Goal: Information Seeking & Learning: Find specific fact

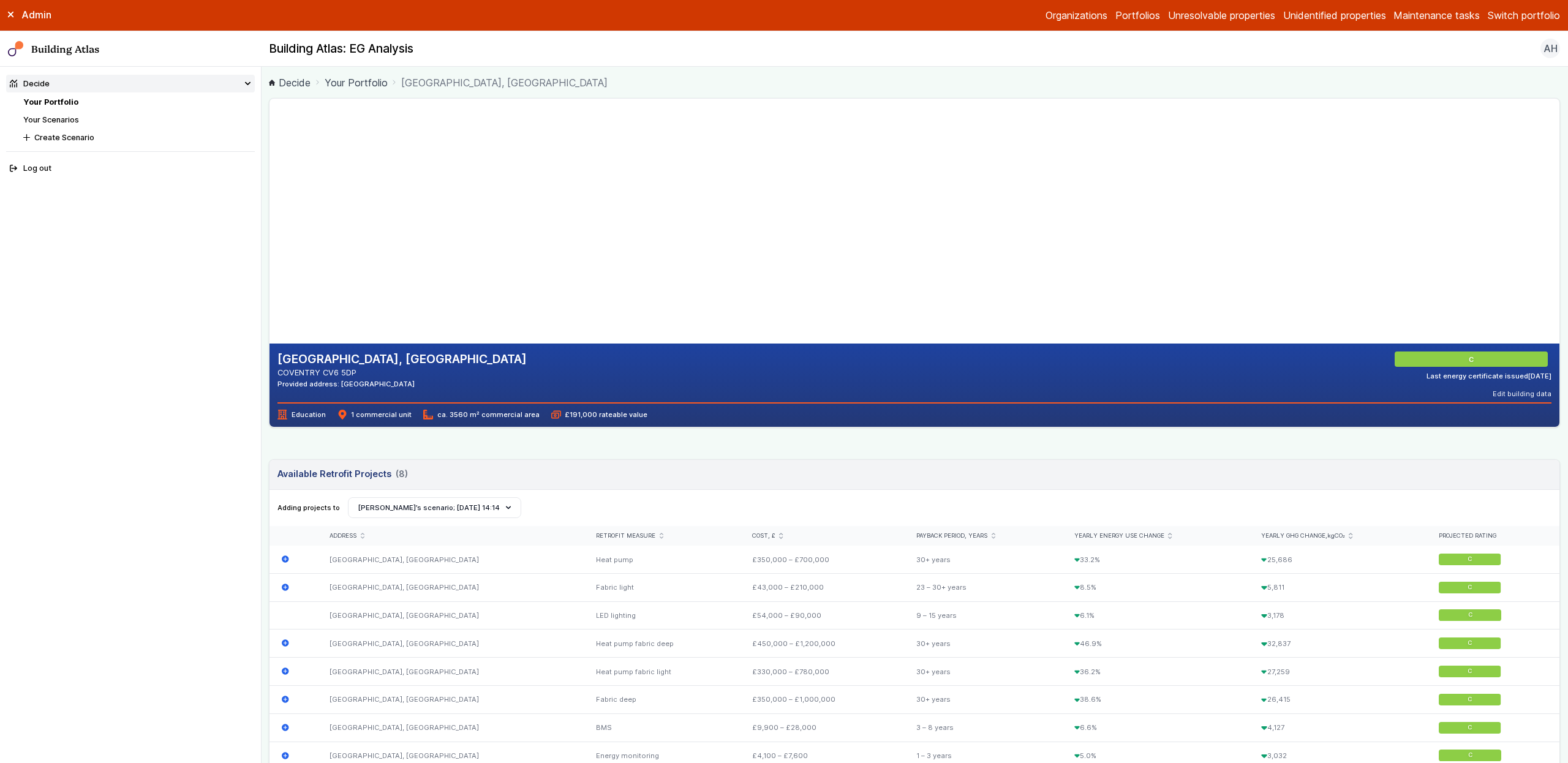
click at [75, 85] on summary "Decide" at bounding box center [131, 84] width 249 height 18
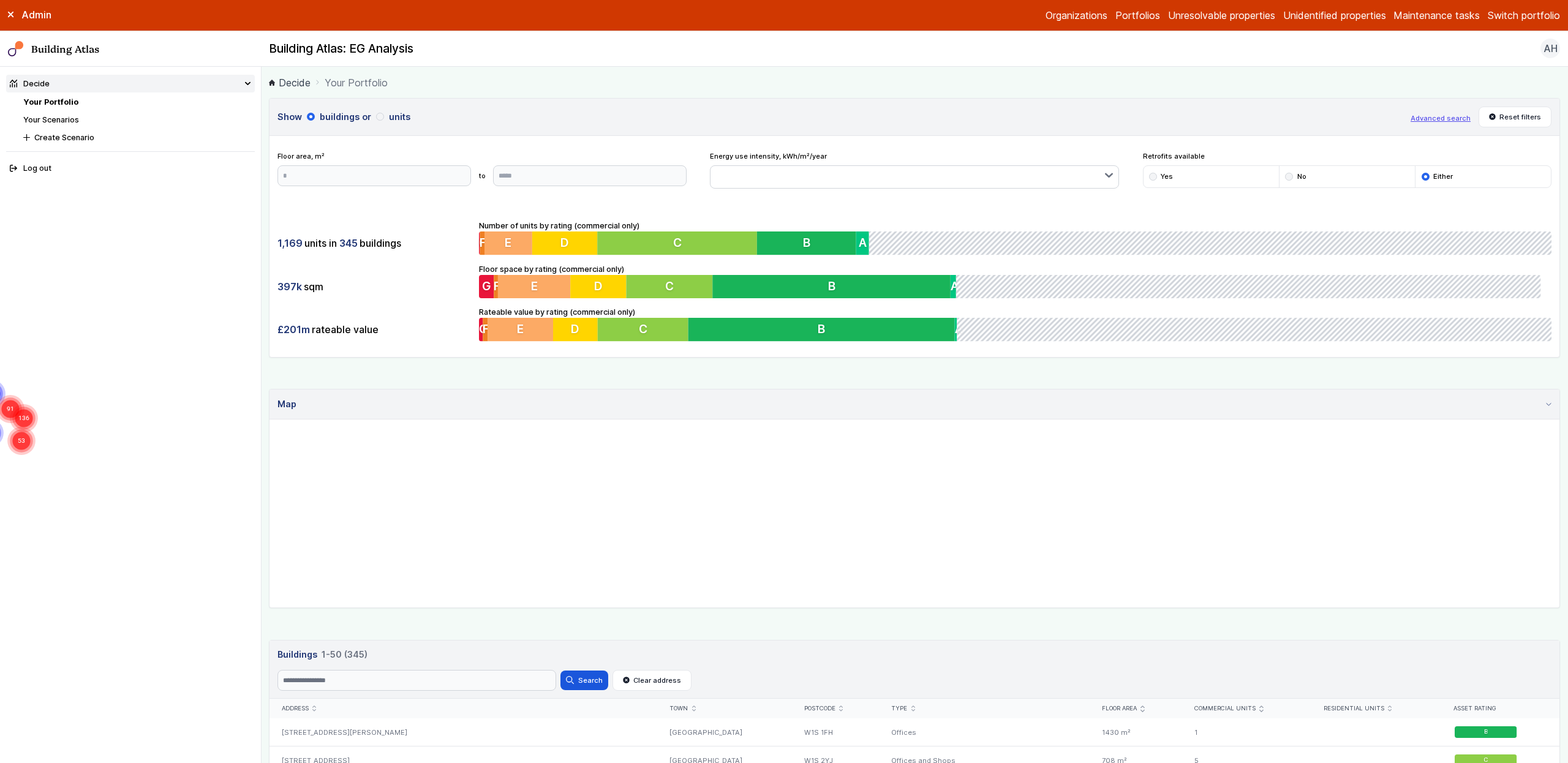
click at [1123, 10] on link "Portfolios" at bounding box center [1137, 15] width 44 height 15
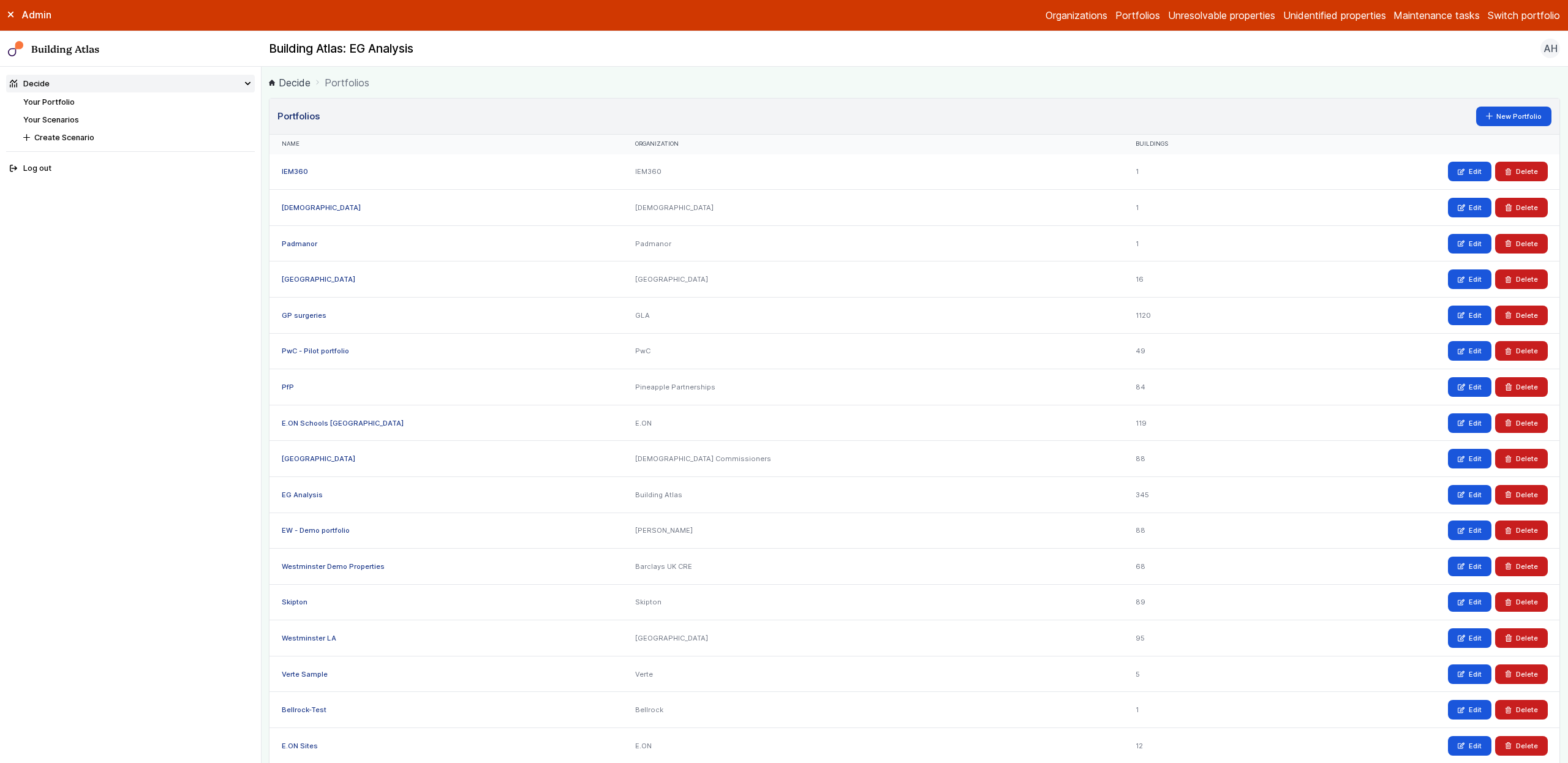
click at [299, 172] on link "IEM360" at bounding box center [295, 172] width 27 height 9
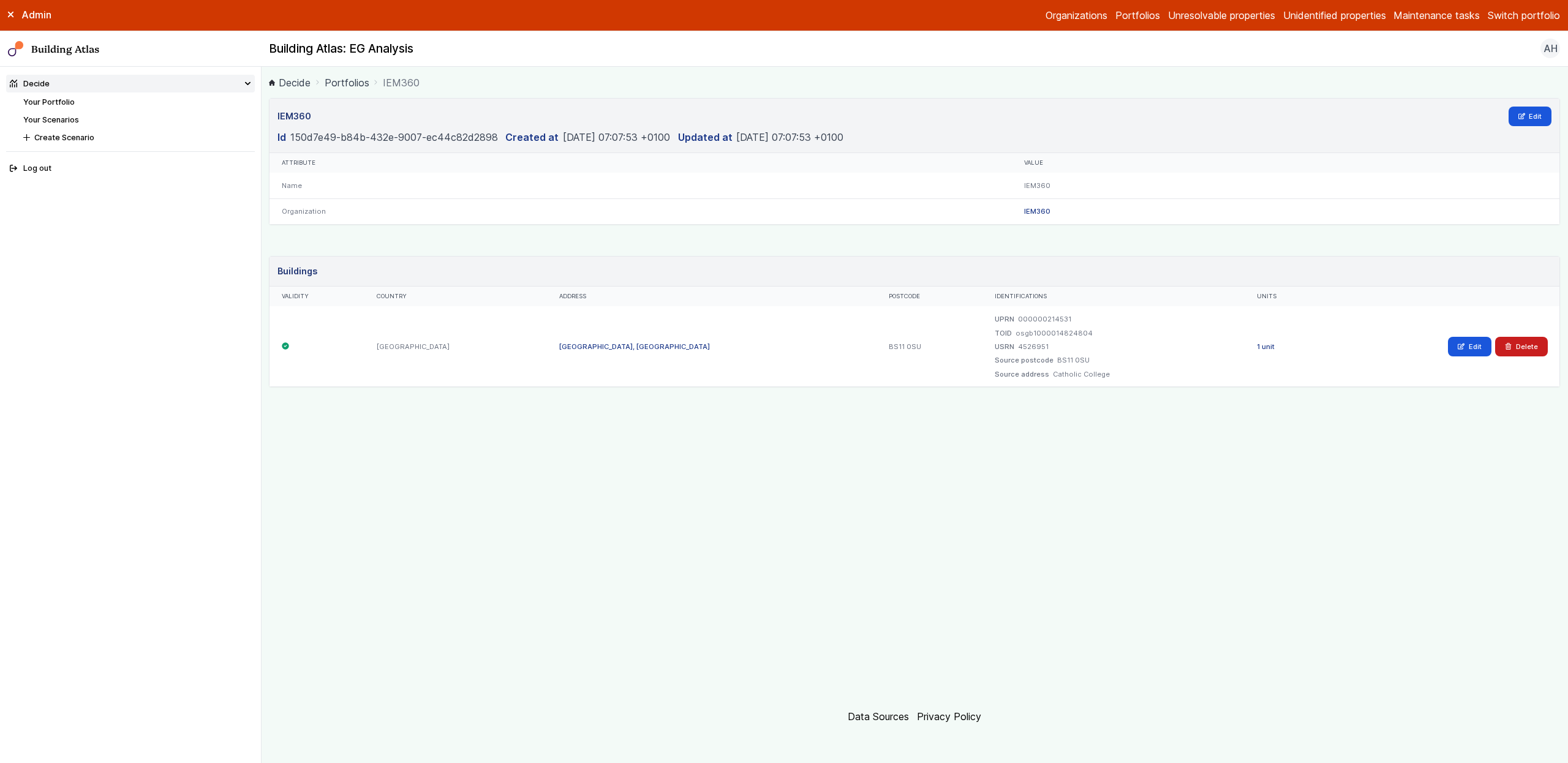
click at [1031, 320] on dd "000000214531" at bounding box center [1044, 319] width 53 height 10
copy dd "000000214531"
click at [992, 444] on div "IEM360 Edit Id 150d7e49-b84b-432e-9007-ec44c82d2898 Created at 2025-10-03 07:07…" at bounding box center [915, 396] width 1291 height 595
click at [587, 344] on link "ST BEDES CATHOLIC COLLEGE, LONG CROSS" at bounding box center [634, 346] width 151 height 9
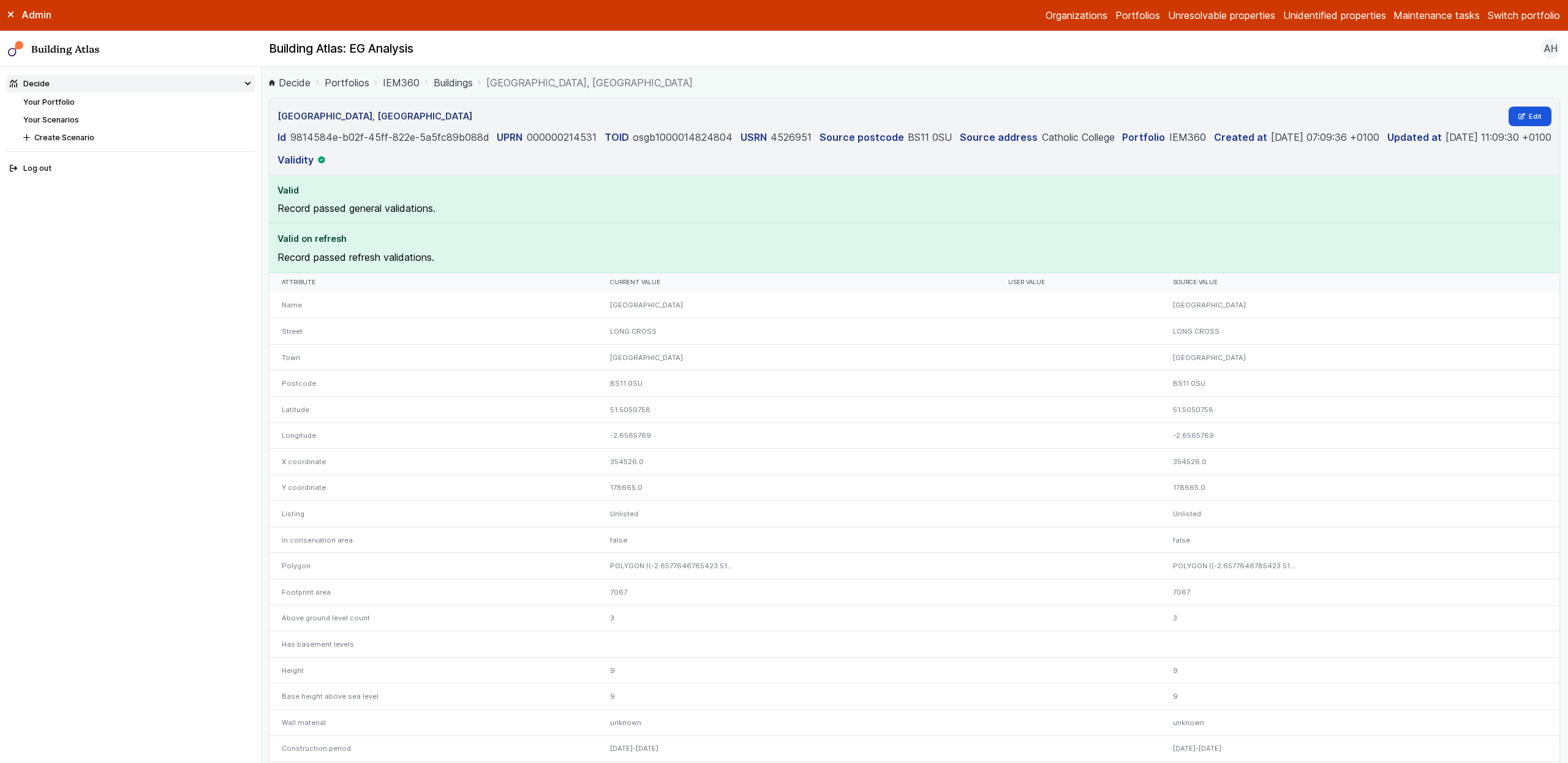
click at [471, 85] on link "Buildings" at bounding box center [453, 82] width 39 height 15
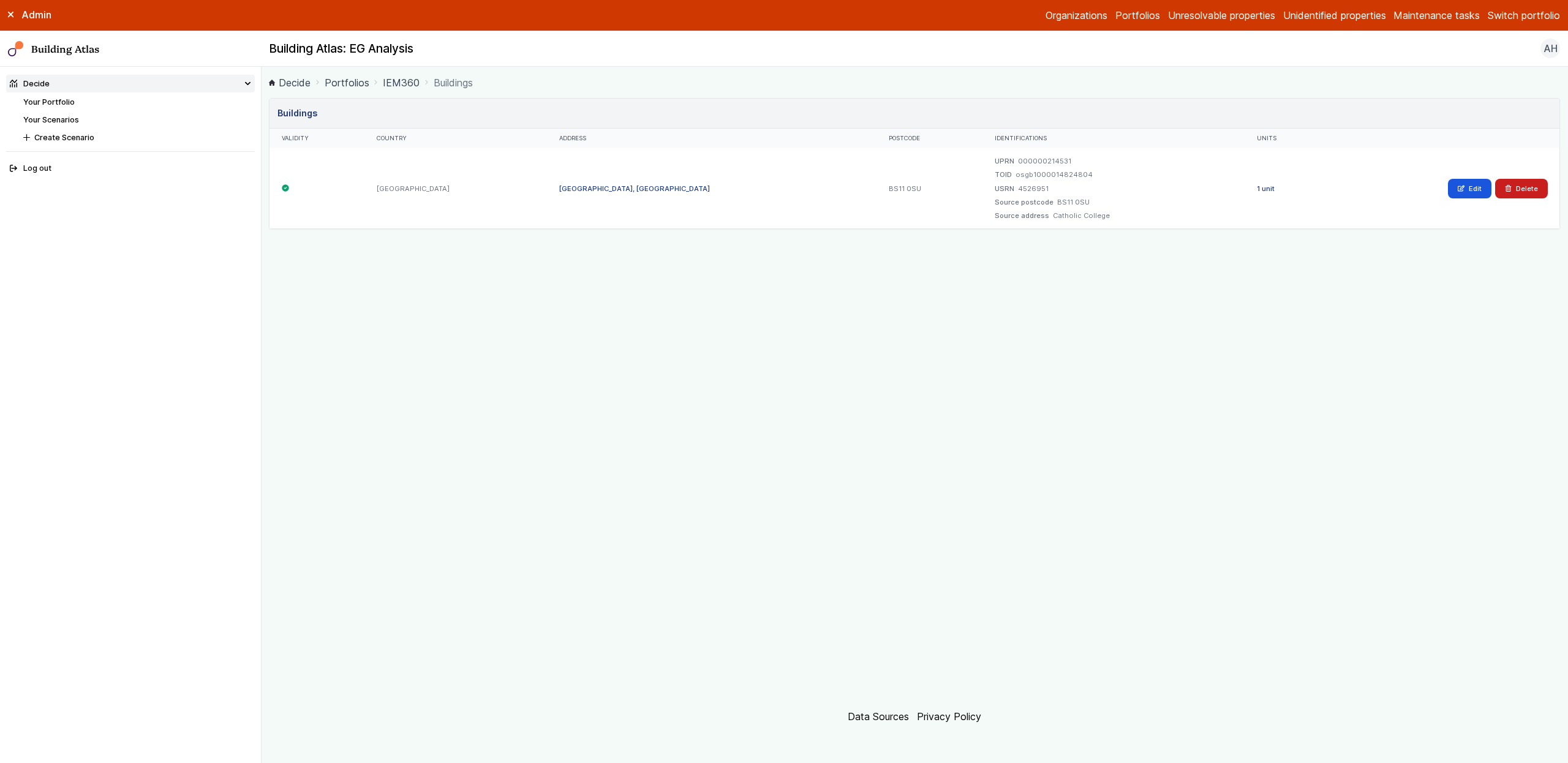
click at [1001, 181] on dl "UPRN 000000214531 TOID osgb1000014824804 USRN 4526951 Source postcode BS11 0SU …" at bounding box center [1114, 189] width 239 height 65
click at [409, 188] on div "[GEOGRAPHIC_DATA]" at bounding box center [456, 189] width 183 height 81
click at [559, 189] on link "ST BEDES CATHOLIC COLLEGE, LONG CROSS" at bounding box center [634, 189] width 151 height 9
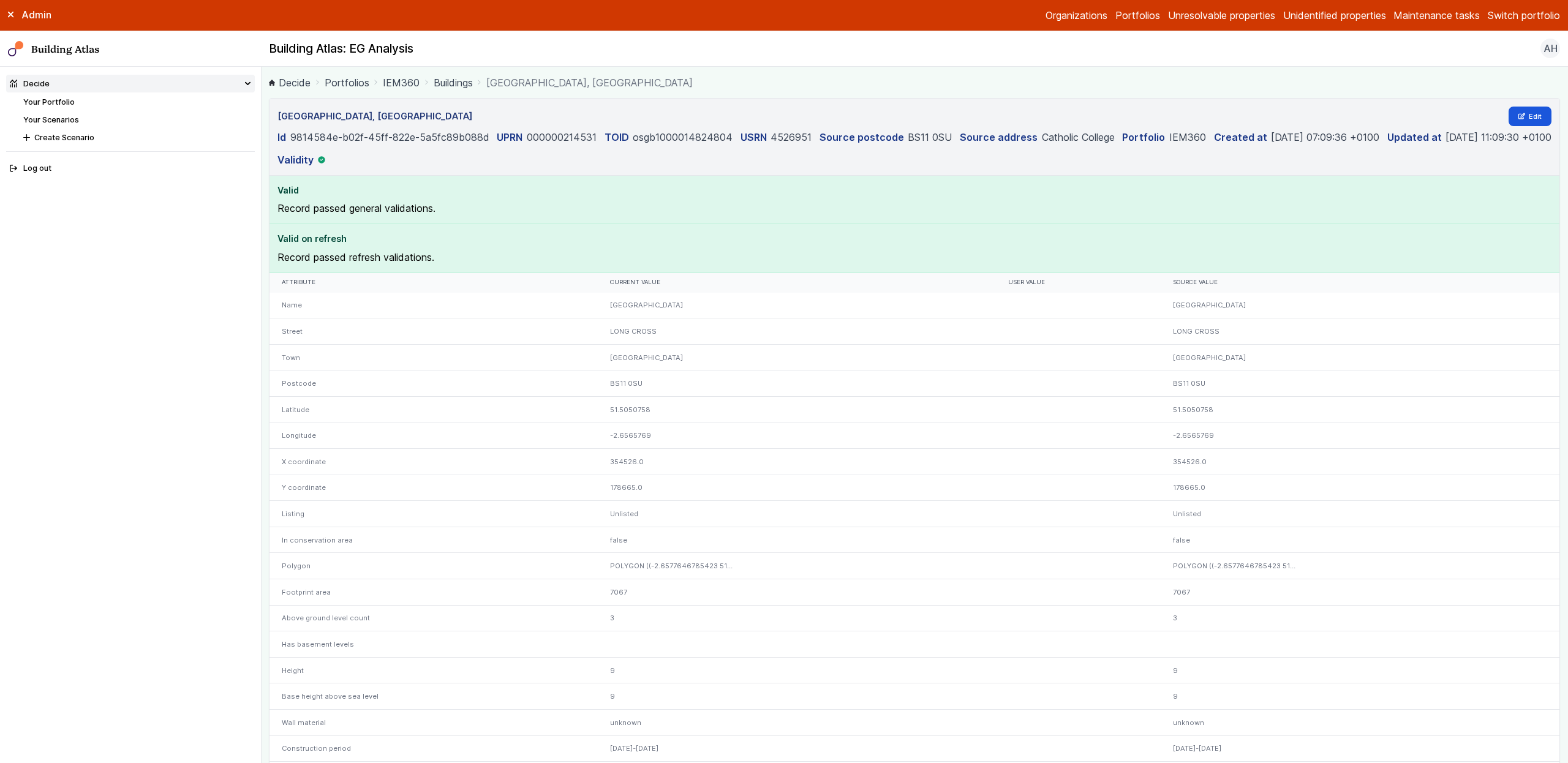
click at [545, 127] on header "ST BEDES CATHOLIC COLLEGE, LONG CROSS Edit Id 9814584e-b02f-45ff-822e-5a5fc89b0…" at bounding box center [914, 137] width 1290 height 77
click at [549, 131] on dd "000000214531" at bounding box center [562, 137] width 70 height 15
copy dd "000000214531"
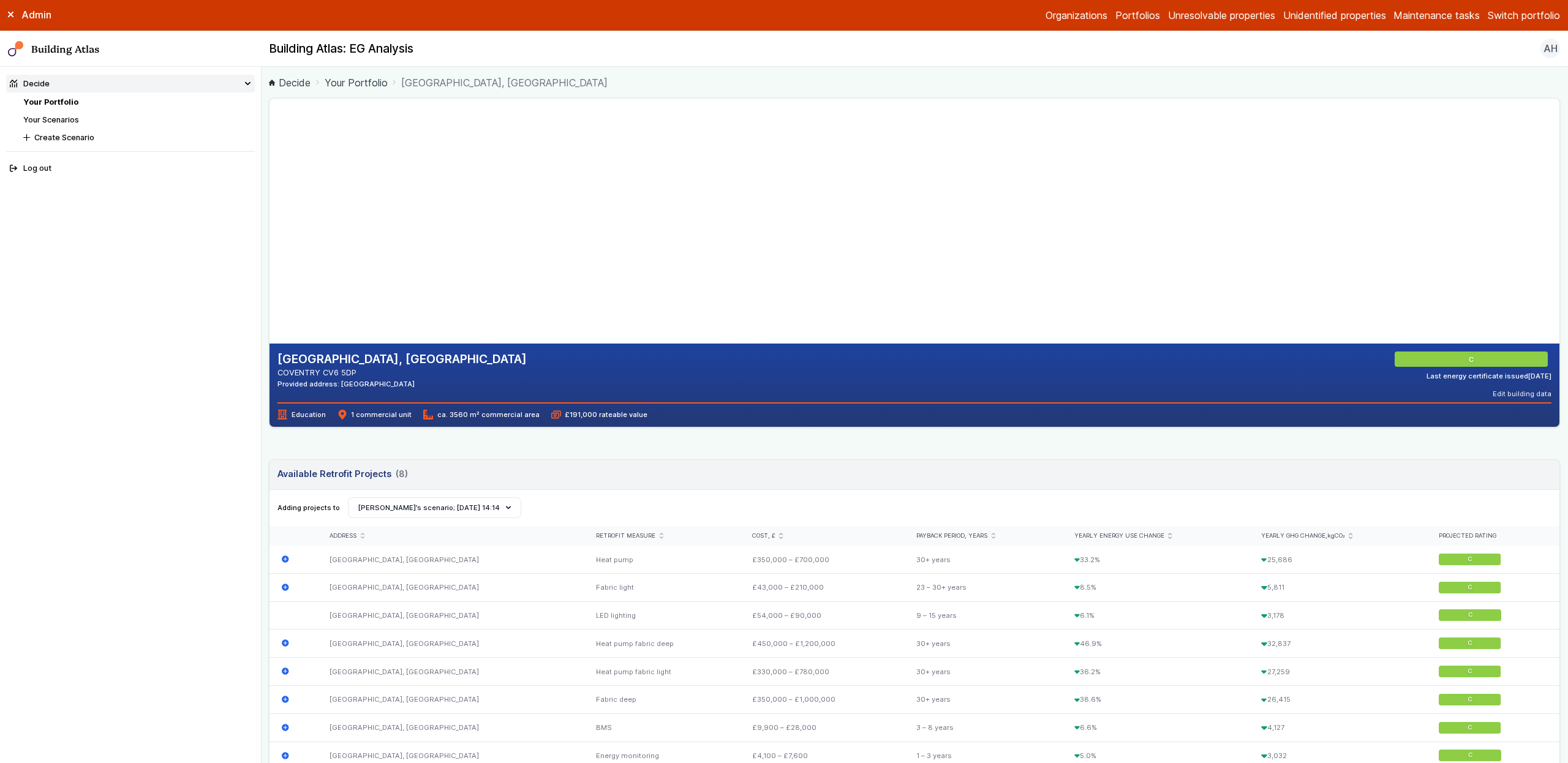
click at [0, 0] on link "Building Atlas" at bounding box center [0, 0] width 0 height 0
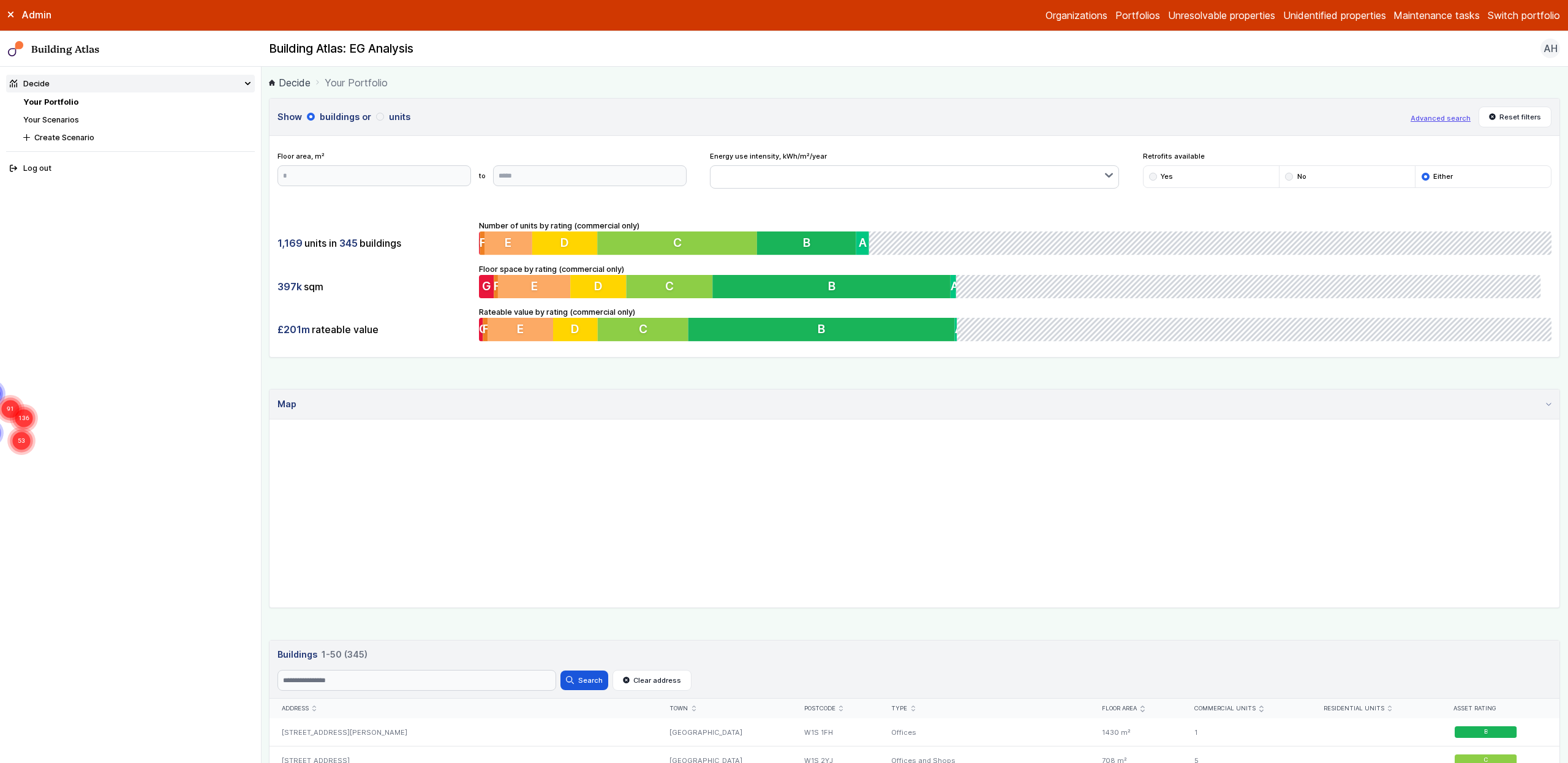
click at [56, 55] on h1 "Building Atlas" at bounding box center [131, 49] width 262 height 16
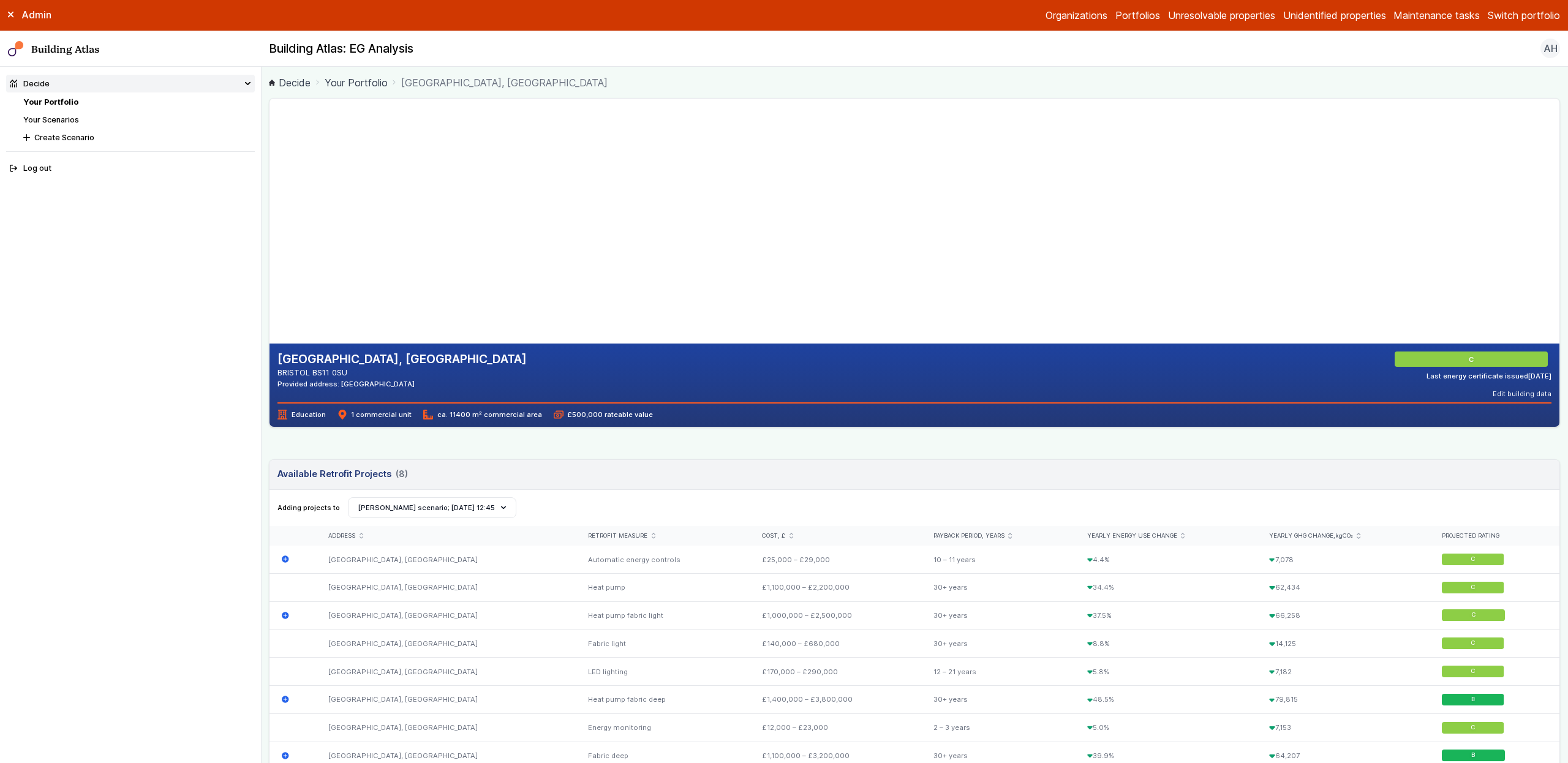
click at [269, 197] on gmp-map-3d at bounding box center [269, 221] width 0 height 245
drag, startPoint x: 577, startPoint y: 197, endPoint x: 656, endPoint y: 180, distance: 80.8
drag, startPoint x: 620, startPoint y: 238, endPoint x: 608, endPoint y: 284, distance: 47.5
drag, startPoint x: 593, startPoint y: 198, endPoint x: 574, endPoint y: 217, distance: 26.9
click at [269, 218] on gmp-map-3d at bounding box center [269, 221] width 0 height 245
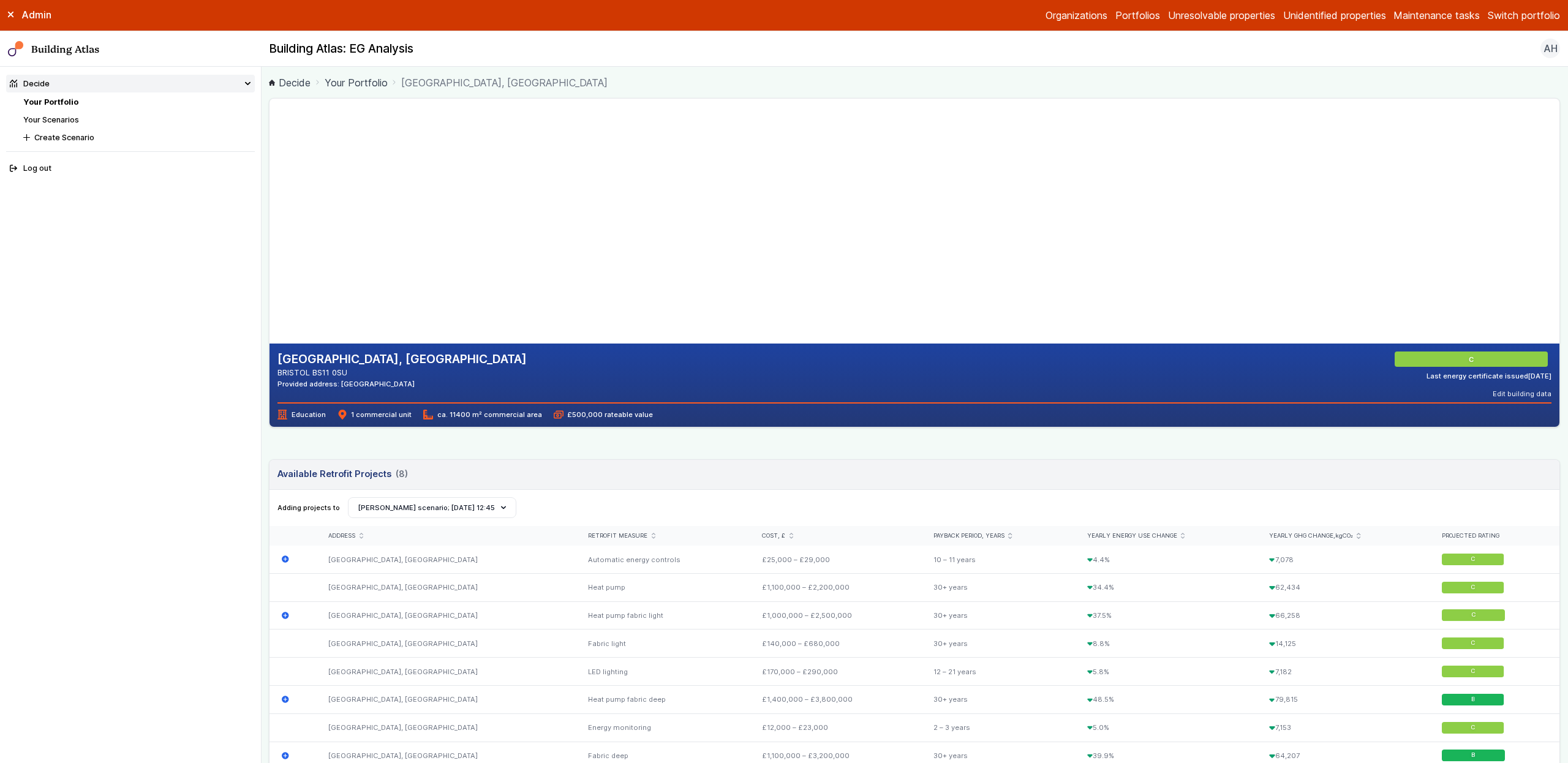
drag, startPoint x: 573, startPoint y: 218, endPoint x: 489, endPoint y: 258, distance: 93.0
drag, startPoint x: 560, startPoint y: 236, endPoint x: 560, endPoint y: 328, distance: 92.0
drag, startPoint x: 645, startPoint y: 207, endPoint x: 640, endPoint y: 267, distance: 60.2
drag, startPoint x: 643, startPoint y: 267, endPoint x: 645, endPoint y: 196, distance: 71.0
click at [269, 196] on gmp-map-3d at bounding box center [269, 221] width 0 height 245
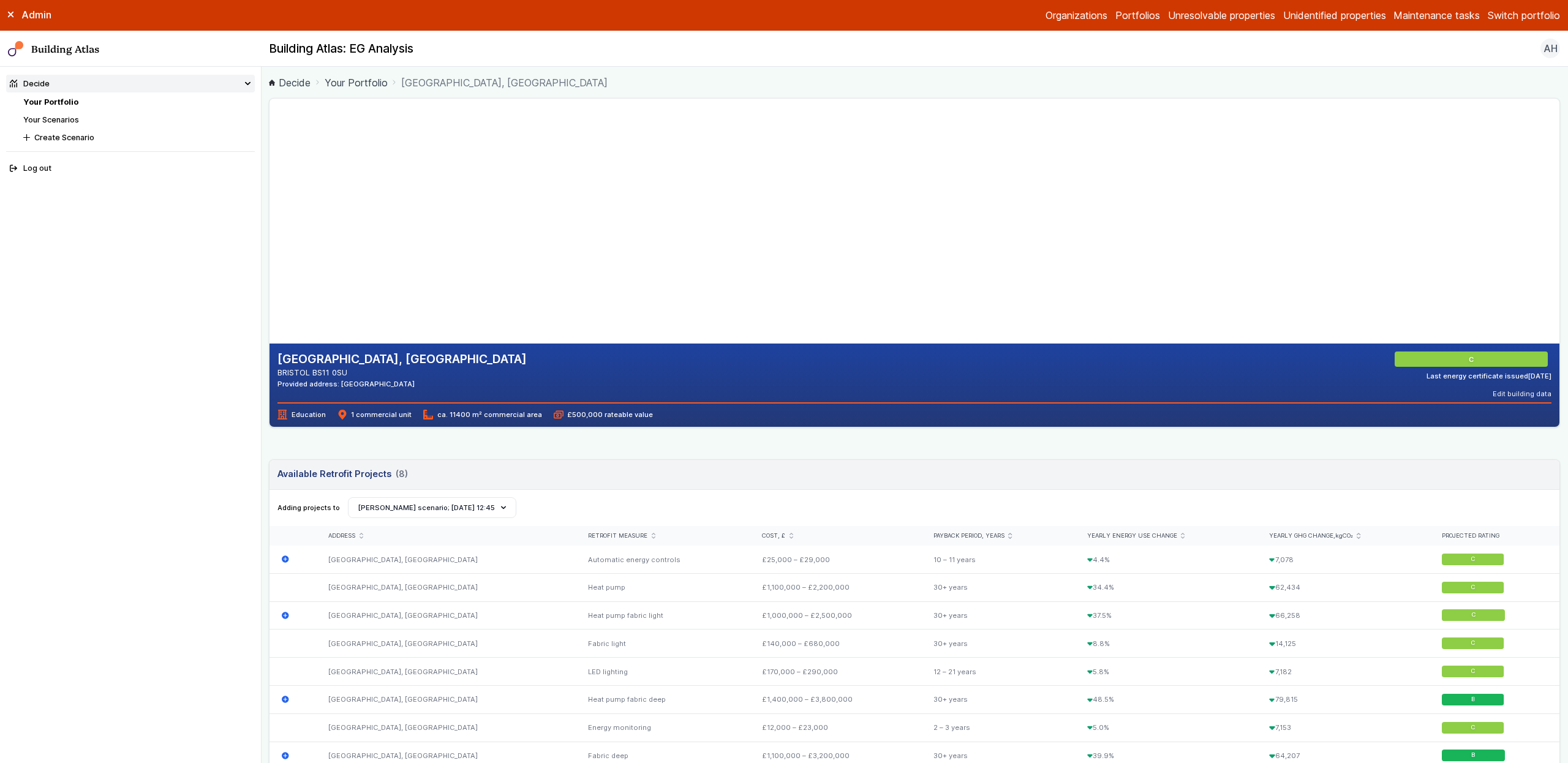
drag, startPoint x: 589, startPoint y: 267, endPoint x: 563, endPoint y: 305, distance: 46.0
drag, startPoint x: 739, startPoint y: 194, endPoint x: 772, endPoint y: 170, distance: 40.8
click at [269, 170] on gmp-map-3d at bounding box center [269, 221] width 0 height 245
drag, startPoint x: 757, startPoint y: 173, endPoint x: 650, endPoint y: 234, distance: 123.2
drag, startPoint x: 643, startPoint y: 207, endPoint x: 629, endPoint y: 268, distance: 62.6
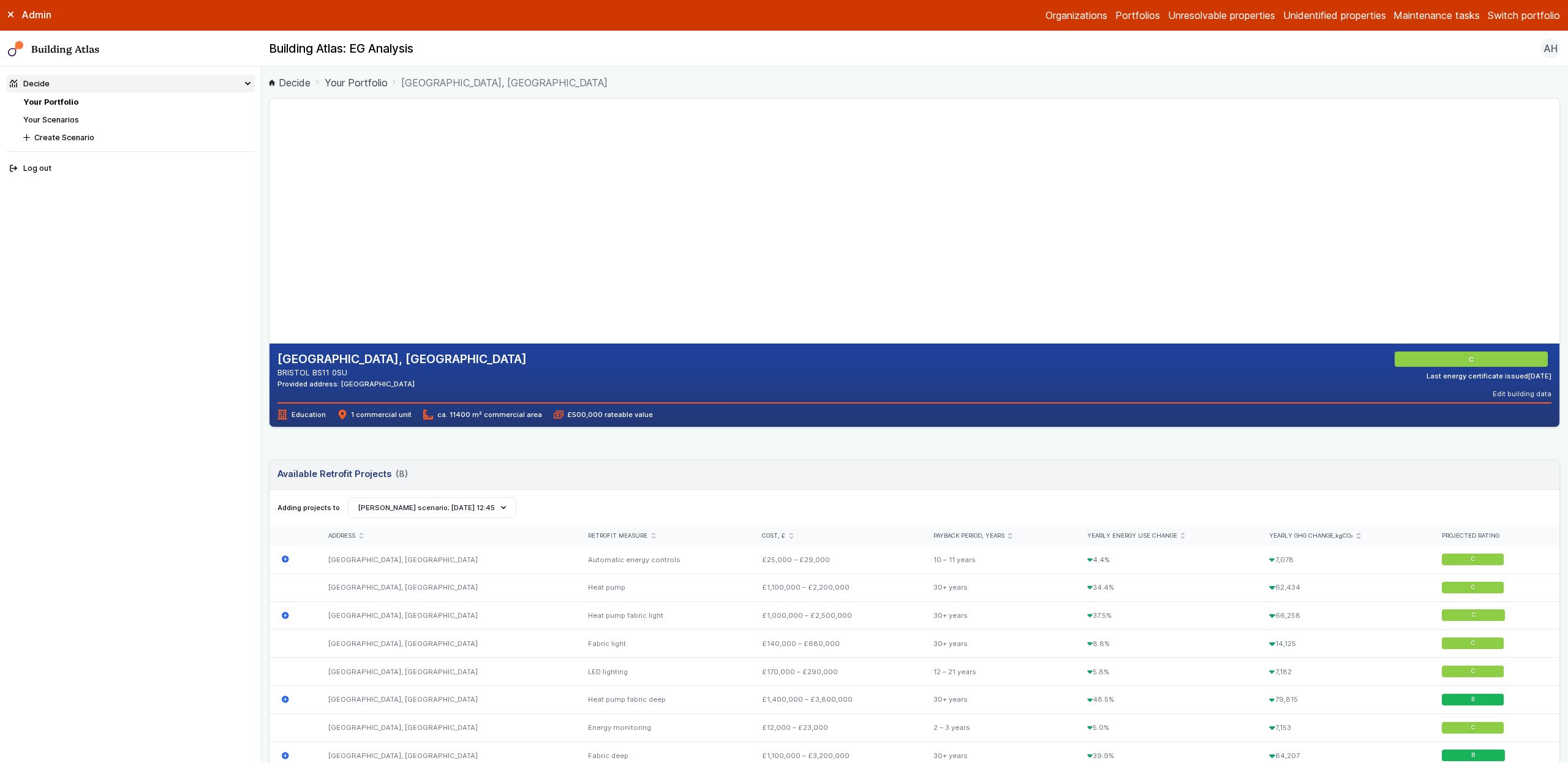
click at [269, 268] on gmp-map-3d at bounding box center [269, 221] width 0 height 245
drag, startPoint x: 609, startPoint y: 190, endPoint x: 623, endPoint y: 93, distance: 98.0
drag, startPoint x: 563, startPoint y: 218, endPoint x: 703, endPoint y: 200, distance: 141.2
click at [269, 200] on gmp-map-3d at bounding box center [269, 221] width 0 height 245
drag, startPoint x: 688, startPoint y: 208, endPoint x: 686, endPoint y: 229, distance: 21.1
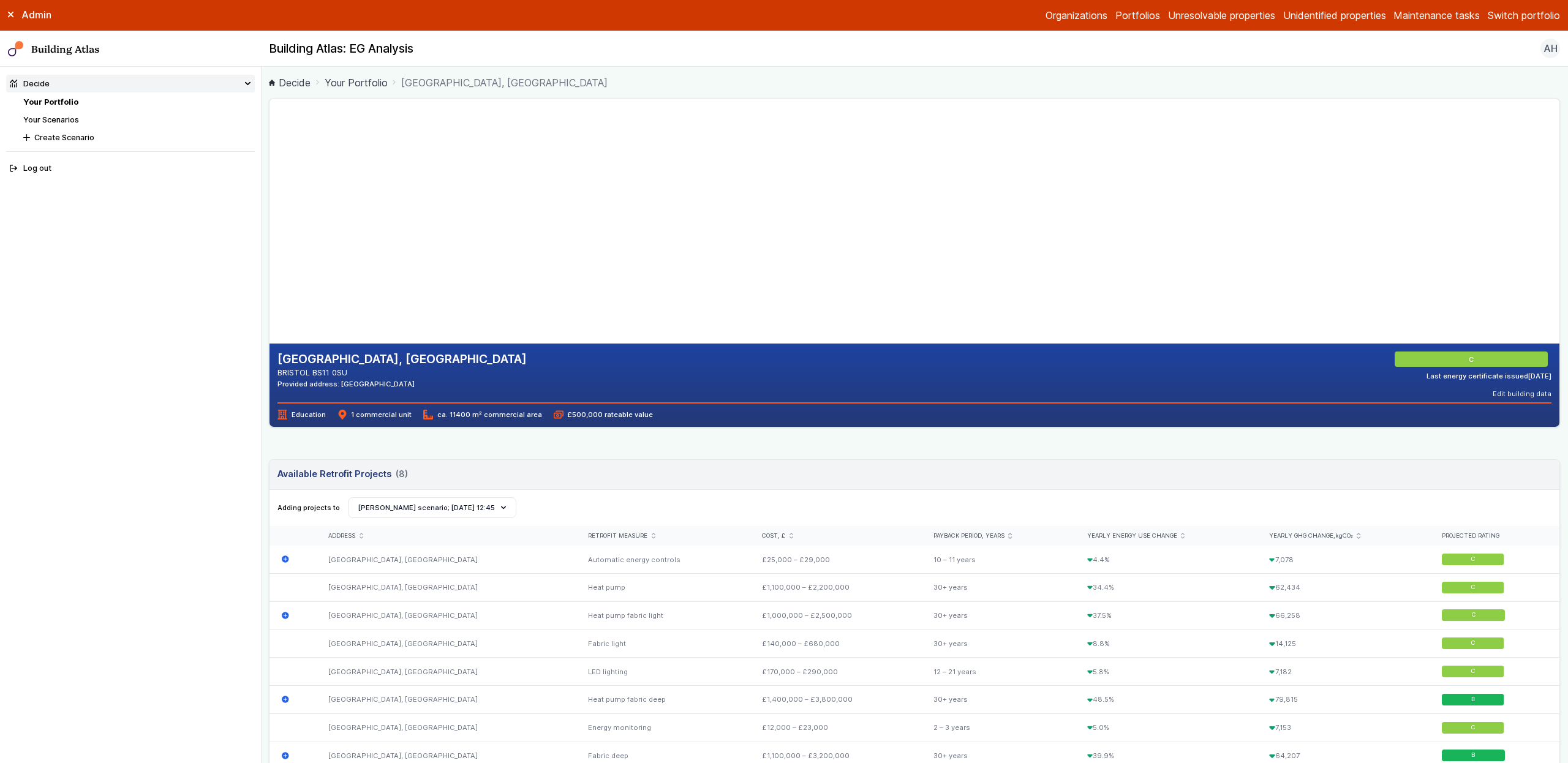
click at [269, 230] on gmp-map-3d at bounding box center [269, 221] width 0 height 245
drag, startPoint x: 682, startPoint y: 238, endPoint x: 699, endPoint y: 96, distance: 143.0
drag, startPoint x: 679, startPoint y: 231, endPoint x: 674, endPoint y: 242, distance: 12.1
click at [269, 242] on gmp-map-3d at bounding box center [269, 221] width 0 height 245
drag, startPoint x: 693, startPoint y: 180, endPoint x: 701, endPoint y: 45, distance: 135.2
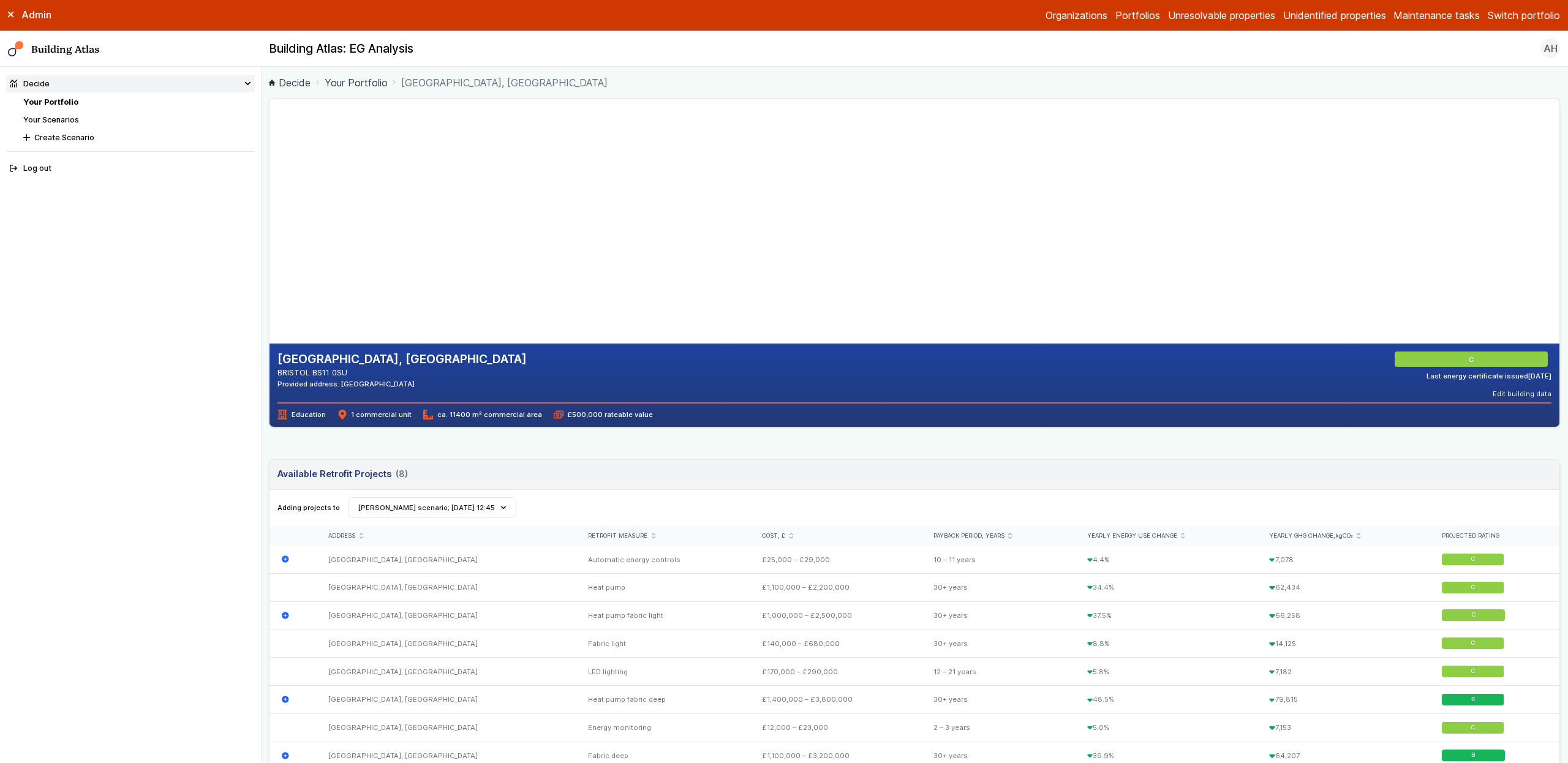
drag, startPoint x: 677, startPoint y: 232, endPoint x: 660, endPoint y: 264, distance: 36.2
click at [269, 321] on gmp-map-3d at bounding box center [269, 221] width 0 height 245
drag, startPoint x: 645, startPoint y: 200, endPoint x: 652, endPoint y: 34, distance: 166.1
drag, startPoint x: 635, startPoint y: 214, endPoint x: 607, endPoint y: 289, distance: 80.1
drag, startPoint x: 655, startPoint y: 222, endPoint x: 637, endPoint y: 275, distance: 56.0
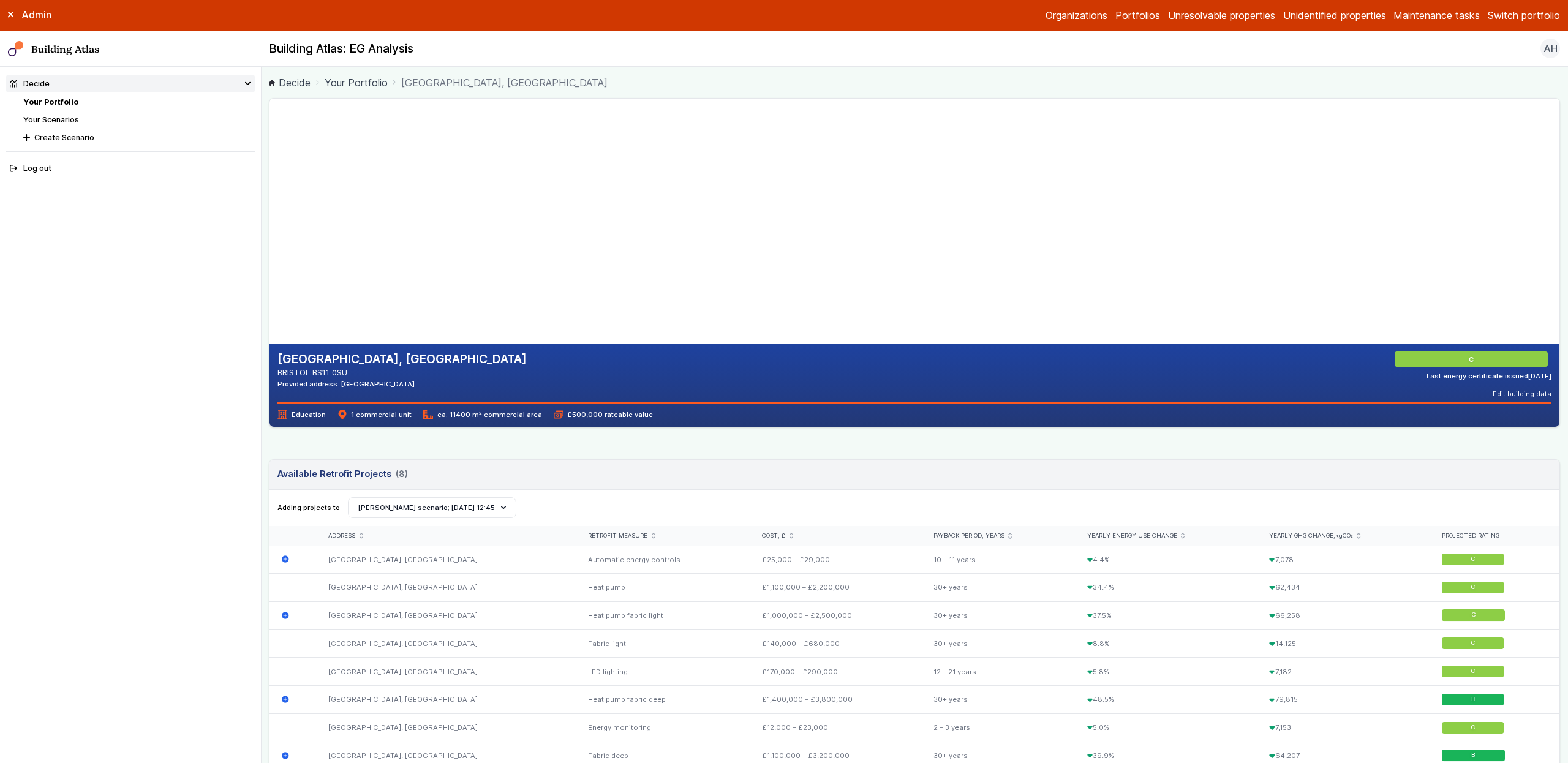
click at [269, 275] on gmp-map-3d at bounding box center [269, 221] width 0 height 245
drag, startPoint x: 637, startPoint y: 228, endPoint x: 587, endPoint y: 371, distance: 151.5
drag, startPoint x: 637, startPoint y: 228, endPoint x: 628, endPoint y: 272, distance: 44.9
drag, startPoint x: 633, startPoint y: 218, endPoint x: 633, endPoint y: 226, distance: 8.0
drag, startPoint x: 646, startPoint y: 170, endPoint x: 642, endPoint y: 205, distance: 35.2
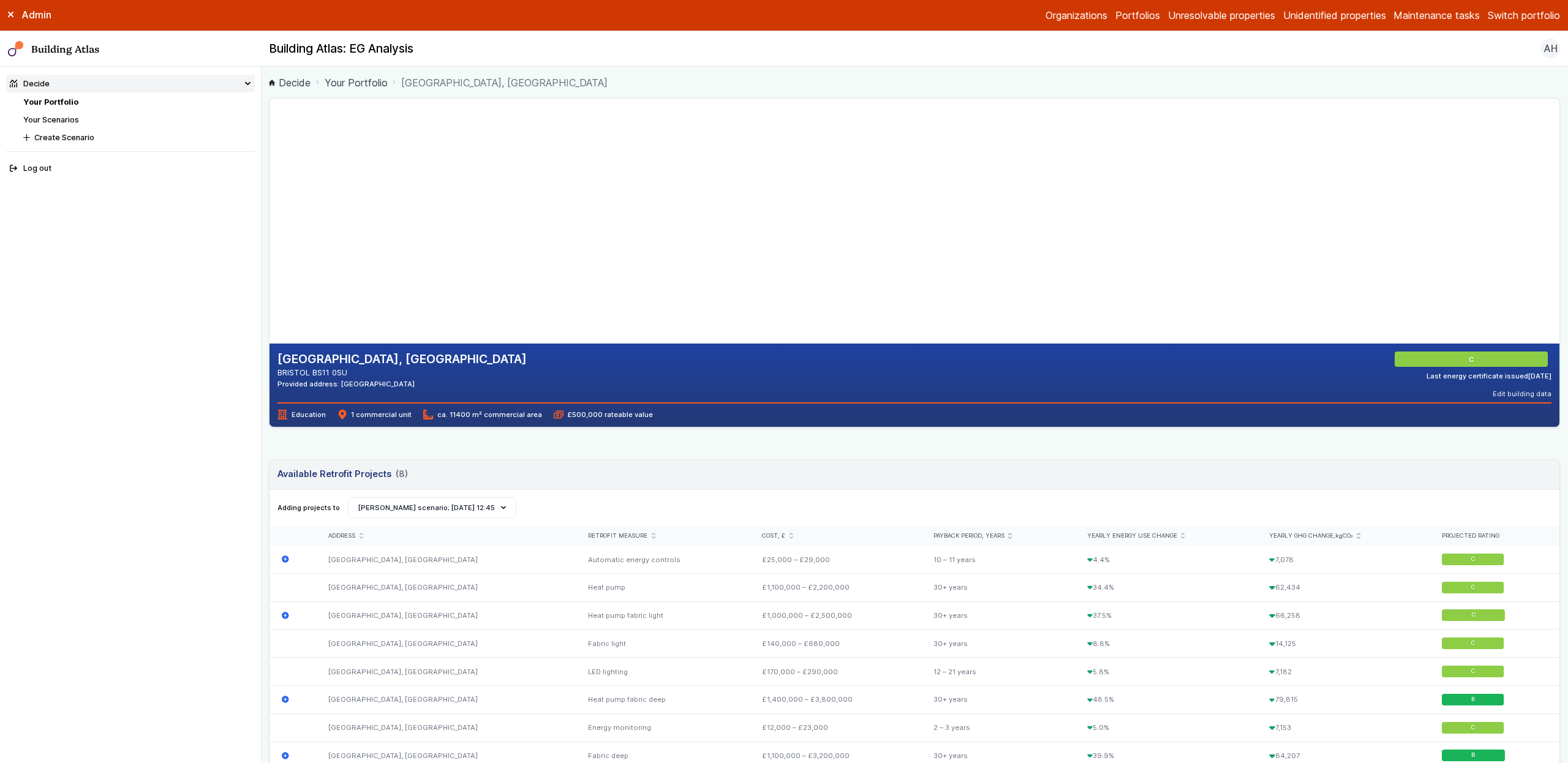
drag, startPoint x: 634, startPoint y: 234, endPoint x: 645, endPoint y: 120, distance: 114.5
click at [269, 172] on gmp-map-3d at bounding box center [269, 221] width 0 height 245
drag, startPoint x: 638, startPoint y: 160, endPoint x: 633, endPoint y: 197, distance: 37.3
click at [269, 197] on gmp-map-3d at bounding box center [269, 221] width 0 height 245
drag, startPoint x: 643, startPoint y: 203, endPoint x: 628, endPoint y: -37, distance: 240.5
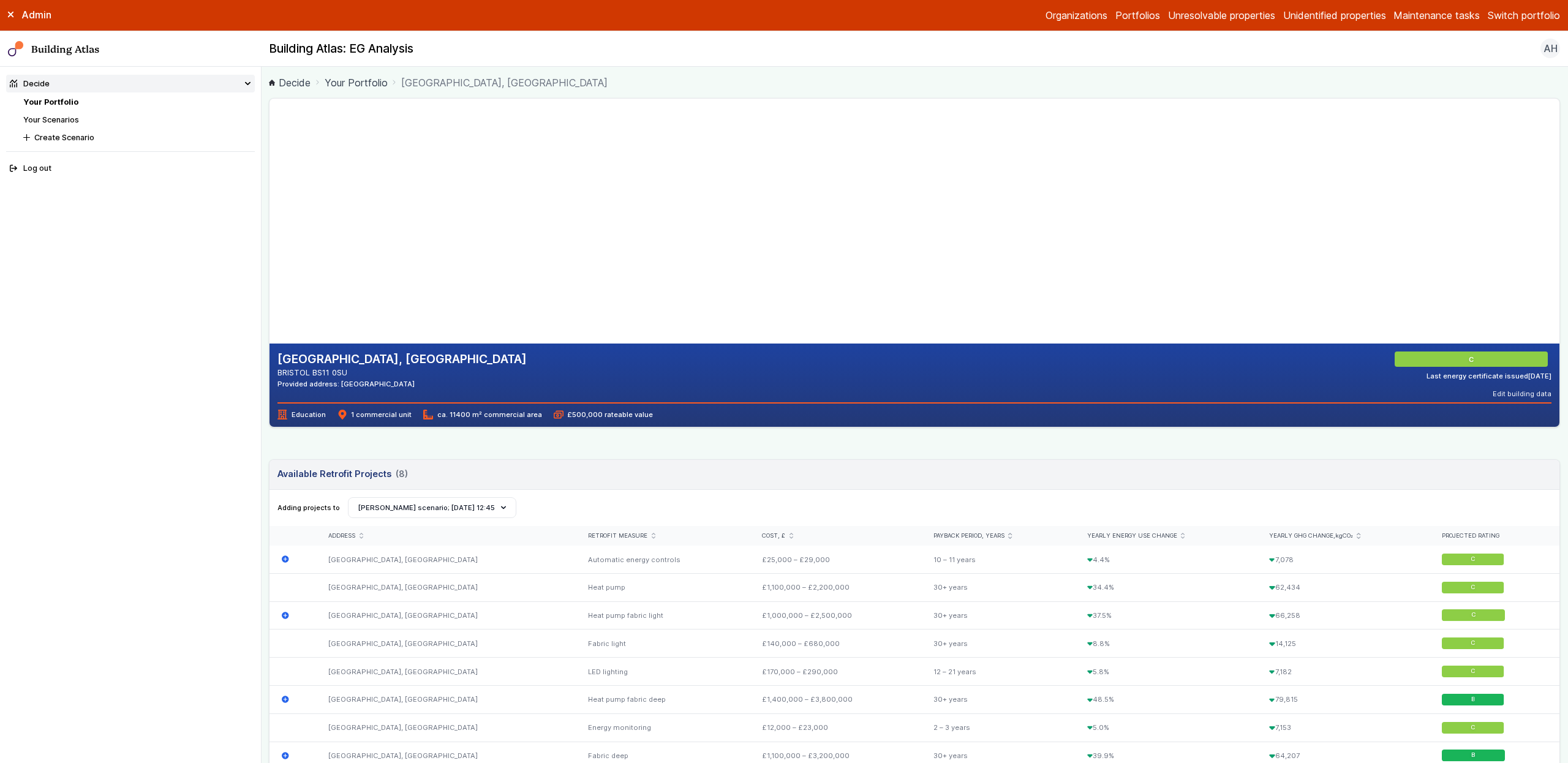
drag, startPoint x: 624, startPoint y: 275, endPoint x: 620, endPoint y: 323, distance: 48.2
click at [269, 323] on gmp-map-3d at bounding box center [269, 221] width 0 height 245
click at [269, 305] on gmp-map-3d at bounding box center [269, 221] width 0 height 245
drag, startPoint x: 604, startPoint y: 157, endPoint x: 634, endPoint y: 290, distance: 136.3
click at [269, 290] on gmp-map-3d at bounding box center [269, 221] width 0 height 245
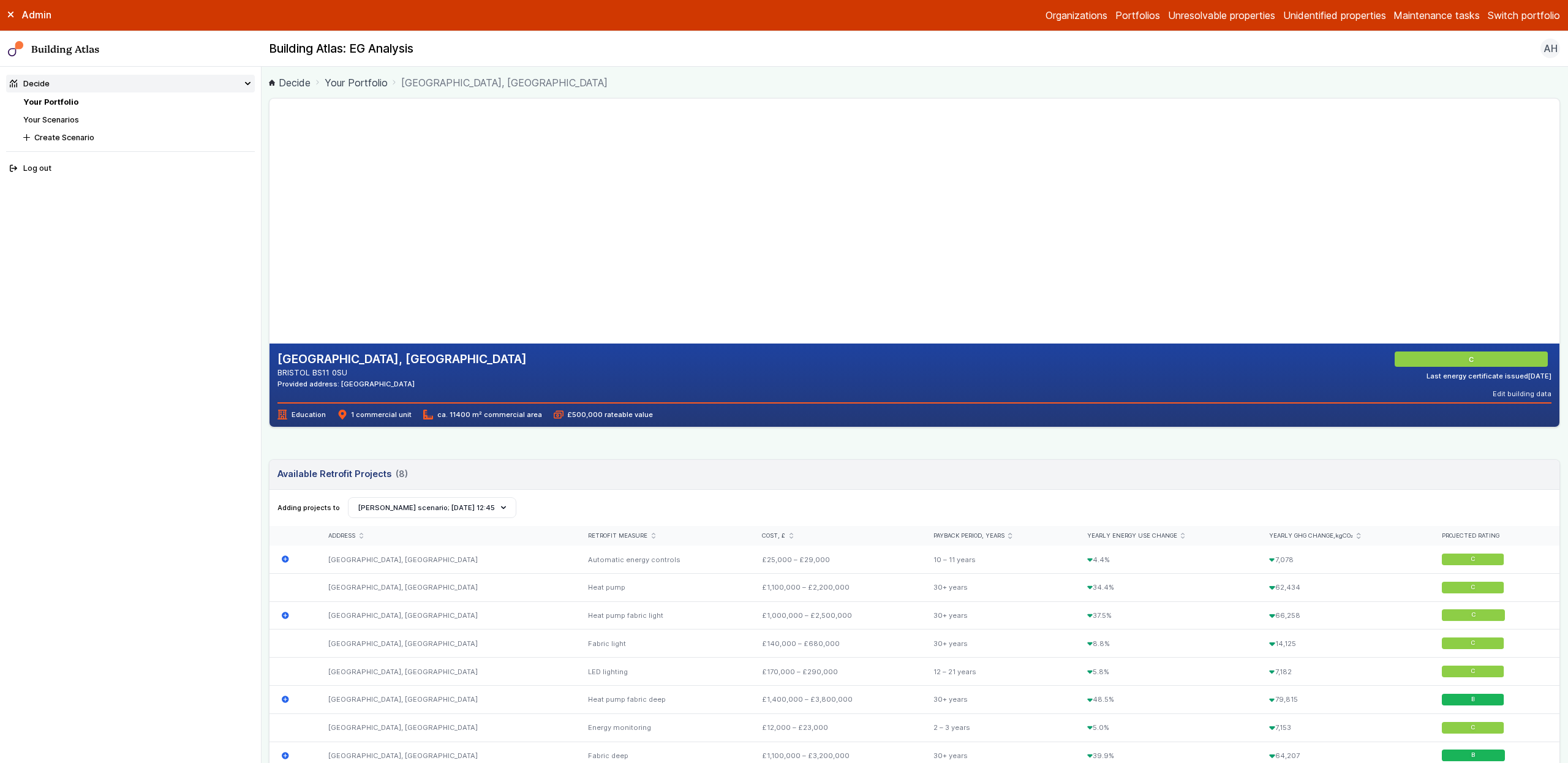
drag
click at [269, 176] on gmp-map-3d at bounding box center [269, 221] width 0 height 245
click at [269, 228] on gmp-map-3d at bounding box center [269, 221] width 0 height 245
click at [269, 246] on gmp-map-3d at bounding box center [269, 221] width 0 height 245
click at [269, 214] on gmp-map-3d at bounding box center [269, 221] width 0 height 245
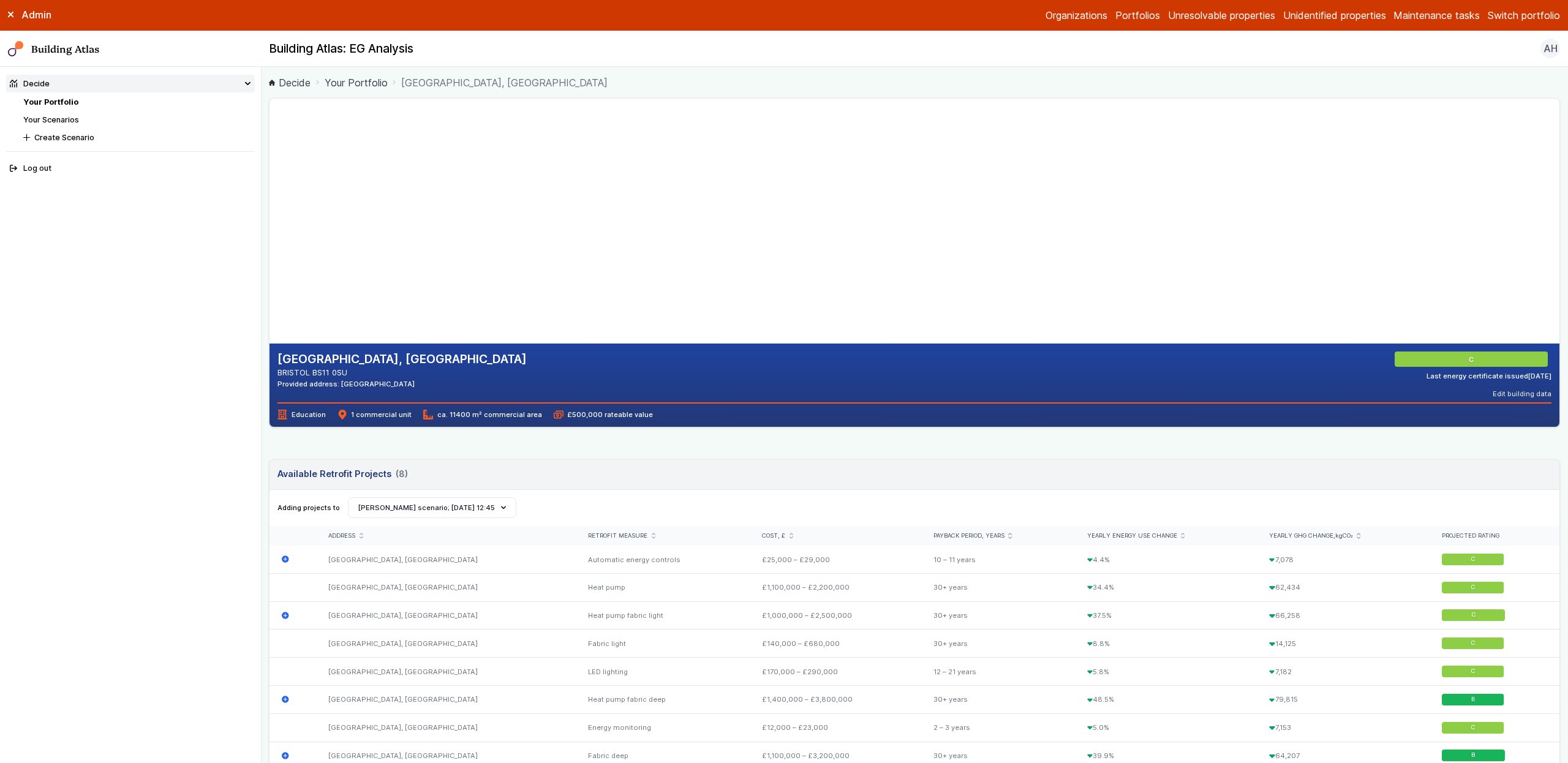
click at [269, 98] on gmp-map-3d at bounding box center [269, 221] width 0 height 245
click at [269, 179] on gmp-map-3d at bounding box center [269, 221] width 0 height 245
click at [269, 176] on gmp-map-3d at bounding box center [269, 221] width 0 height 245
drag, startPoint x: 627, startPoint y: 182, endPoint x: 647, endPoint y: 147, distance: 40.3
drag, startPoint x: 634, startPoint y: 183, endPoint x: 631, endPoint y: 193, distance: 10.4
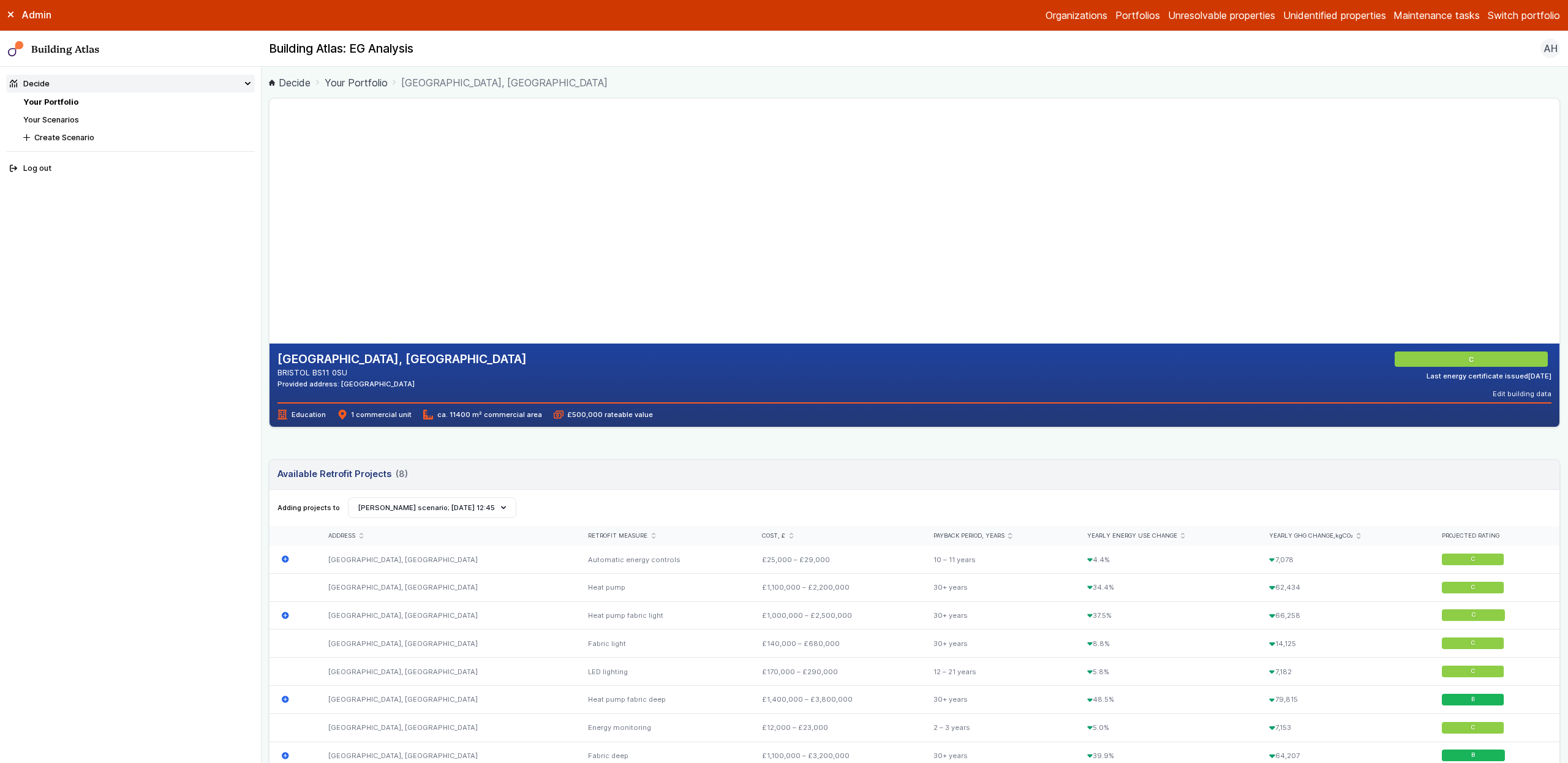
drag, startPoint x: 679, startPoint y: 203, endPoint x: 662, endPoint y: 213, distance: 19.7
click at [269, 213] on gmp-map-3d at bounding box center [269, 221] width 0 height 245
drag, startPoint x: 666, startPoint y: 178, endPoint x: 522, endPoint y: 134, distance: 150.6
click at [269, 126] on gmp-map-3d at bounding box center [269, 221] width 0 height 245
drag, startPoint x: 553, startPoint y: 171, endPoint x: 681, endPoint y: 313, distance: 191.2
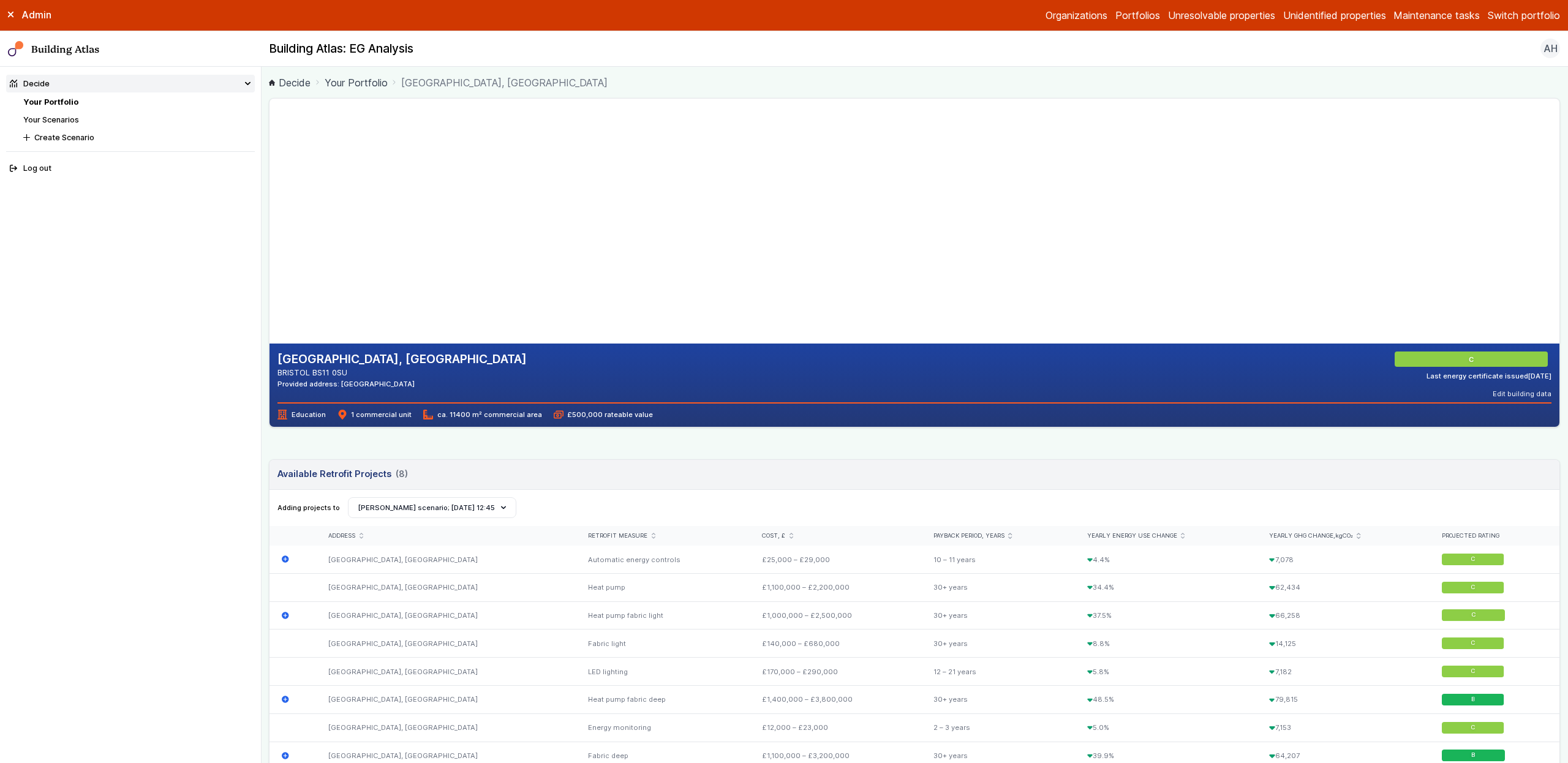
click at [269, 311] on gmp-map-3d at bounding box center [269, 221] width 0 height 245
drag, startPoint x: 632, startPoint y: 244, endPoint x: 514, endPoint y: 157, distance: 146.6
drag, startPoint x: 546, startPoint y: 173, endPoint x: 634, endPoint y: 136, distance: 95.5
drag, startPoint x: 633, startPoint y: 187, endPoint x: 720, endPoint y: 236, distance: 99.8
click at [269, 236] on gmp-map-3d at bounding box center [269, 221] width 0 height 245
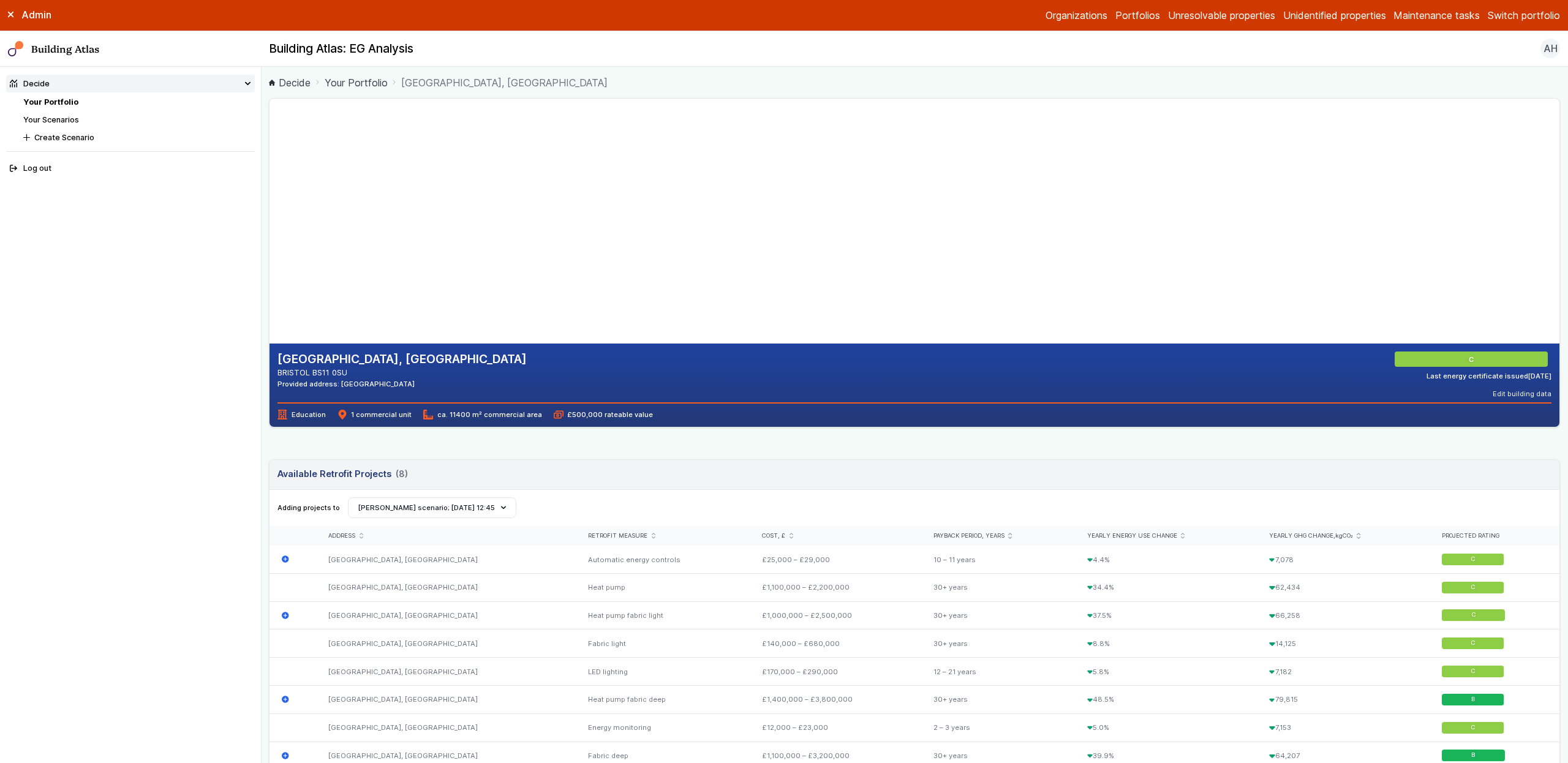
drag, startPoint x: 679, startPoint y: 237, endPoint x: 722, endPoint y: 233, distance: 43.2
drag, startPoint x: 675, startPoint y: 211, endPoint x: 678, endPoint y: 196, distance: 15.3
click at [269, 196] on gmp-map-3d at bounding box center [269, 221] width 0 height 245
drag, startPoint x: 657, startPoint y: 201, endPoint x: 647, endPoint y: 214, distance: 16.4
drag, startPoint x: 649, startPoint y: 208, endPoint x: 640, endPoint y: 218, distance: 13.5
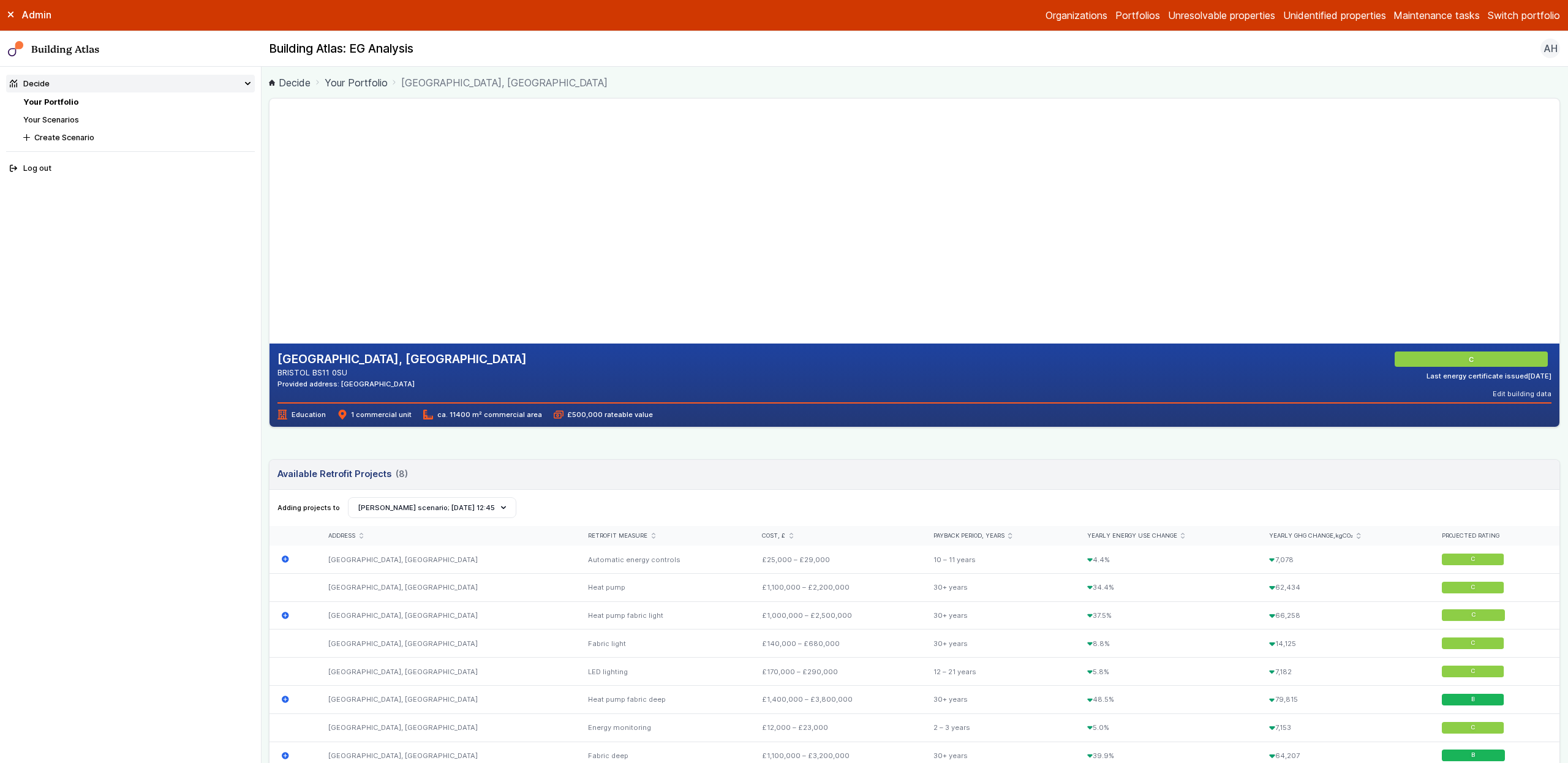
click at [269, 218] on gmp-map-3d at bounding box center [269, 221] width 0 height 245
click at [221, 302] on nav "Decide Your Portfolio Your Scenarios Create Scenario Log out" at bounding box center [131, 415] width 262 height 696
drag, startPoint x: 492, startPoint y: 172, endPoint x: 641, endPoint y: 189, distance: 150.0
click at [269, 189] on gmp-map-3d at bounding box center [269, 221] width 0 height 245
drag, startPoint x: 496, startPoint y: 203, endPoint x: 652, endPoint y: 205, distance: 156.0
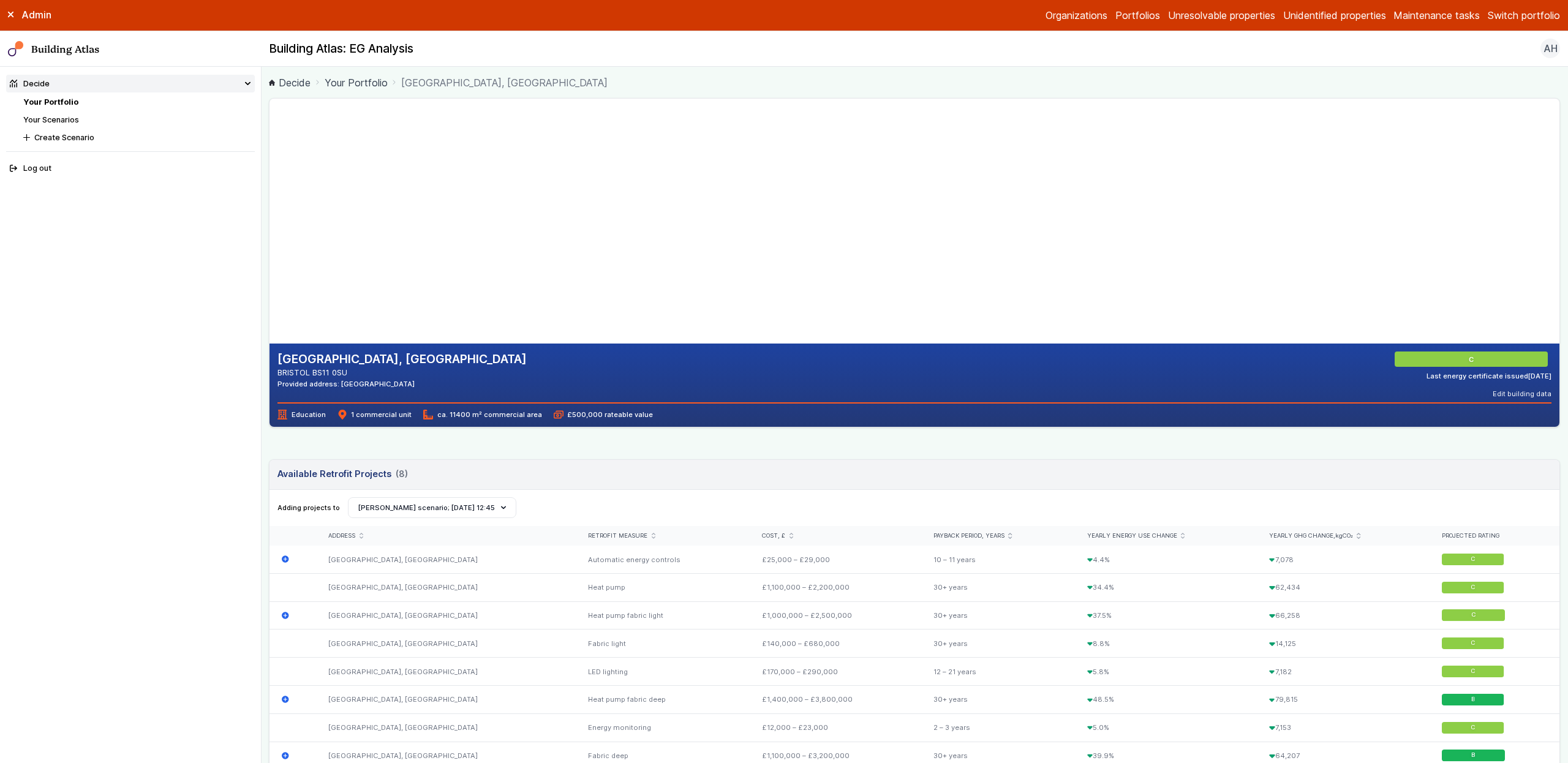
click at [269, 205] on gmp-map-3d at bounding box center [269, 221] width 0 height 245
drag, startPoint x: 471, startPoint y: 276, endPoint x: 624, endPoint y: 177, distance: 182.2
click at [269, 177] on gmp-map-3d at bounding box center [269, 221] width 0 height 245
drag, startPoint x: 595, startPoint y: 167, endPoint x: 558, endPoint y: 238, distance: 80.1
click at [269, 238] on gmp-map-3d at bounding box center [269, 221] width 0 height 245
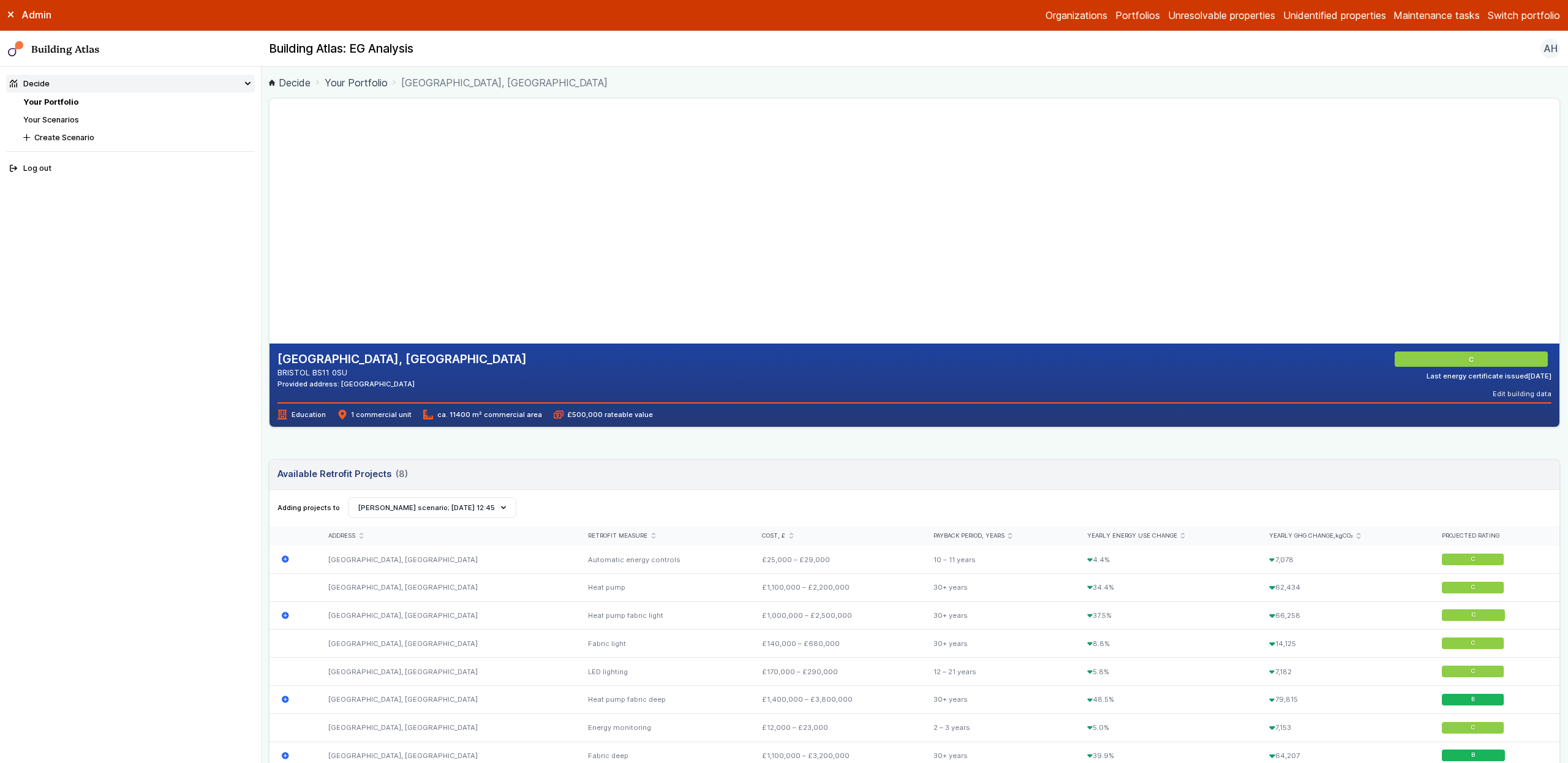
drag, startPoint x: 647, startPoint y: 151, endPoint x: 586, endPoint y: 222, distance: 93.6
click at [269, 221] on gmp-map-3d at bounding box center [269, 221] width 0 height 245
drag, startPoint x: 579, startPoint y: 169, endPoint x: 587, endPoint y: 226, distance: 57.6
click at [269, 226] on gmp-map-3d at bounding box center [269, 221] width 0 height 245
drag, startPoint x: 743, startPoint y: 226, endPoint x: 677, endPoint y: 173, distance: 84.6
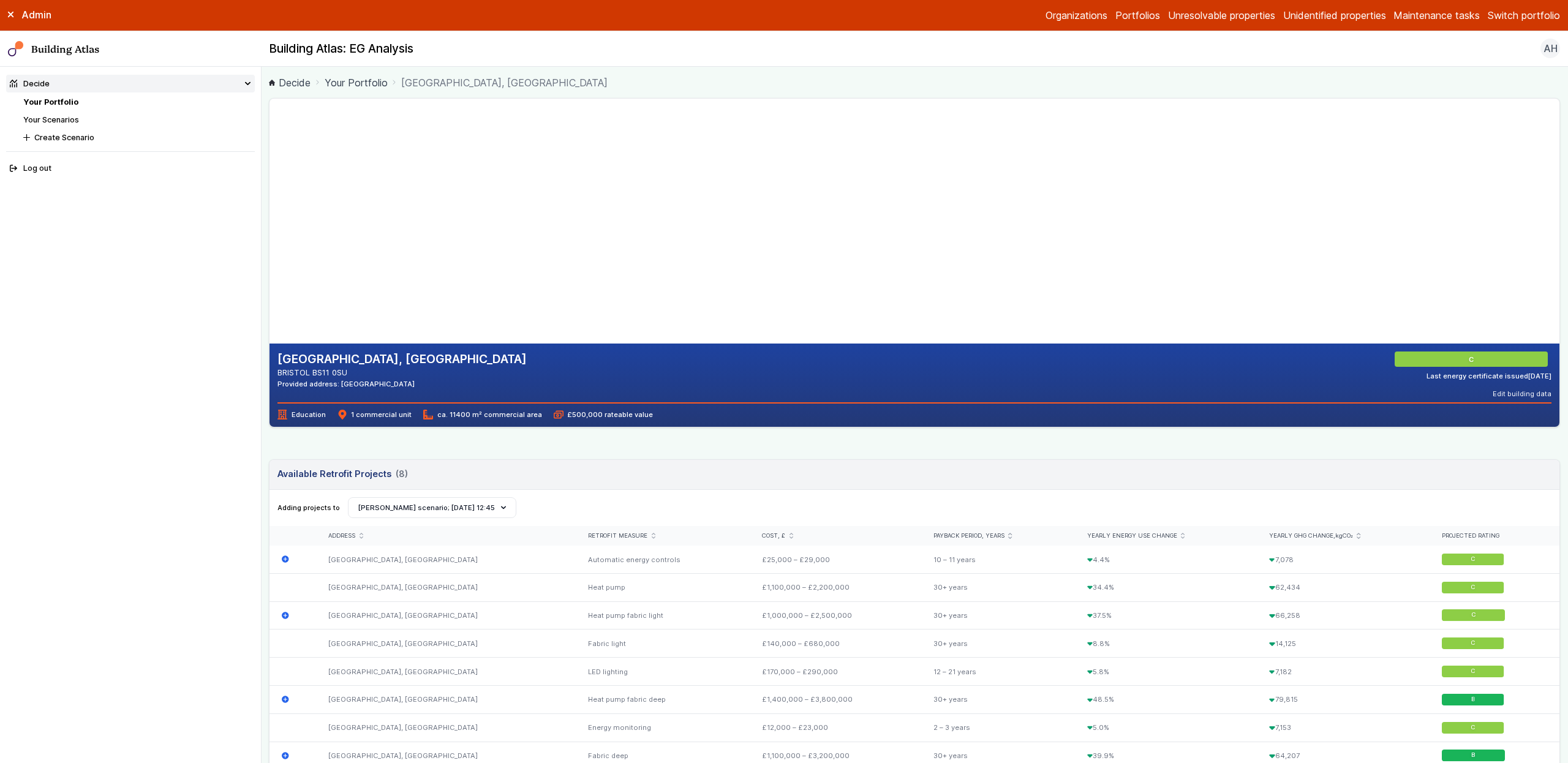
click at [269, 174] on gmp-map-3d at bounding box center [269, 221] width 0 height 245
drag, startPoint x: 671, startPoint y: 201, endPoint x: 699, endPoint y: 164, distance: 46.4
click at [269, 164] on gmp-map-3d at bounding box center [269, 221] width 0 height 245
drag, startPoint x: 624, startPoint y: 223, endPoint x: 675, endPoint y: 193, distance: 59.2
click at [269, 197] on gmp-map-3d at bounding box center [269, 221] width 0 height 245
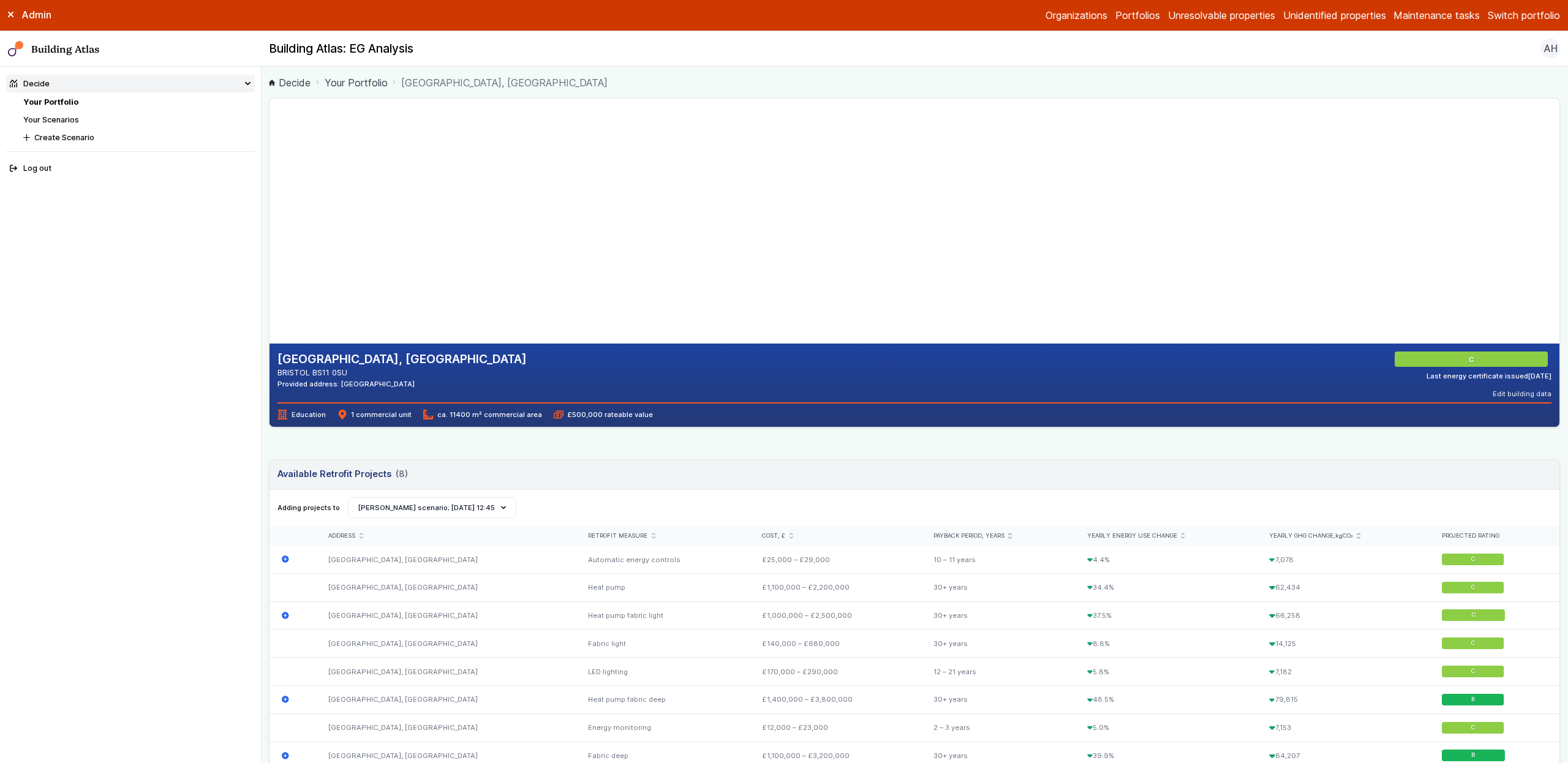
drag, startPoint x: 581, startPoint y: 173, endPoint x: 470, endPoint y: 216, distance: 119.0
click at [269, 216] on gmp-map-3d at bounding box center [269, 221] width 0 height 245
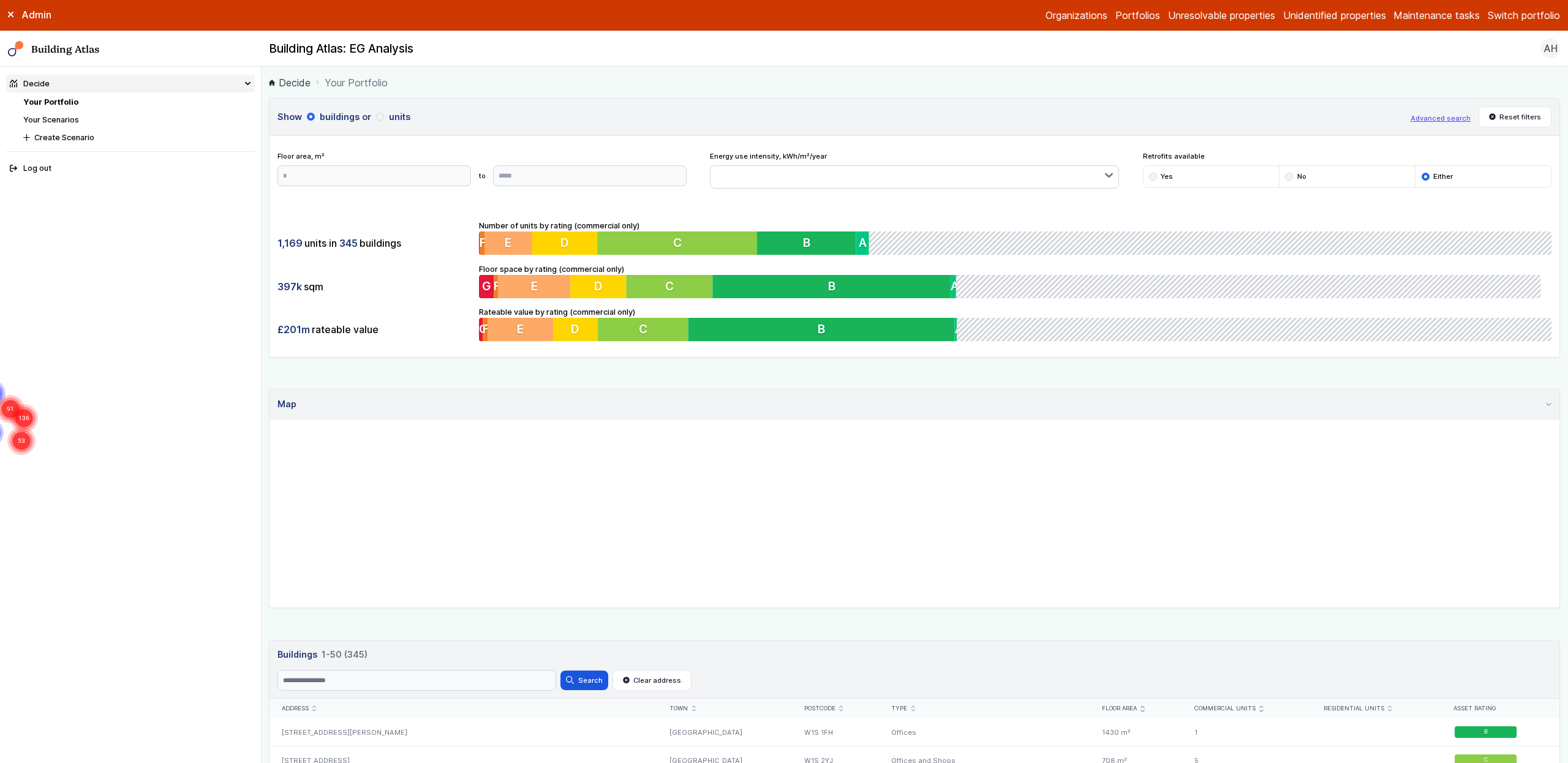
click at [266, 81] on main "Decide Your Portfolio Show buildings or units Advanced search Reset filters Flo…" at bounding box center [915, 415] width 1306 height 696
click at [1541, 17] on button "Switch portfolio" at bounding box center [1524, 15] width 73 height 15
click at [910, 44] on div "Building Atlas: EG Analysis AH Log out" at bounding box center [915, 48] width 1306 height 19
click at [1140, 15] on link "Portfolios" at bounding box center [1137, 15] width 44 height 15
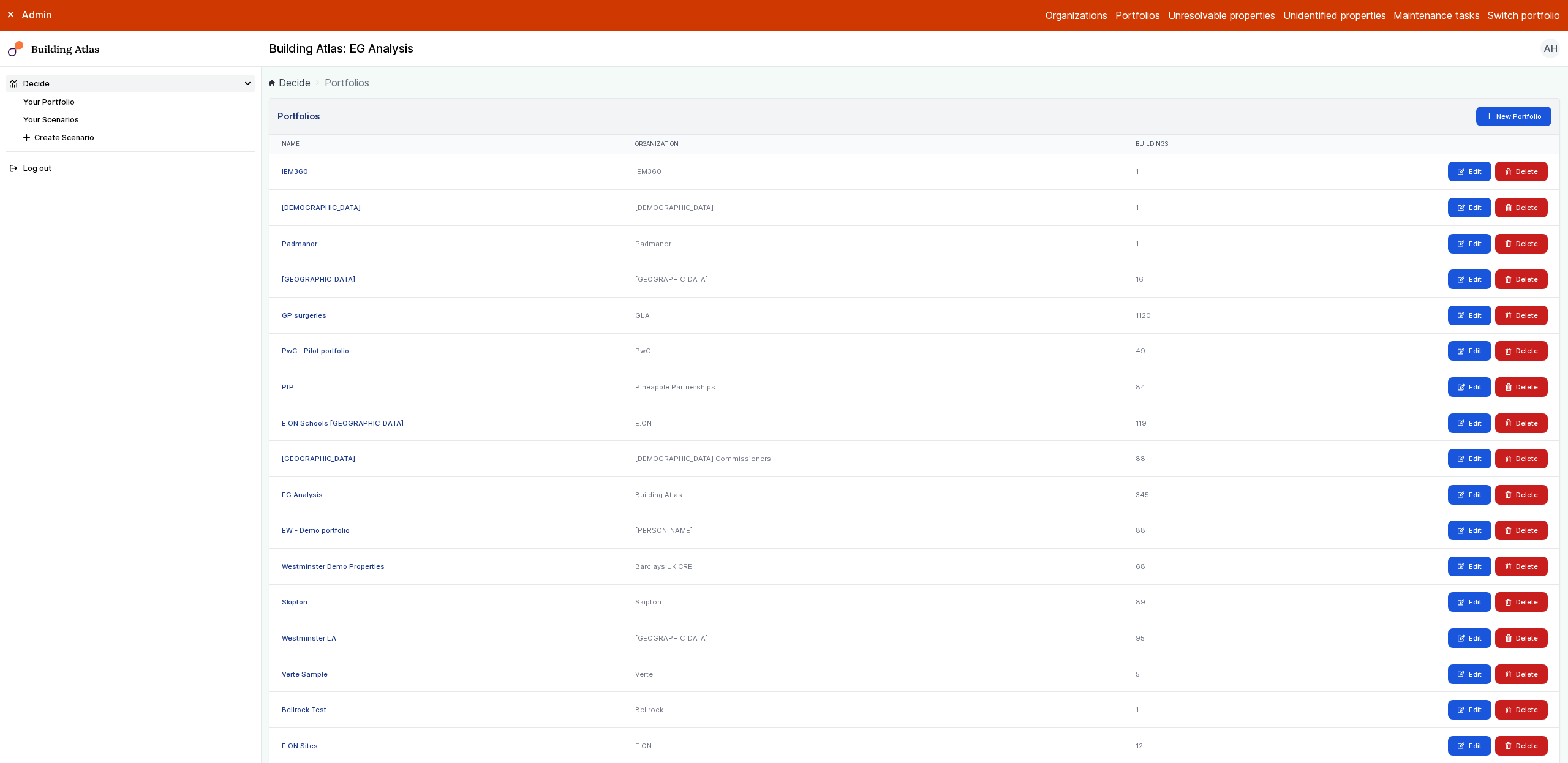
scroll to position [716, 0]
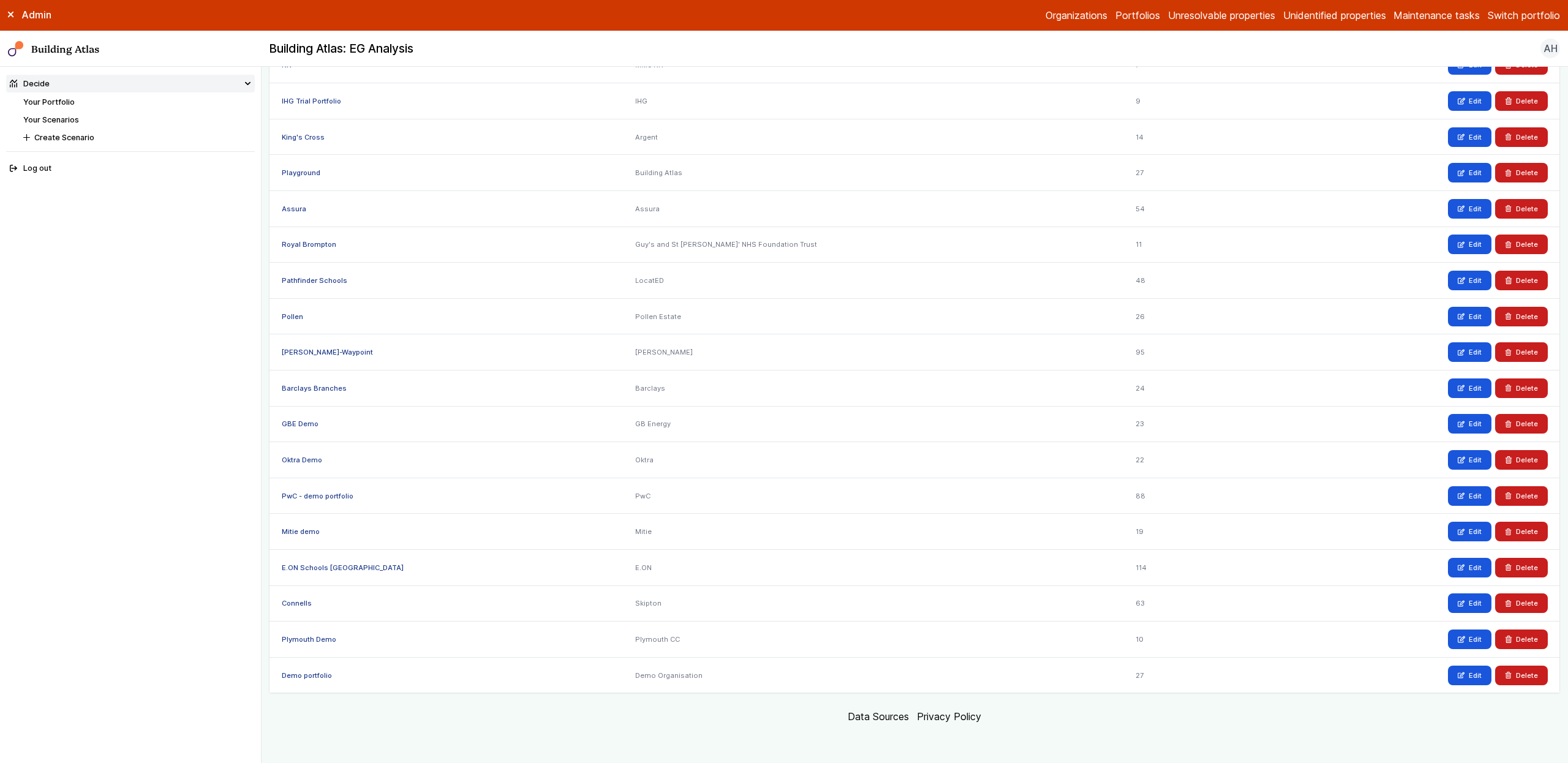
click at [356, 565] on link "E.ON Schools [GEOGRAPHIC_DATA]" at bounding box center [342, 567] width 122 height 9
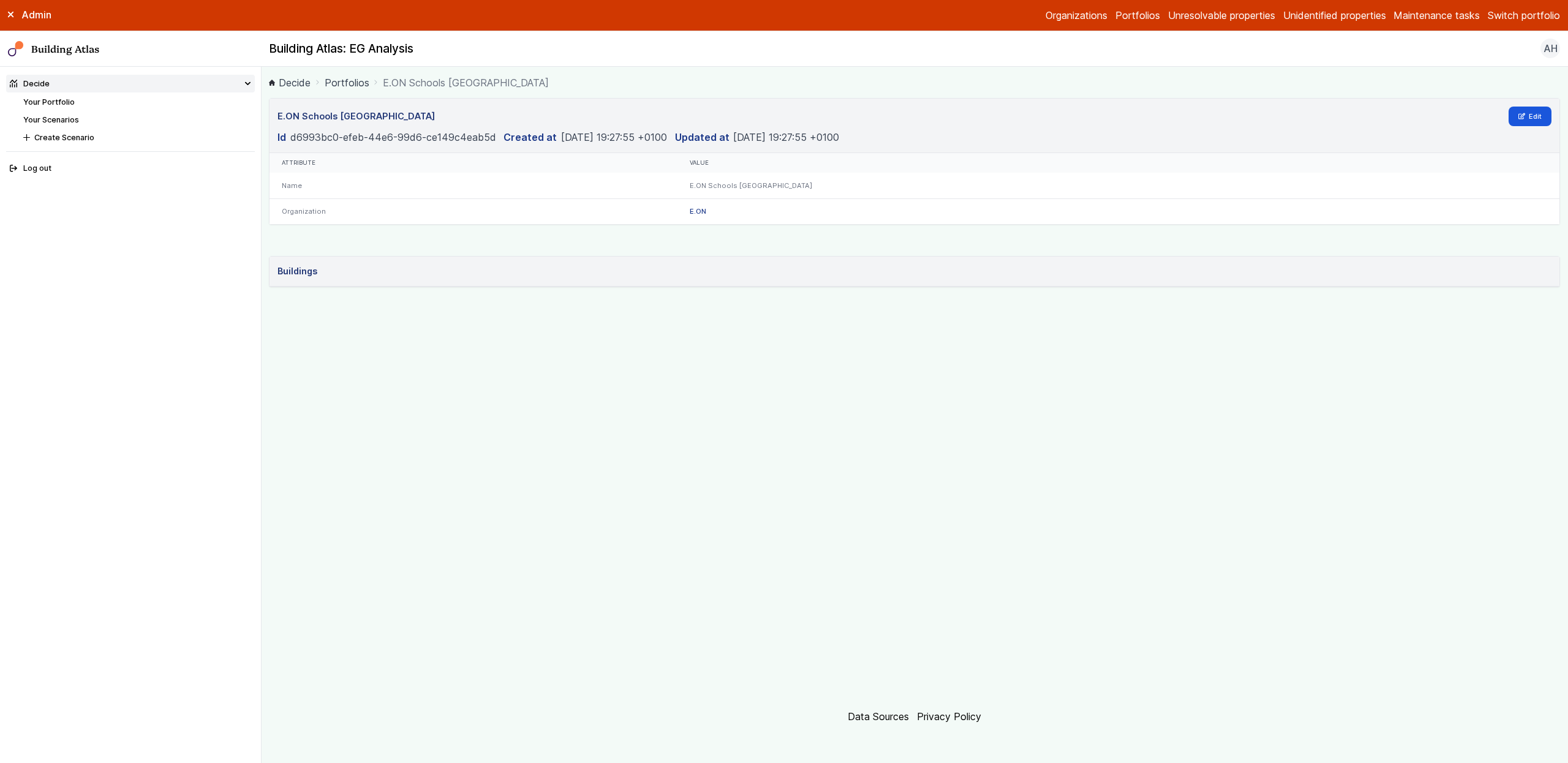
click at [657, 387] on div "E.ON Schools Nottingham Edit Id d6993bc0-efeb-44e6-99d6-ce149c4eab5d Created at…" at bounding box center [915, 396] width 1291 height 595
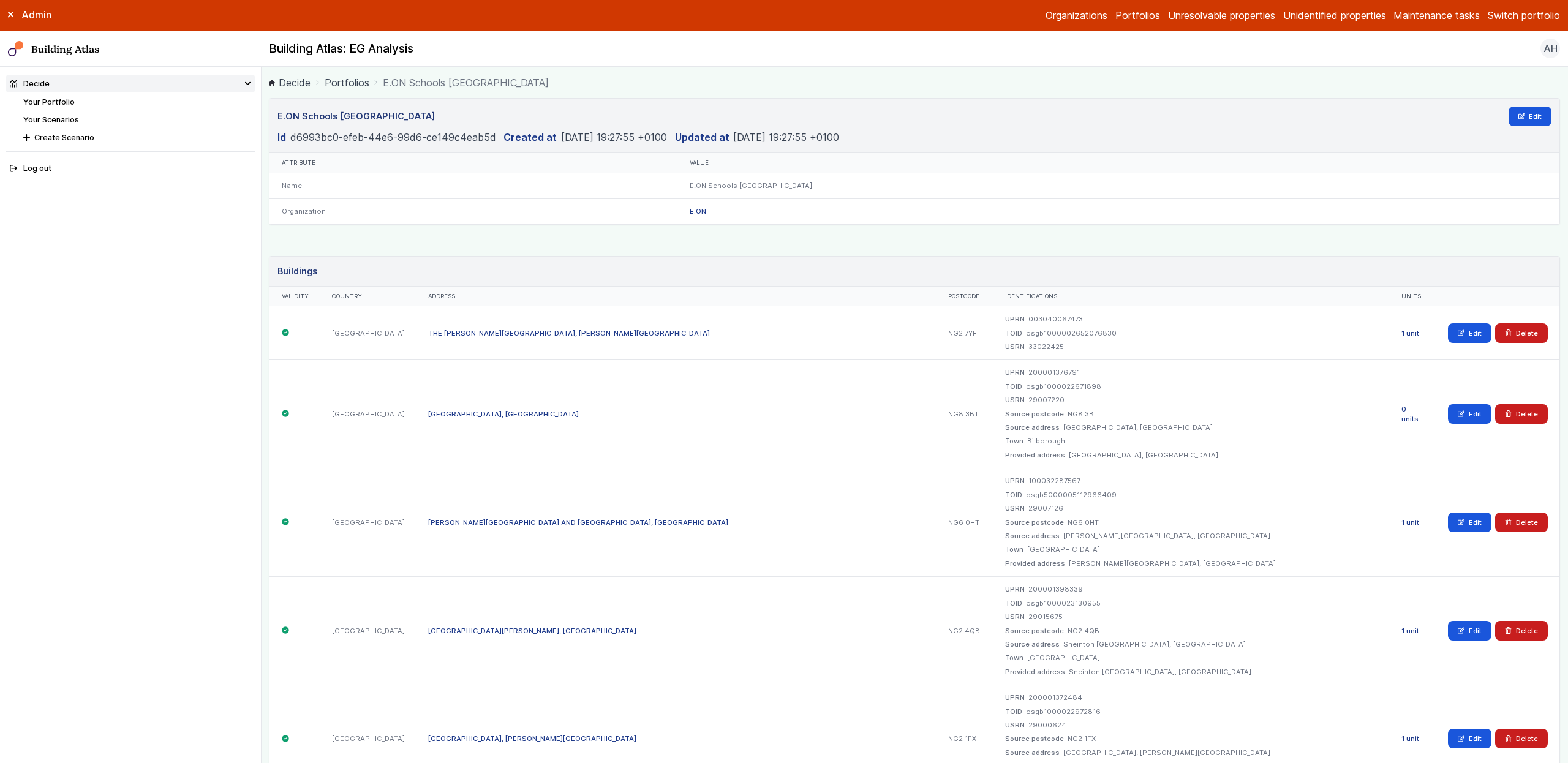
click at [606, 338] on div "THE NOTTINGHAM EMMANUEL SCHOOL, GRESHAM PARK ROAD" at bounding box center [676, 333] width 520 height 53
click at [596, 329] on link "THE NOTTINGHAM EMMANUEL SCHOOL, GRESHAM PARK ROAD" at bounding box center [569, 333] width 282 height 9
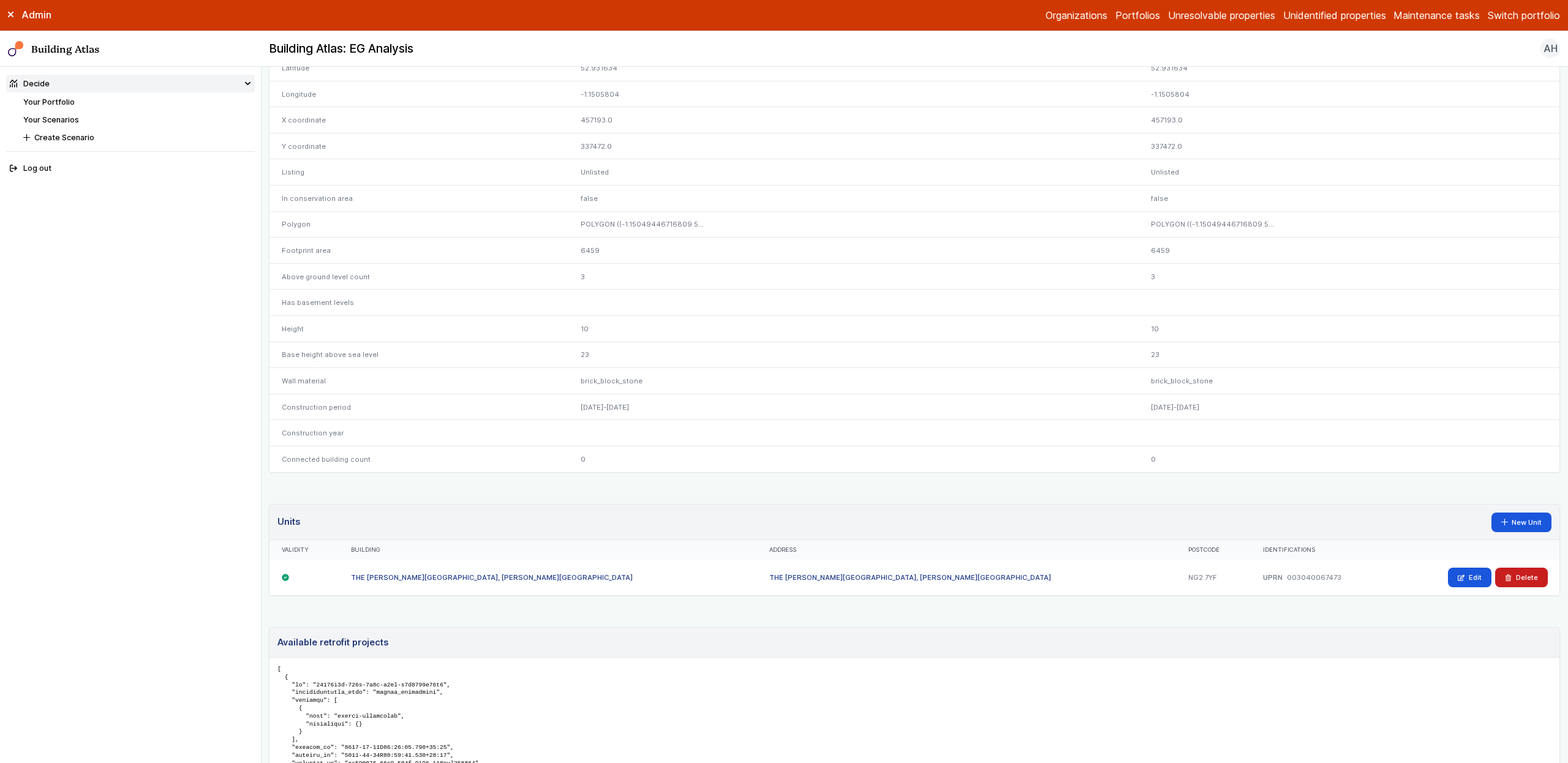
scroll to position [262, 0]
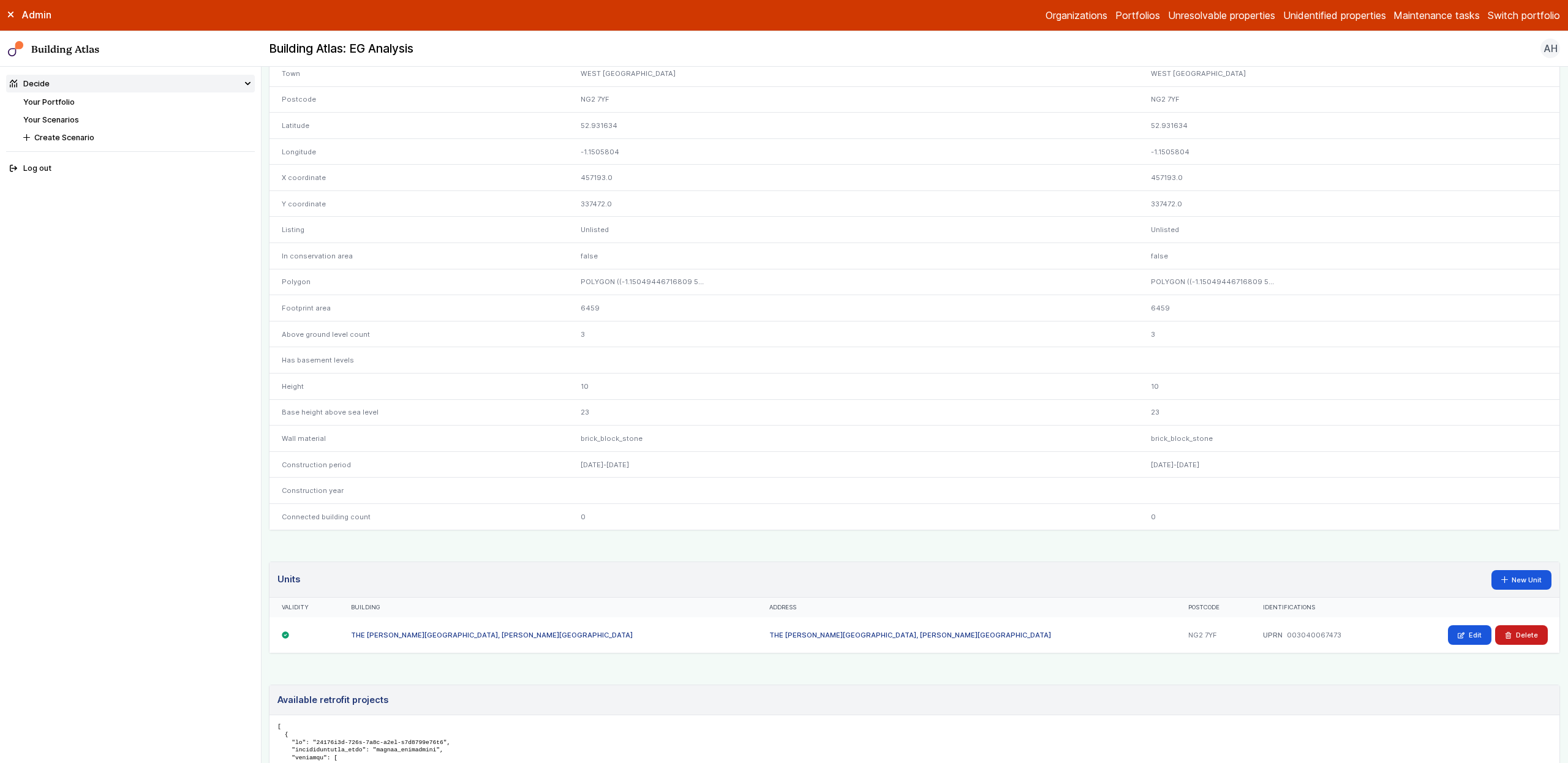
click at [1251, 645] on div "UPRN 003040067473" at bounding box center [1321, 635] width 139 height 35
click at [1287, 635] on dd "003040067473" at bounding box center [1314, 635] width 55 height 10
copy dd "003040067473"
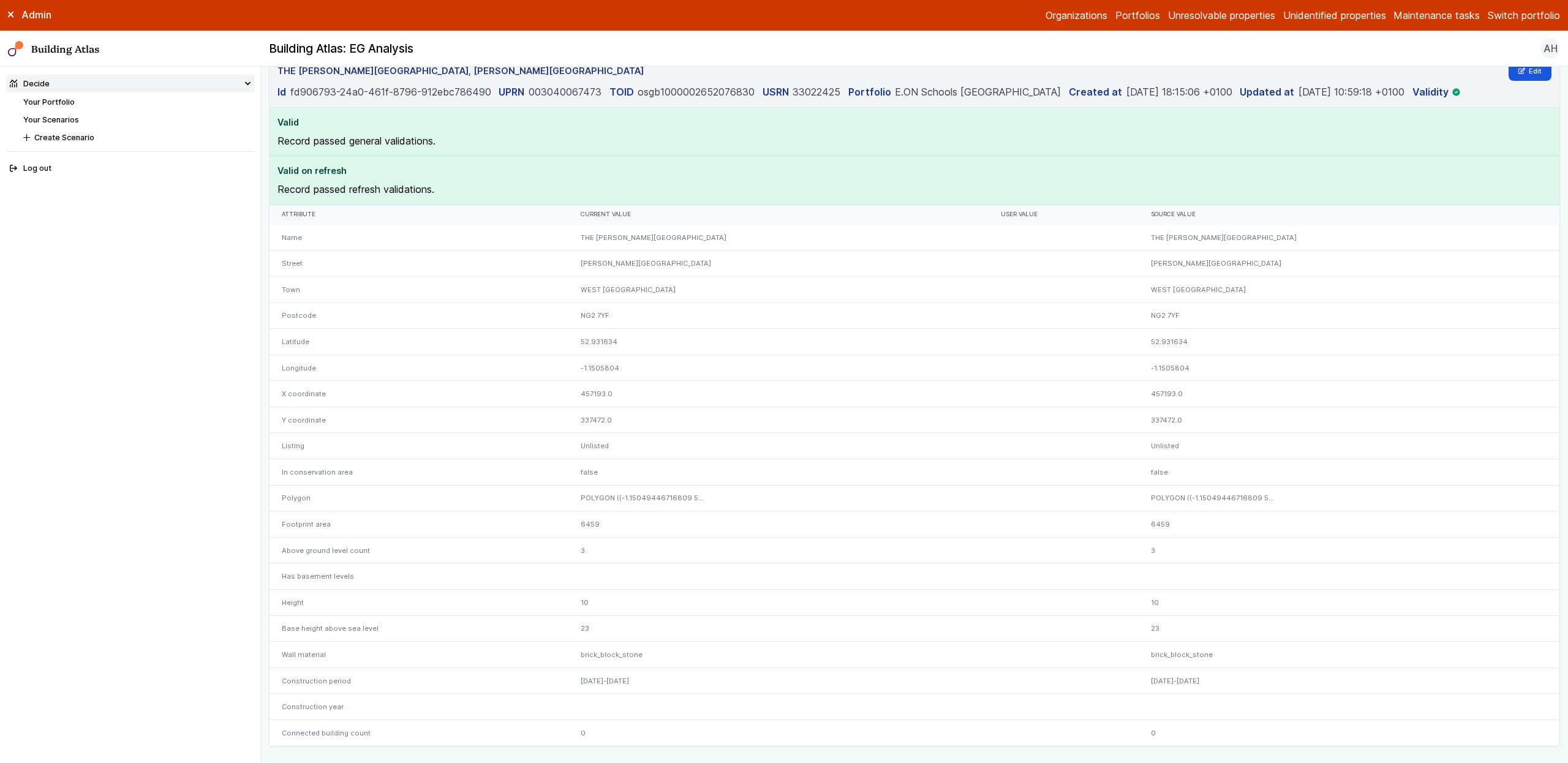
scroll to position [0, 0]
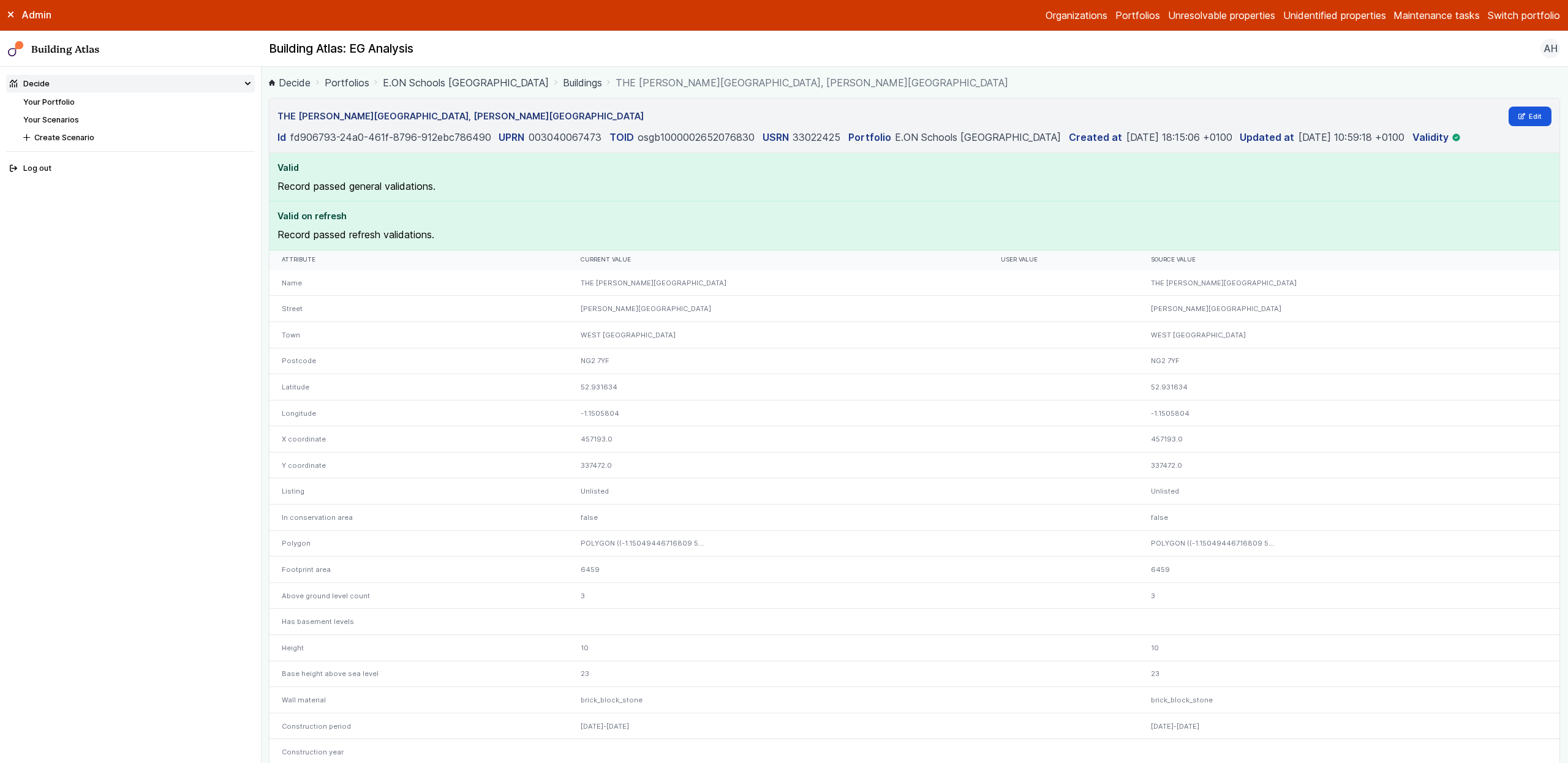
click at [864, 201] on section "Valid on refresh Record passed refresh validations." at bounding box center [914, 226] width 1290 height 48
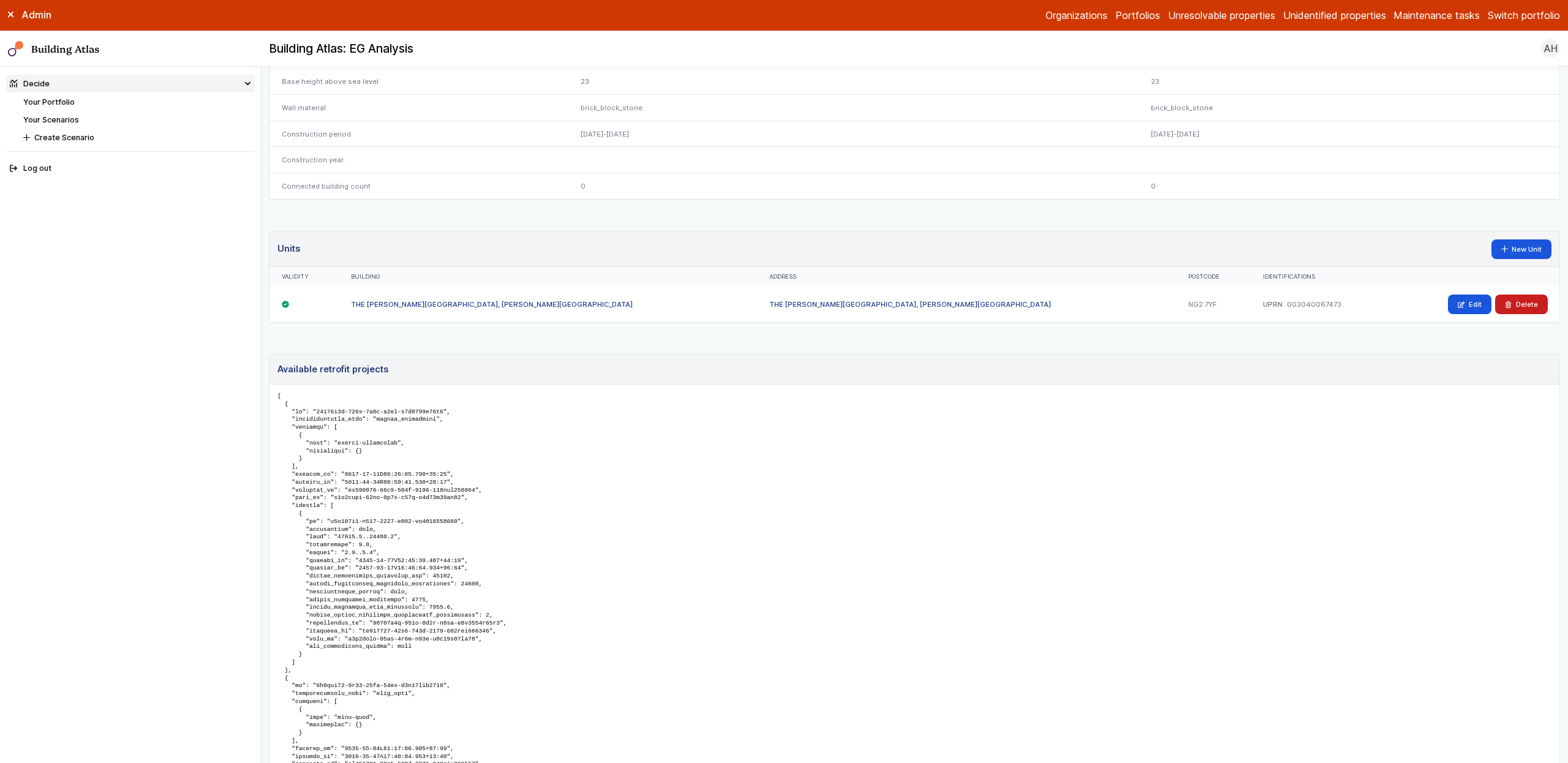
click at [1263, 307] on dt "UPRN" at bounding box center [1272, 305] width 19 height 10
click at [1287, 305] on dd "003040067473" at bounding box center [1314, 305] width 55 height 10
copy dd "003040067473"
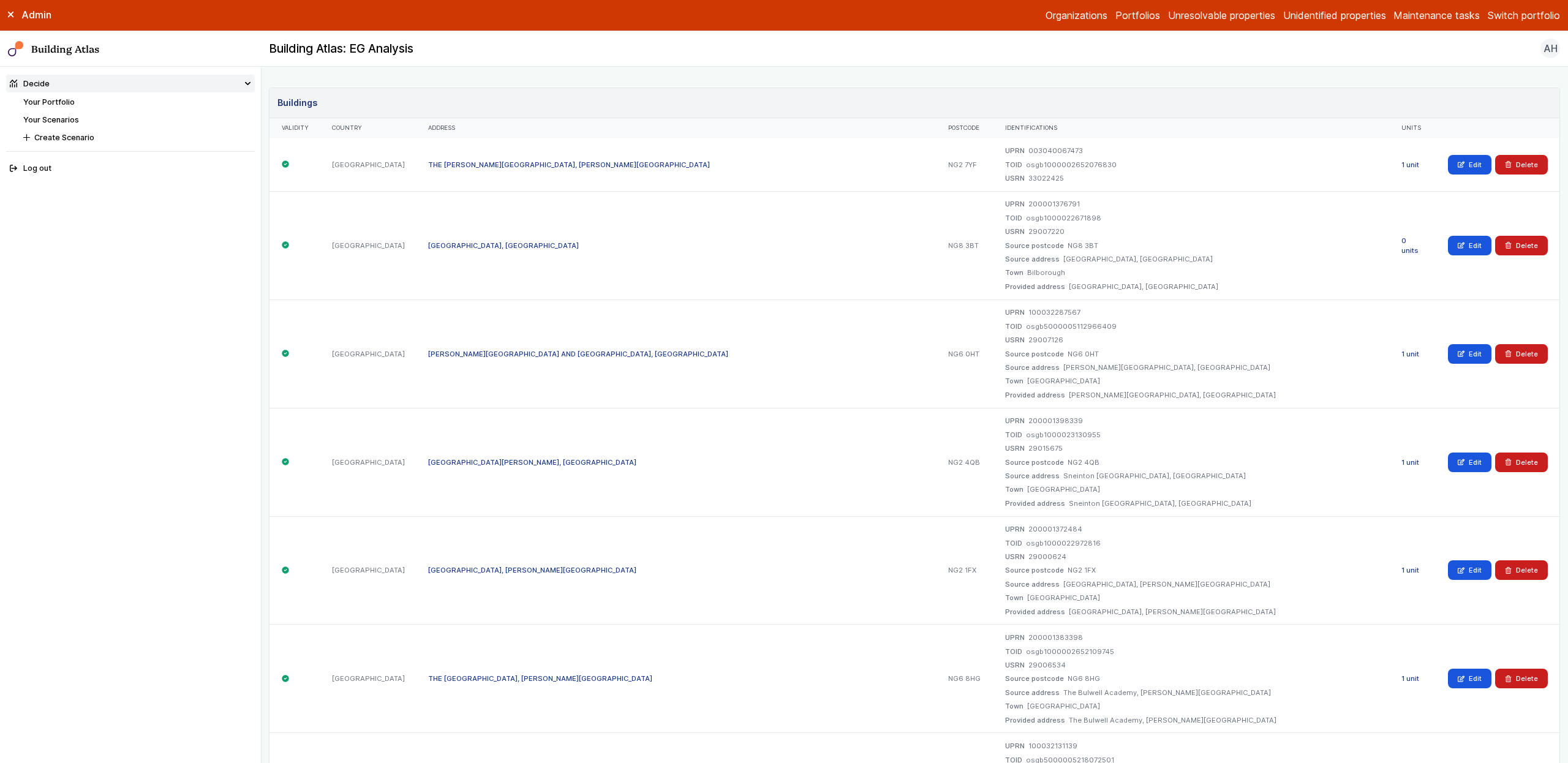
scroll to position [208, 0]
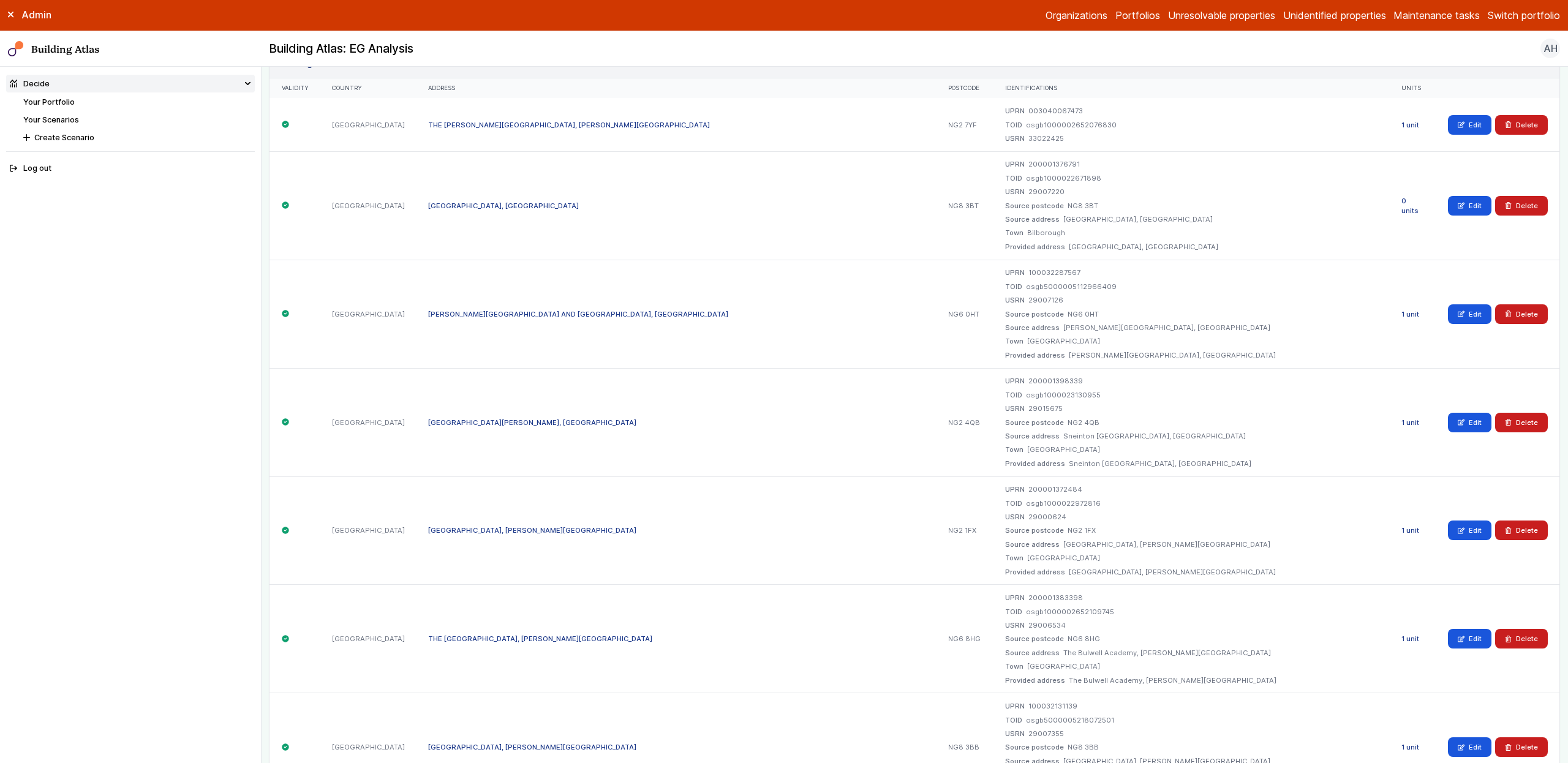
click at [1005, 170] on dl "UPRN 200001376791 TOID osgb1000022671898 USRN 29007220 Source postcode NG8 3BT …" at bounding box center [1191, 205] width 373 height 92
click at [1028, 167] on dd "200001376791" at bounding box center [1054, 164] width 52 height 10
copy dd "200001376791"
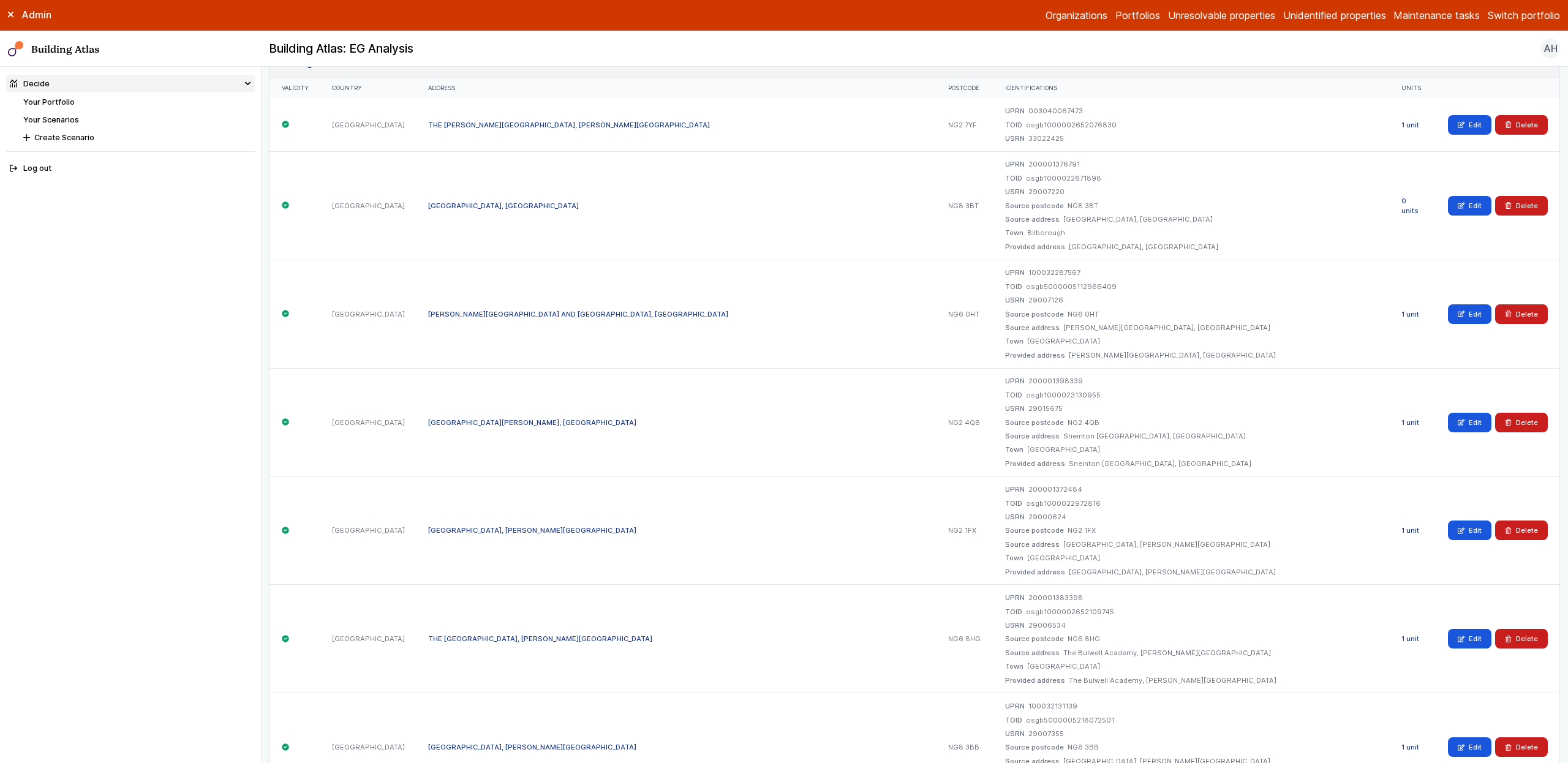
click at [1028, 302] on dd "29007126" at bounding box center [1045, 300] width 35 height 10
click at [1028, 277] on dd "100032287567" at bounding box center [1054, 272] width 52 height 10
click at [1028, 276] on dd "100032287567" at bounding box center [1054, 272] width 52 height 10
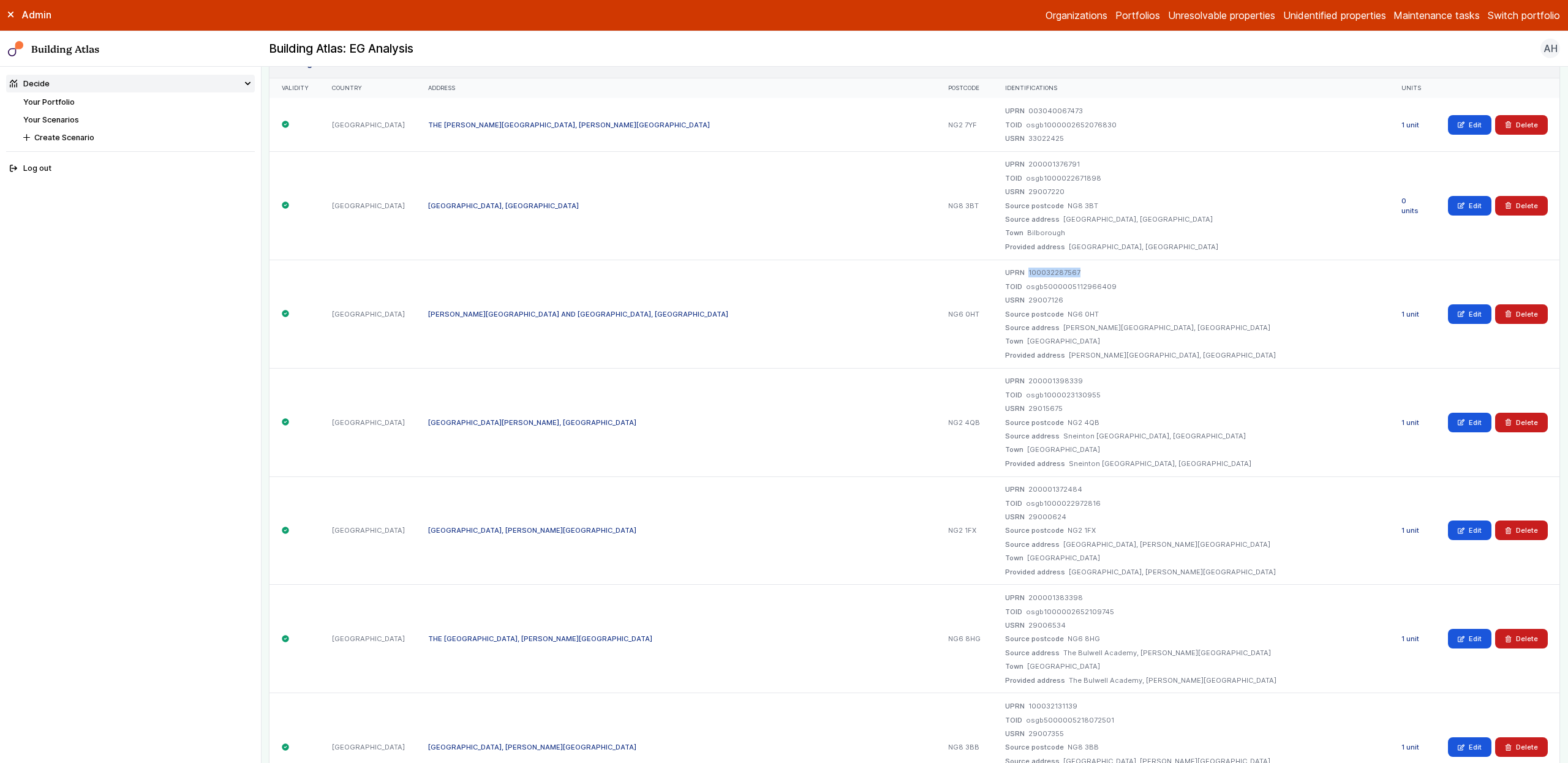
copy dd "100032287567"
click at [1028, 376] on dd "200001398339" at bounding box center [1056, 381] width 55 height 10
copy dd "200001398339"
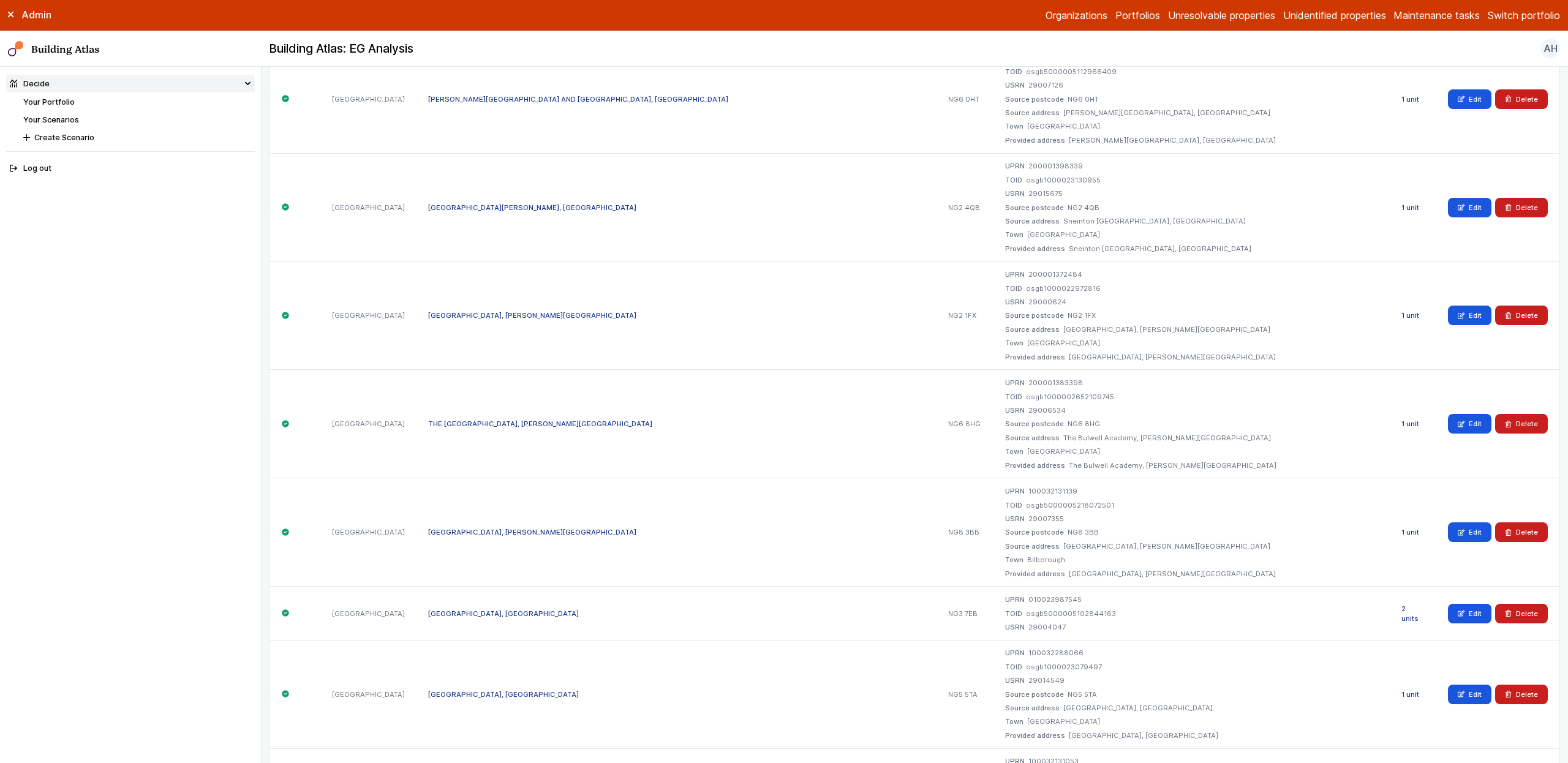
click at [1028, 272] on dd "200001372484" at bounding box center [1055, 274] width 54 height 10
copy dd "200001372484"
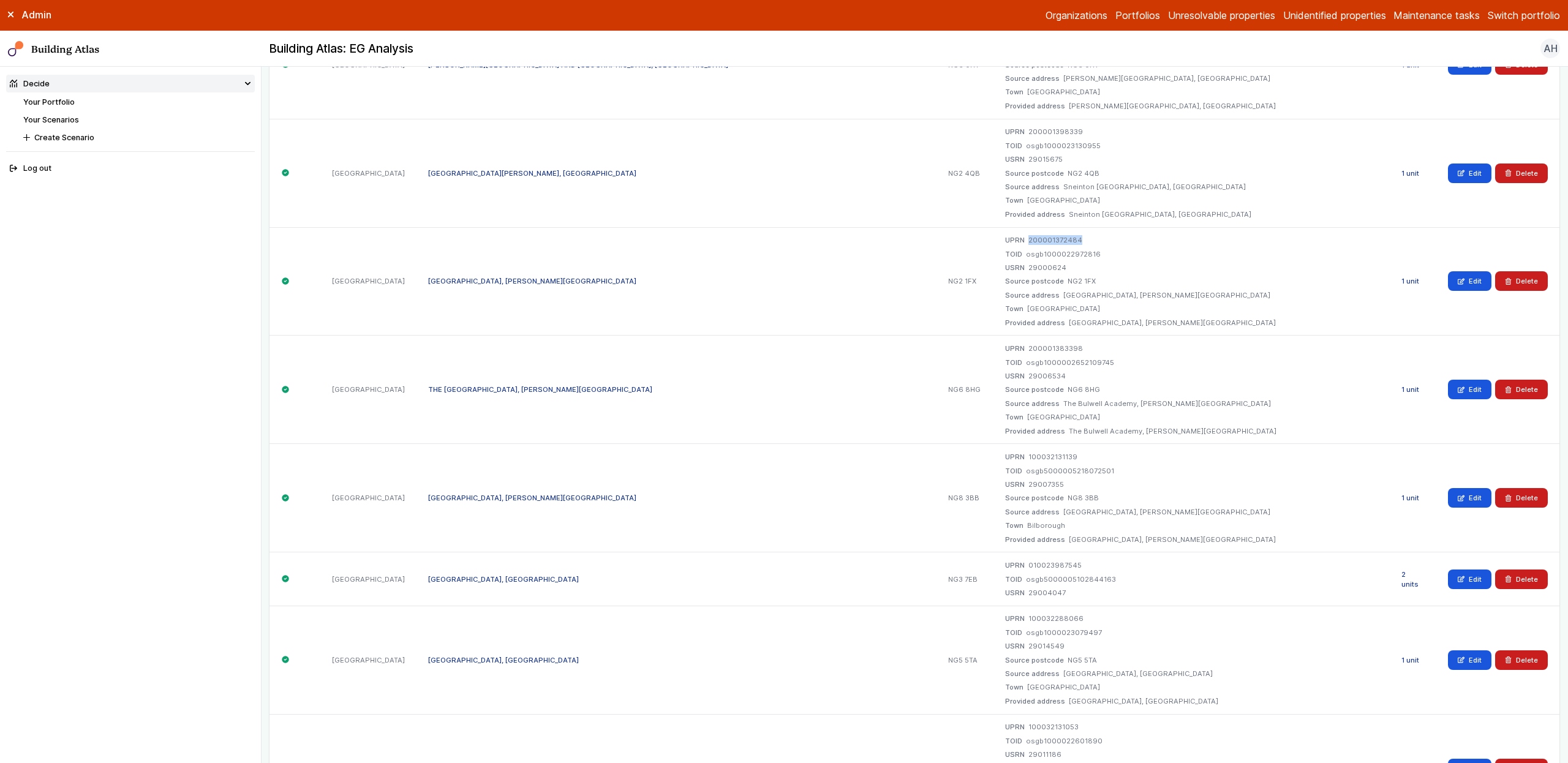
scroll to position [473, 0]
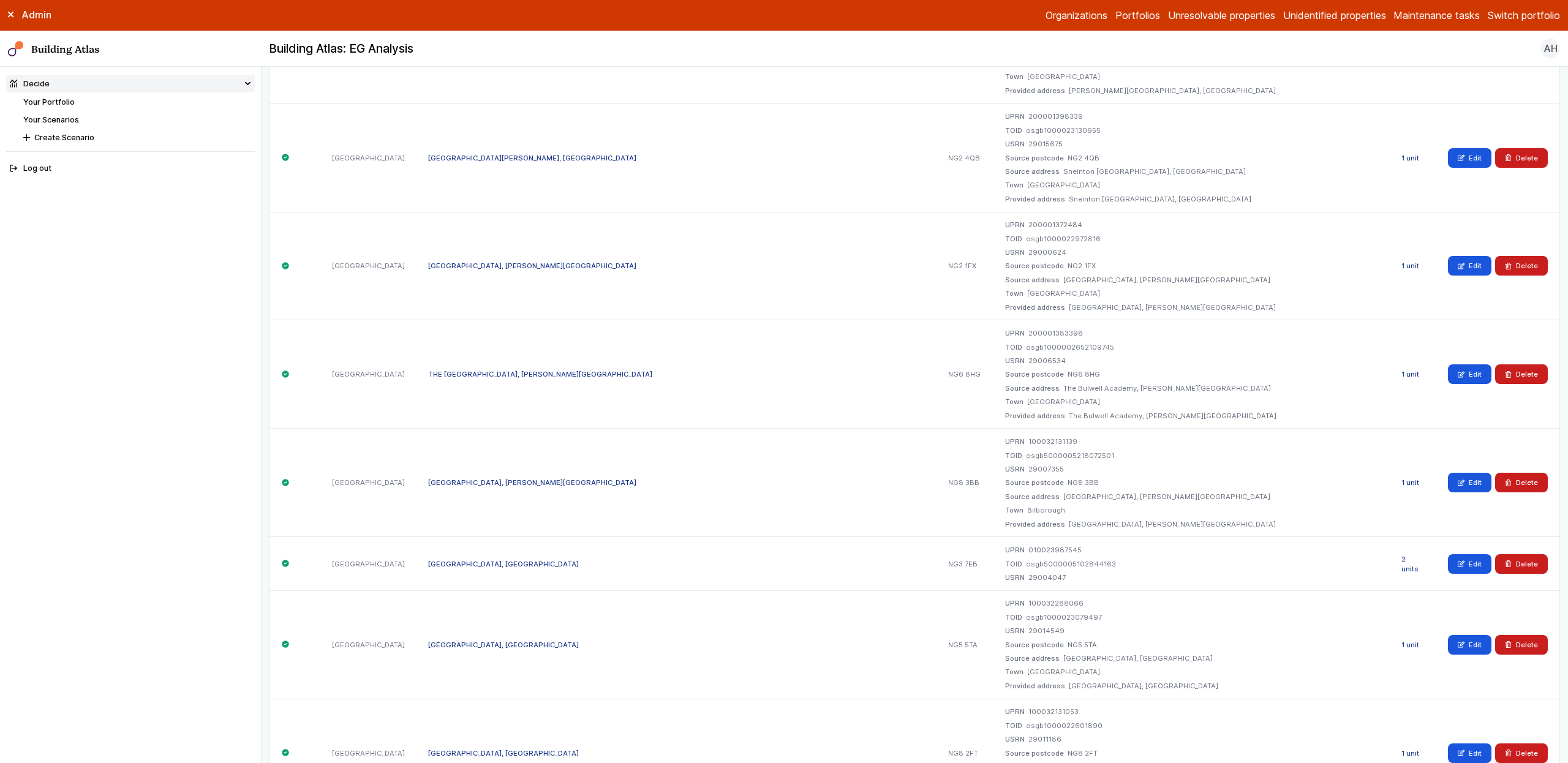
click at [1028, 333] on dd "200001383398" at bounding box center [1056, 333] width 55 height 10
copy dd "200001383398"
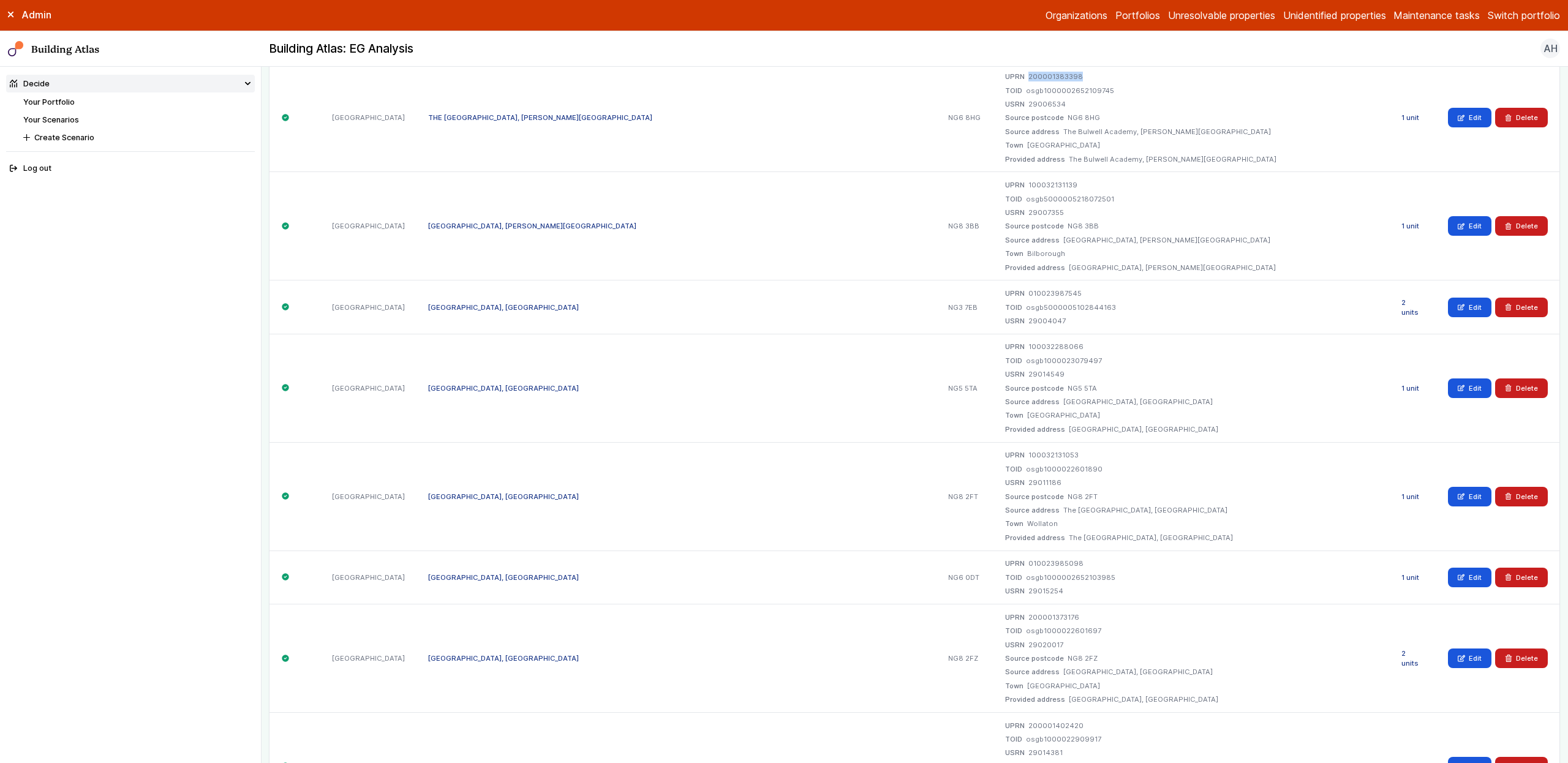
scroll to position [719, 0]
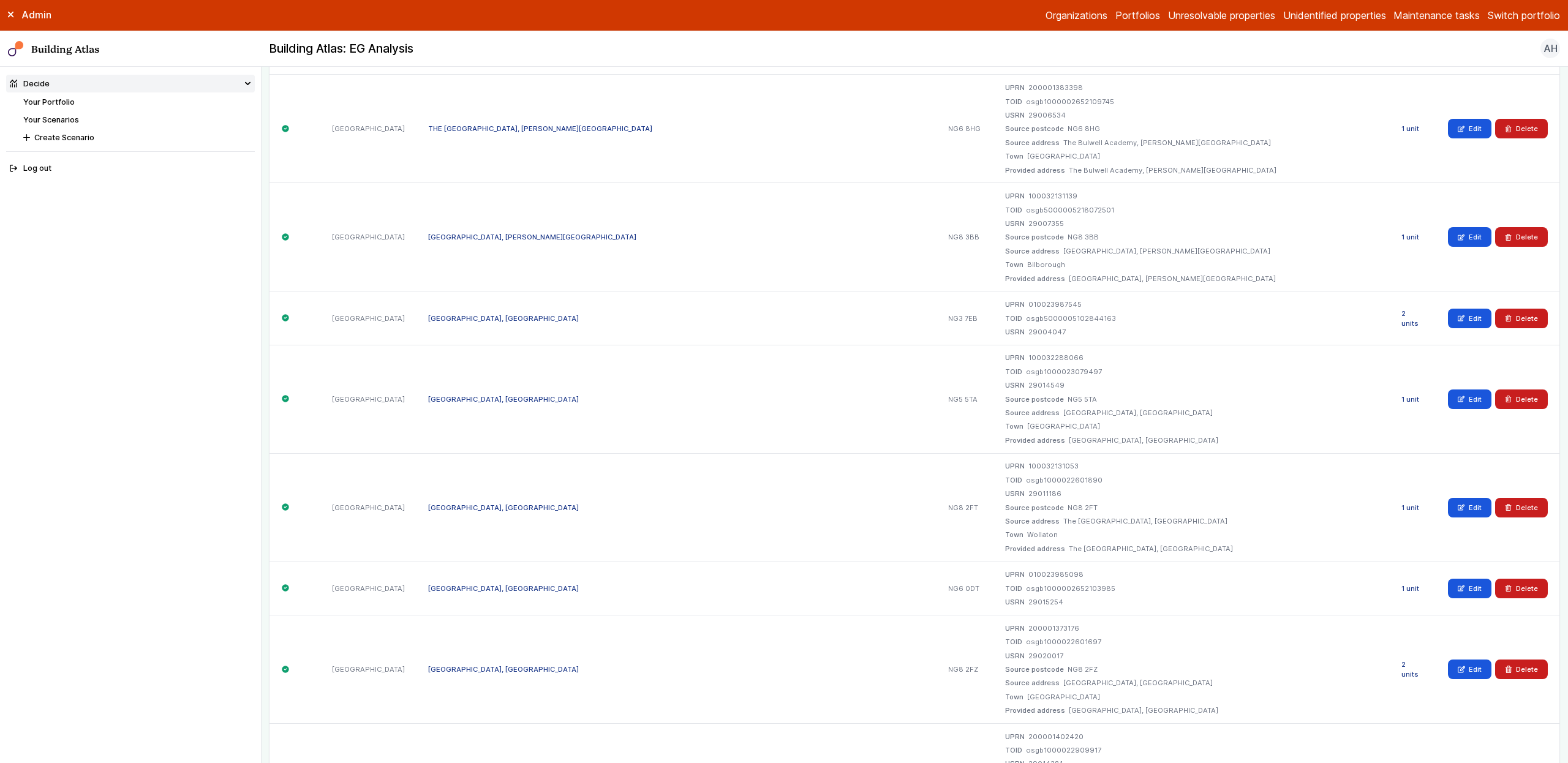
click at [1028, 197] on dd "100032131139" at bounding box center [1052, 196] width 49 height 10
copy dd "100032131139"
click at [1028, 305] on dd "010023987545" at bounding box center [1055, 305] width 53 height 10
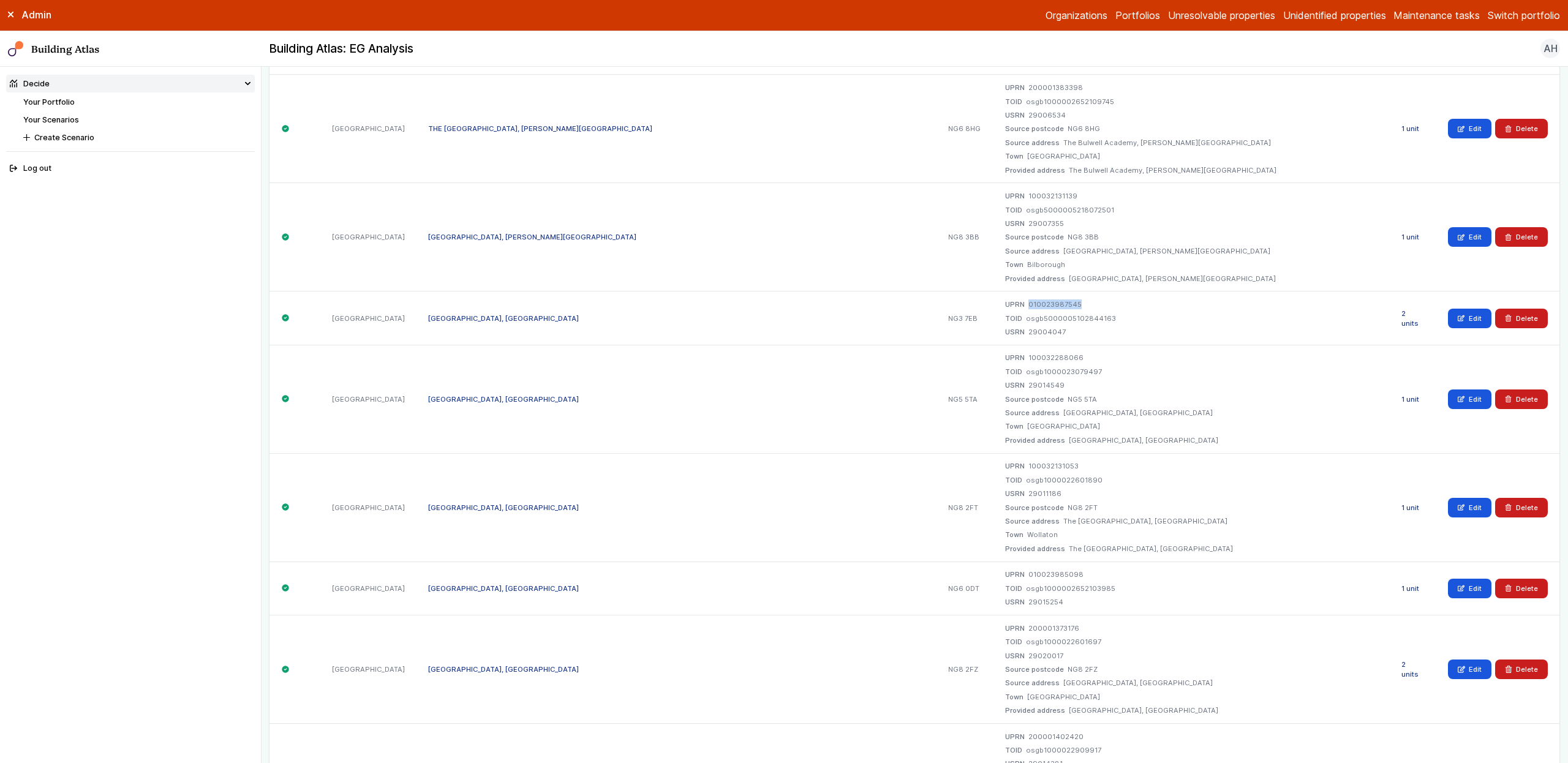
copy dd "010023987545"
click at [993, 350] on div "UPRN 100032288066 TOID osgb1000023079497 USRN 29014549 Source postcode NG5 5TA …" at bounding box center [1191, 399] width 397 height 109
click at [1028, 358] on dd "100032288066" at bounding box center [1056, 358] width 55 height 10
copy dd "100032288066"
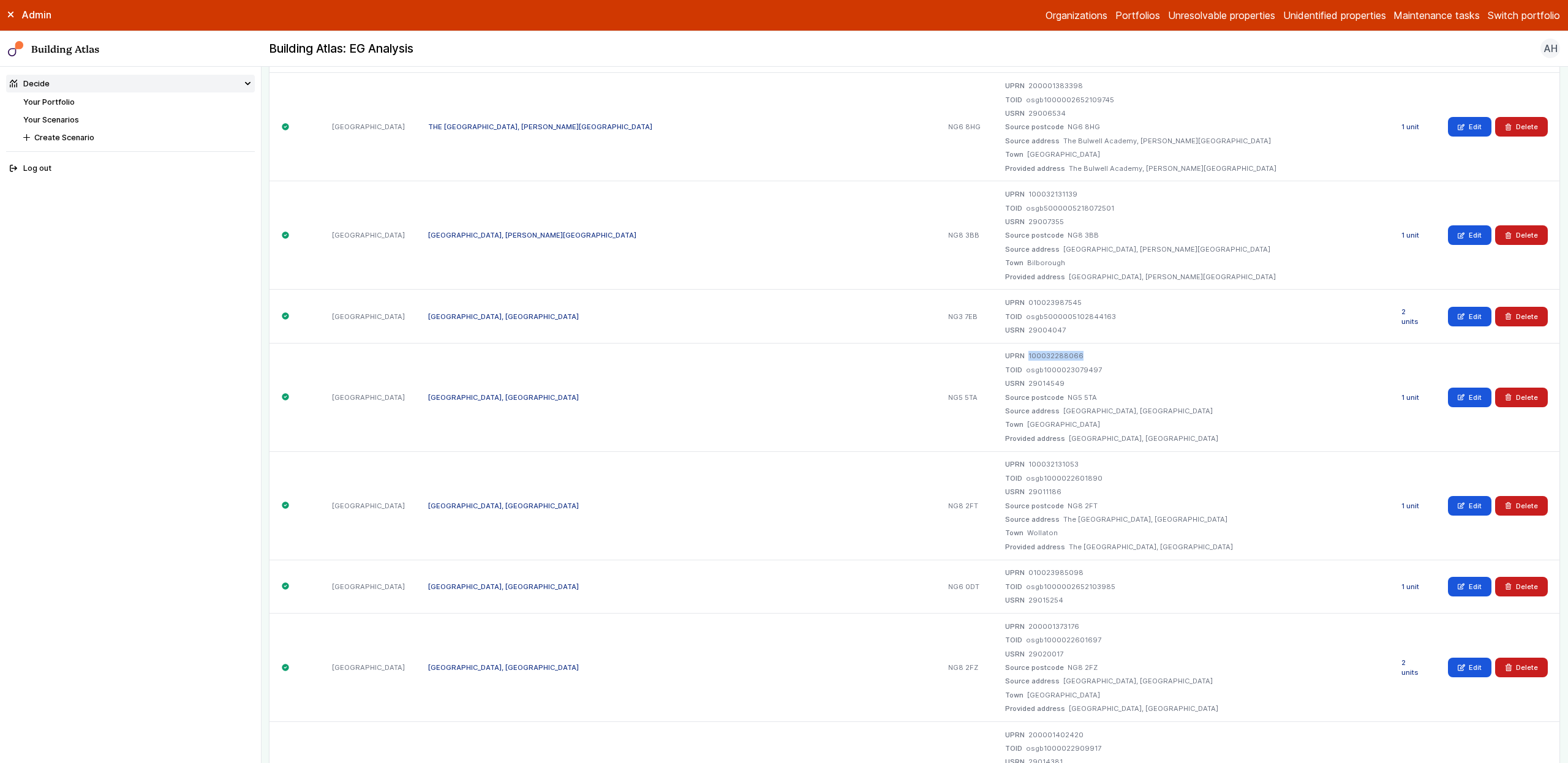
scroll to position [721, 0]
click at [1028, 460] on dd "100032131053" at bounding box center [1053, 463] width 50 height 10
click at [1026, 481] on dd "osgb1000022601890" at bounding box center [1064, 478] width 77 height 10
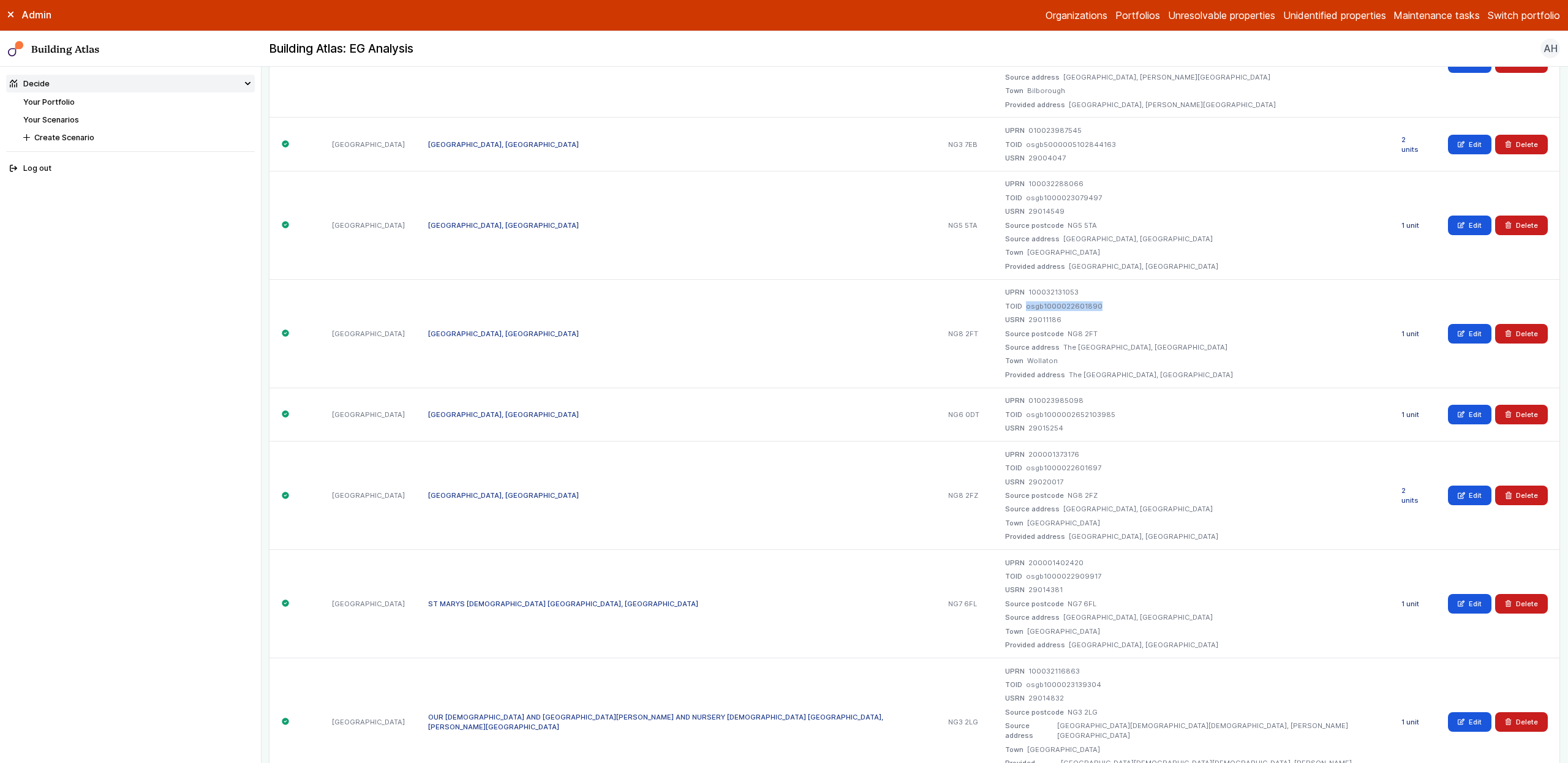
scroll to position [900, 0]
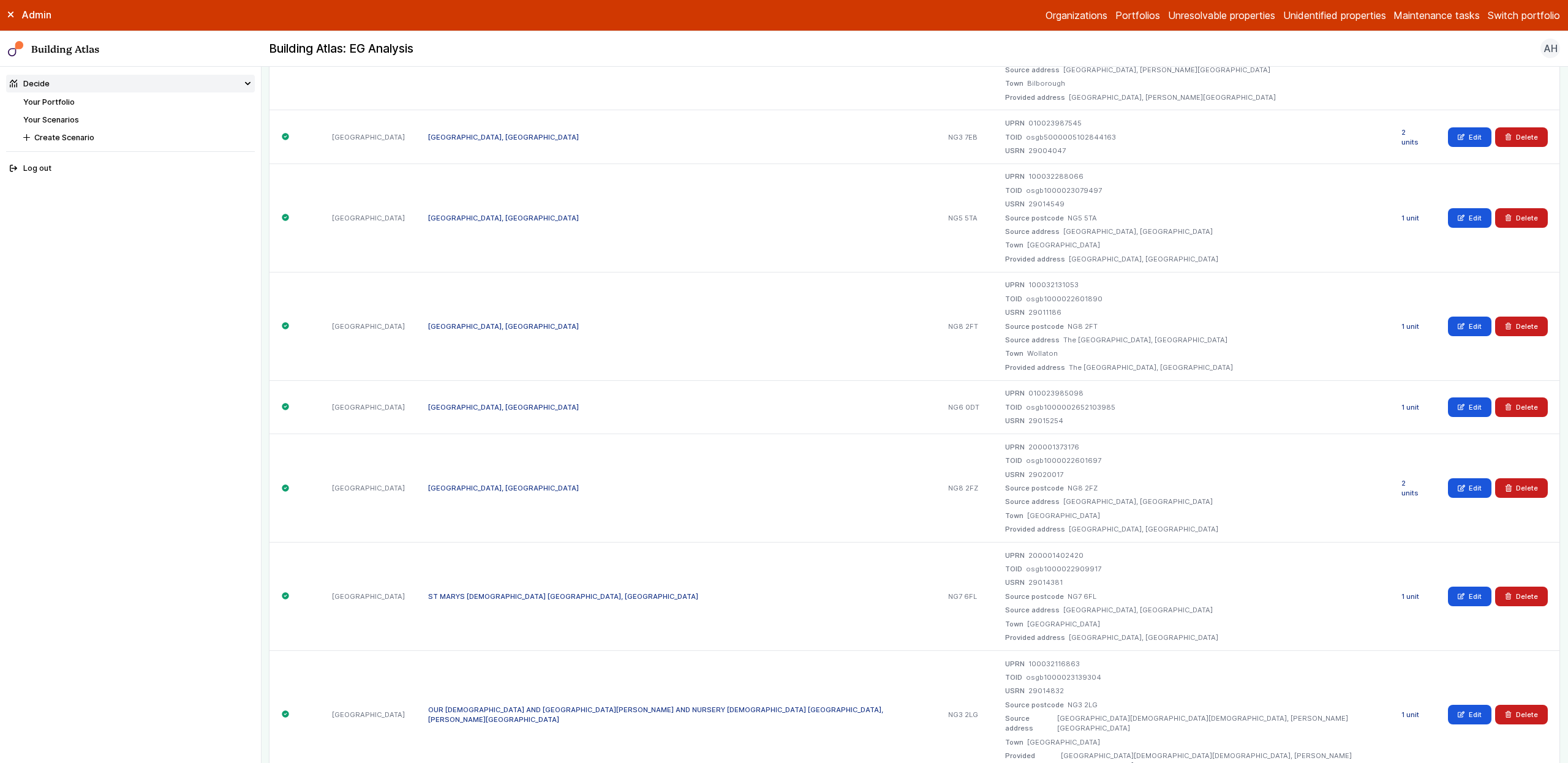
click at [1028, 392] on dd "010023985098" at bounding box center [1056, 393] width 55 height 10
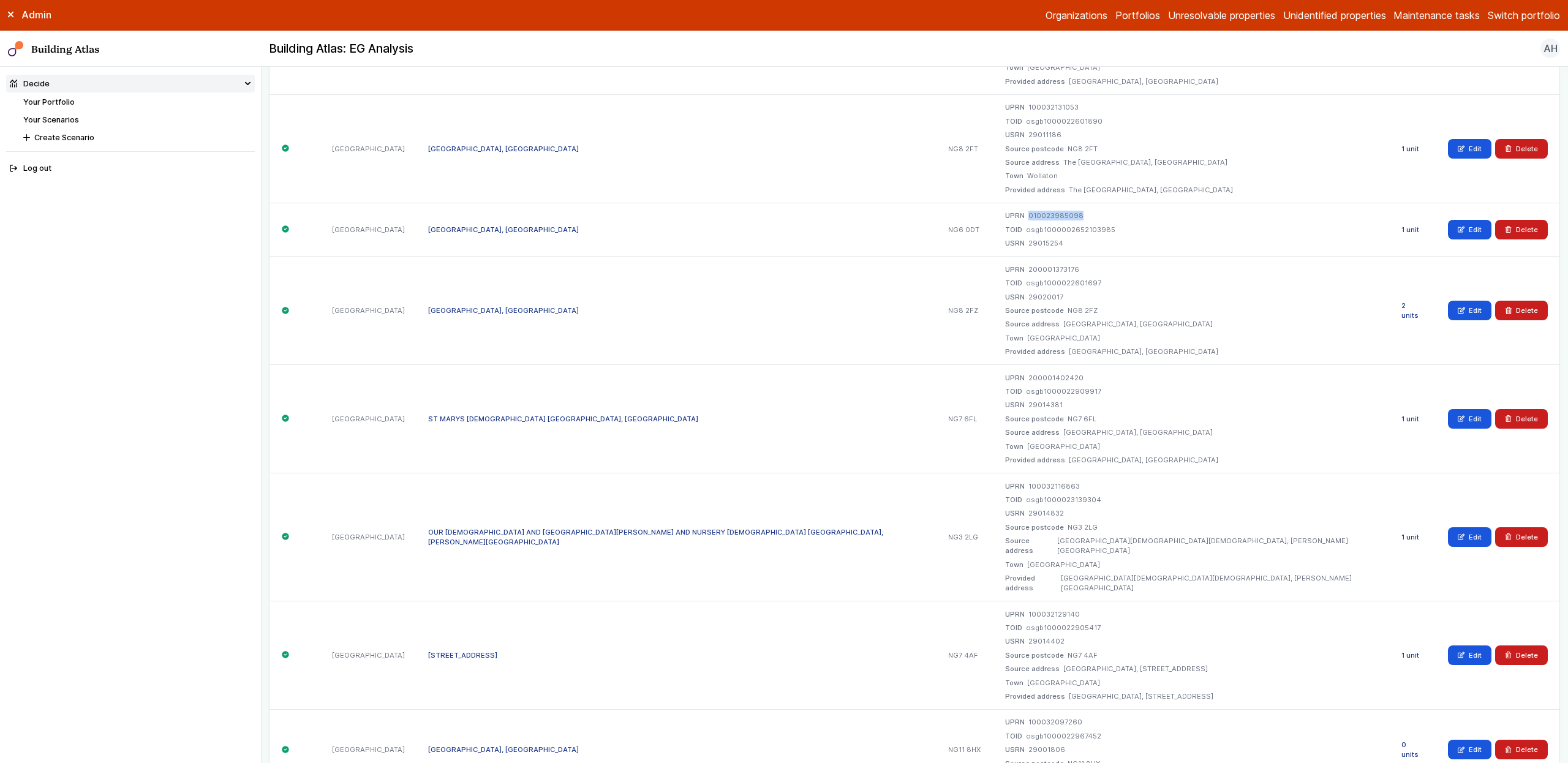
scroll to position [1093, 0]
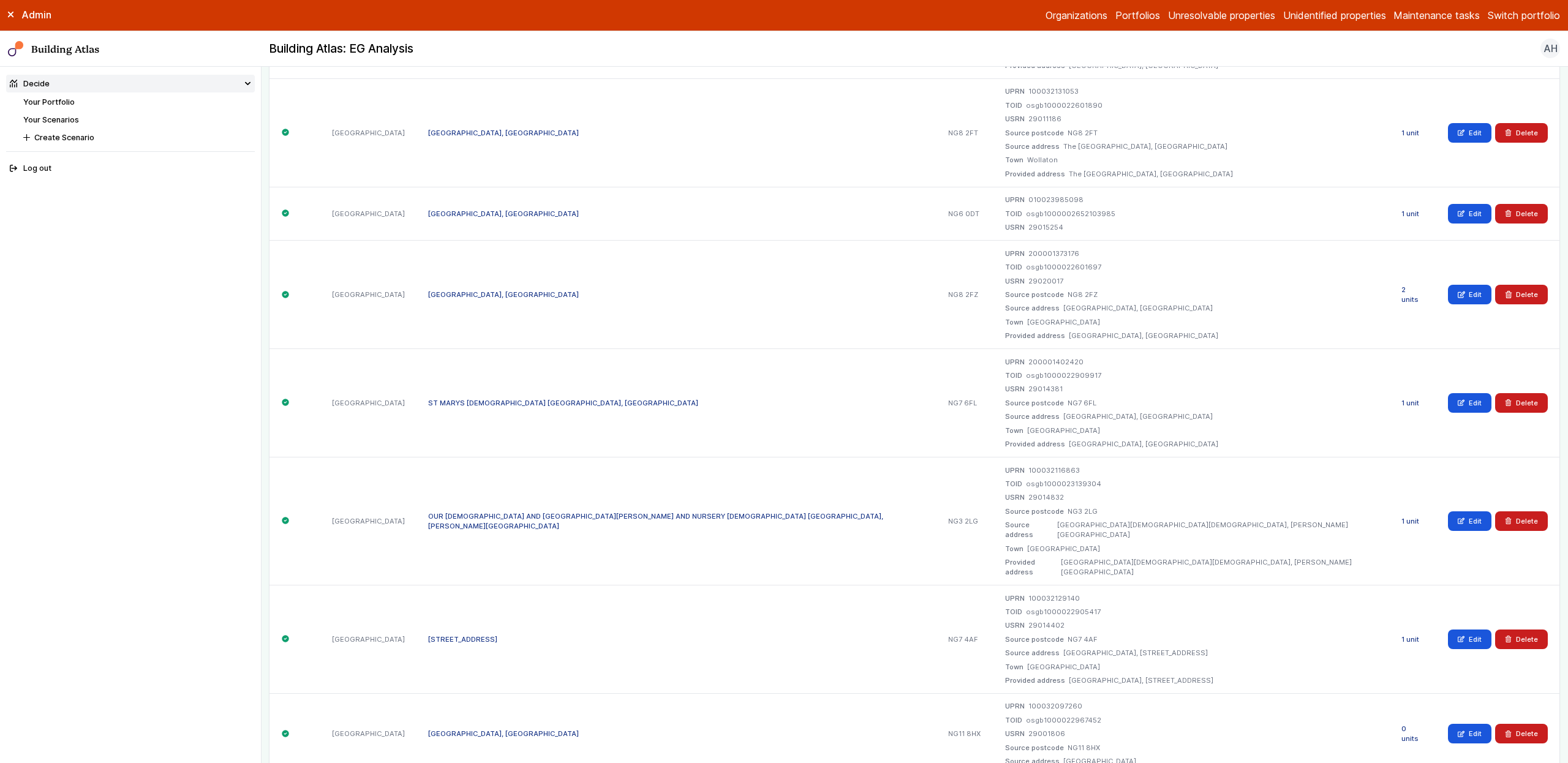
click at [993, 247] on div "UPRN 200001373176 TOID osgb1000022601697 USRN 29020017 Source postcode NG8 2FZ …" at bounding box center [1191, 294] width 397 height 109
click at [993, 353] on div "UPRN 200001402420 TOID osgb1000022909917 USRN 29014381 Source postcode NG7 6FL …" at bounding box center [1191, 402] width 397 height 109
click at [1028, 361] on dd "200001402420" at bounding box center [1056, 362] width 55 height 10
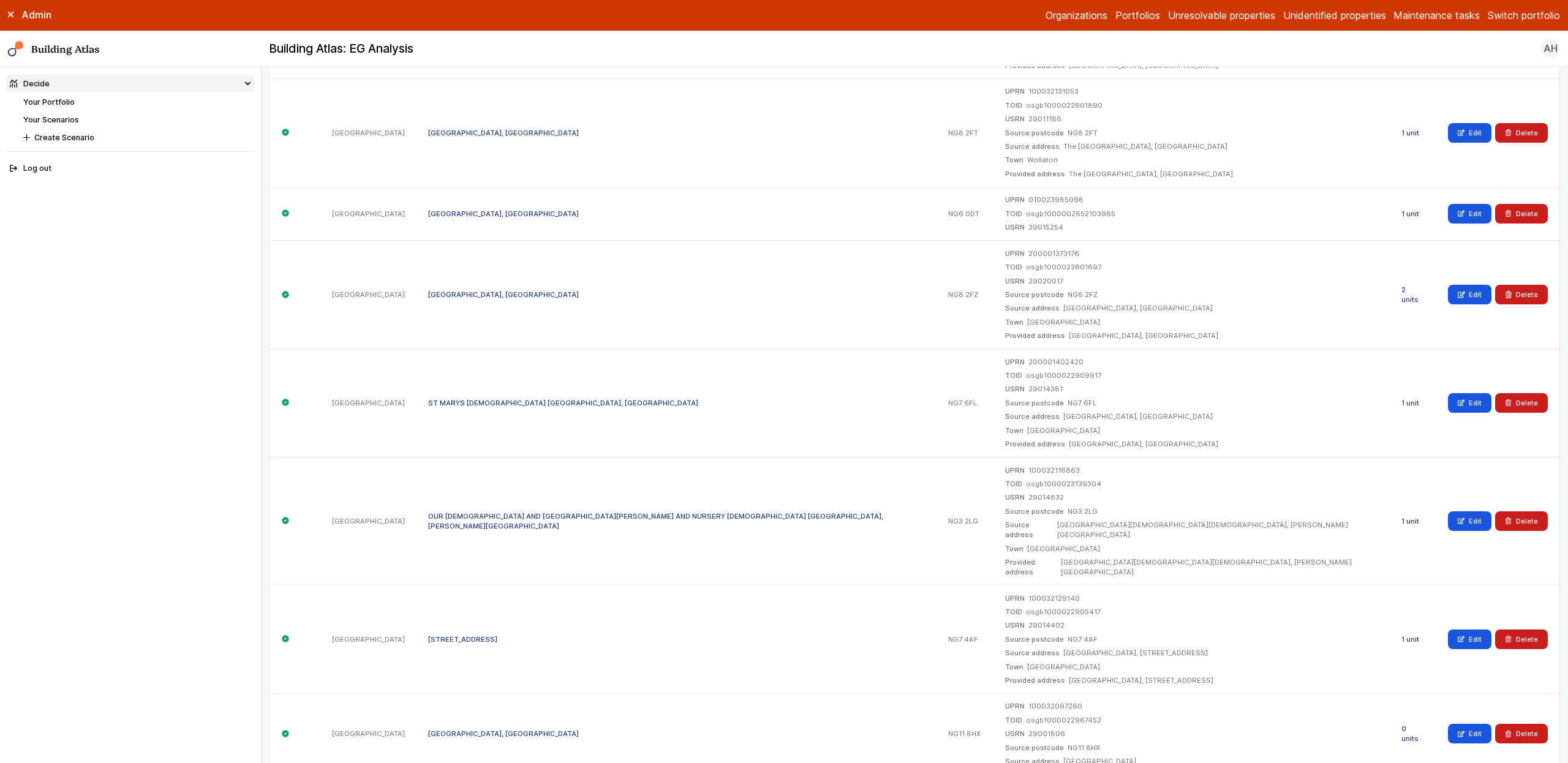
click at [1028, 469] on dd "100032116863" at bounding box center [1054, 471] width 52 height 10
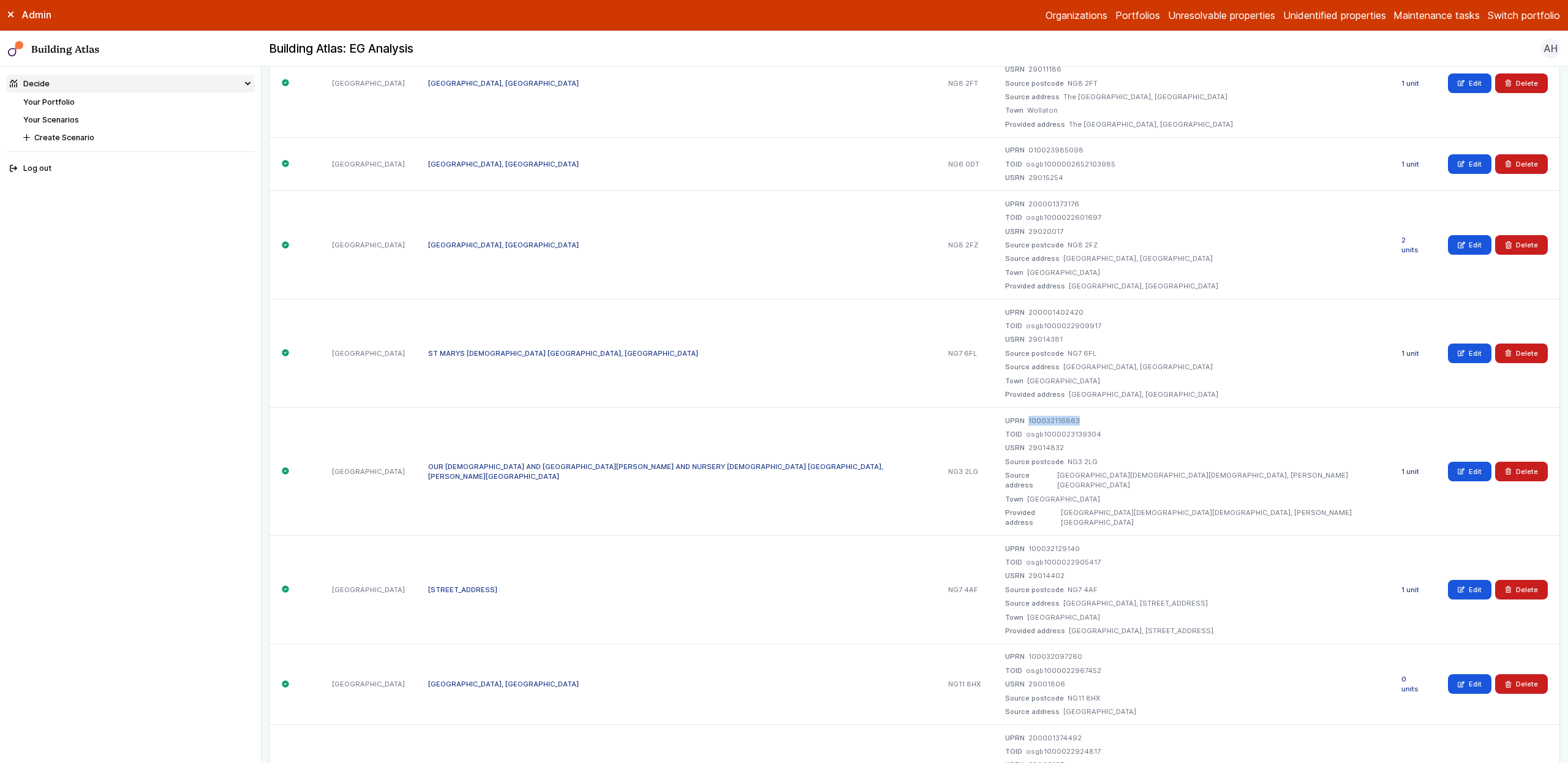
scroll to position [1462, 0]
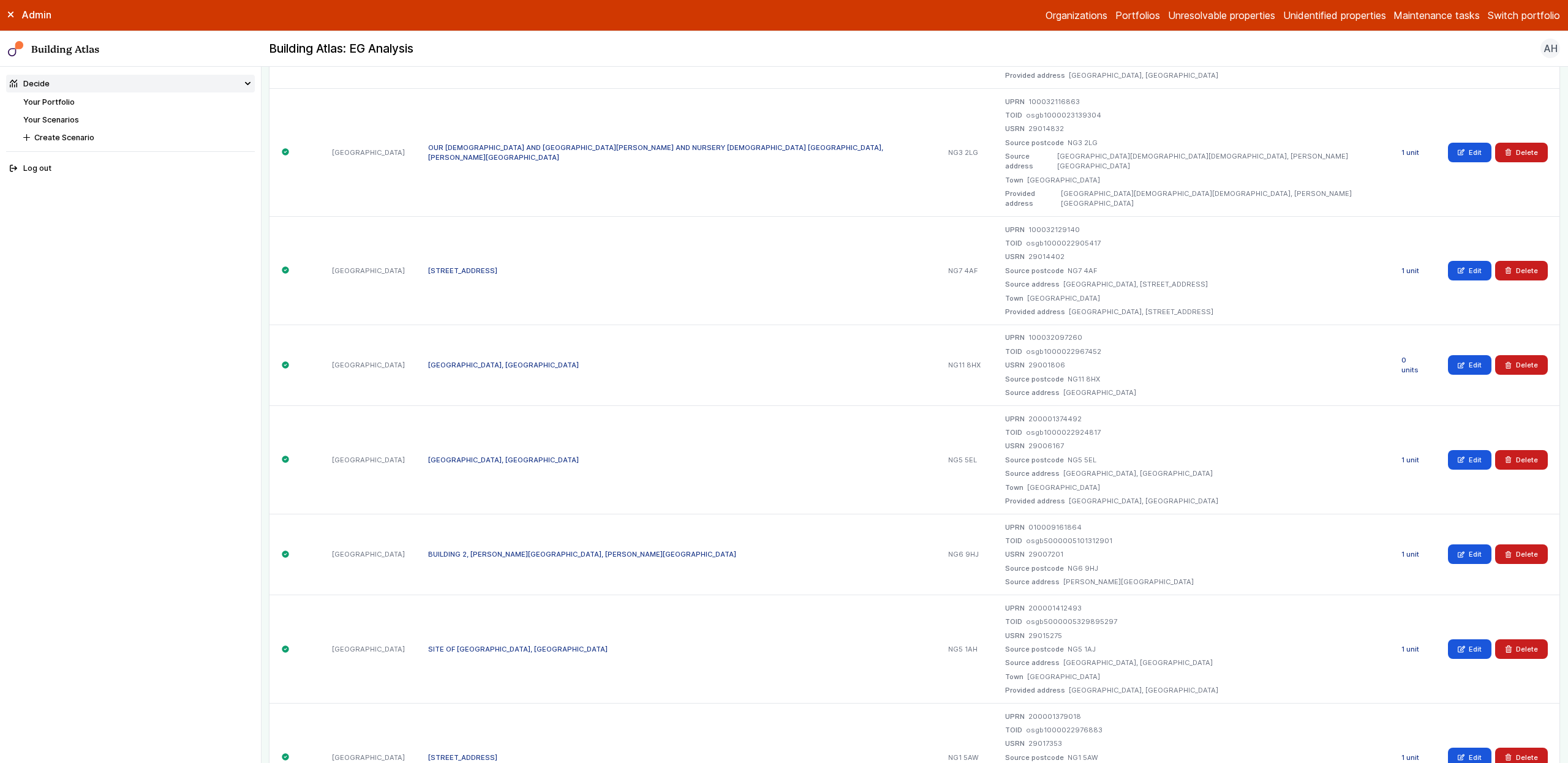
click at [1028, 414] on dd "200001374492" at bounding box center [1055, 419] width 53 height 10
click at [1028, 522] on dd "010009161864" at bounding box center [1055, 527] width 53 height 10
click at [1028, 603] on dd "200001412493" at bounding box center [1055, 608] width 53 height 10
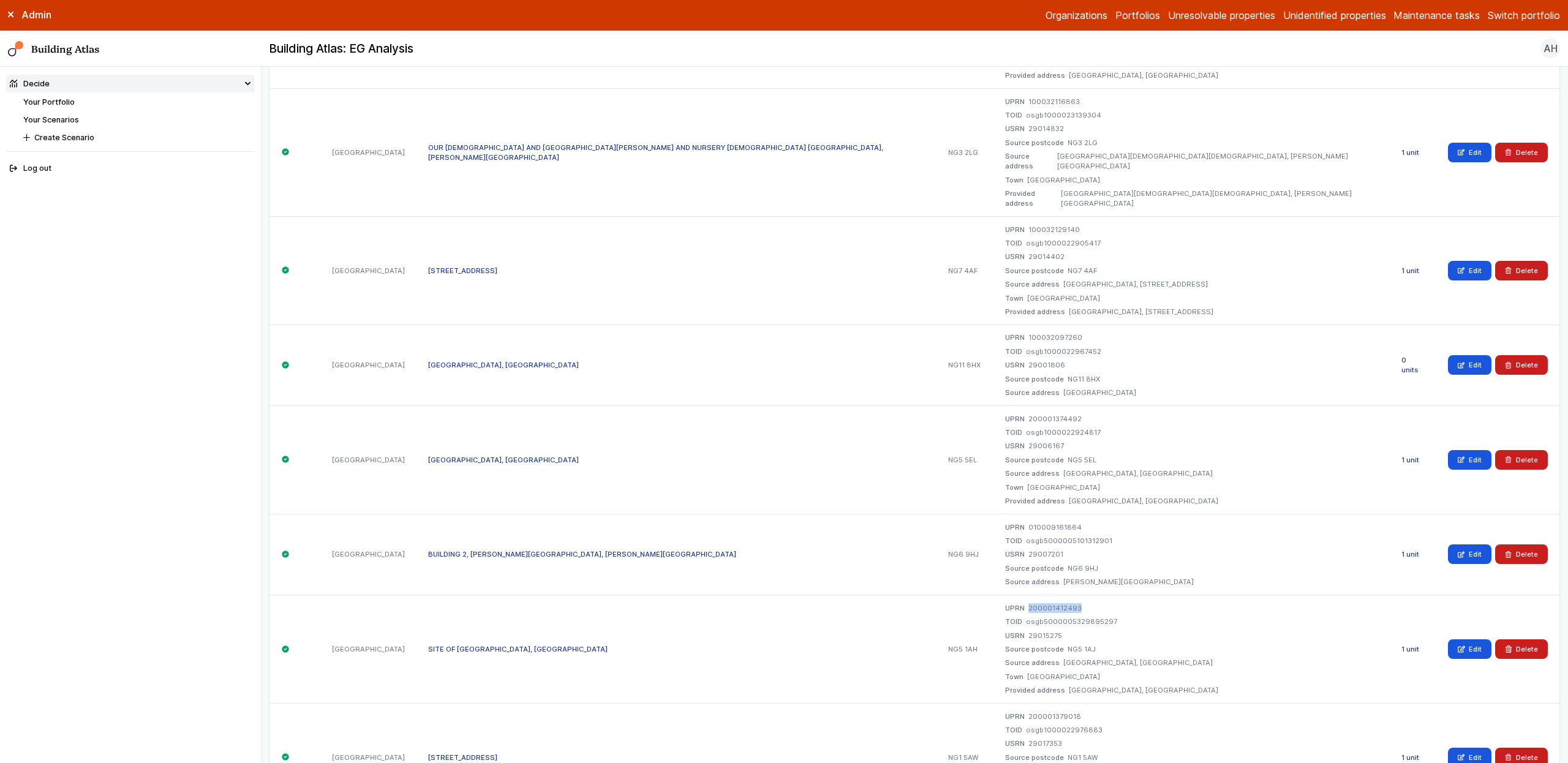
click at [1028, 603] on dd "200001412493" at bounding box center [1055, 608] width 53 height 10
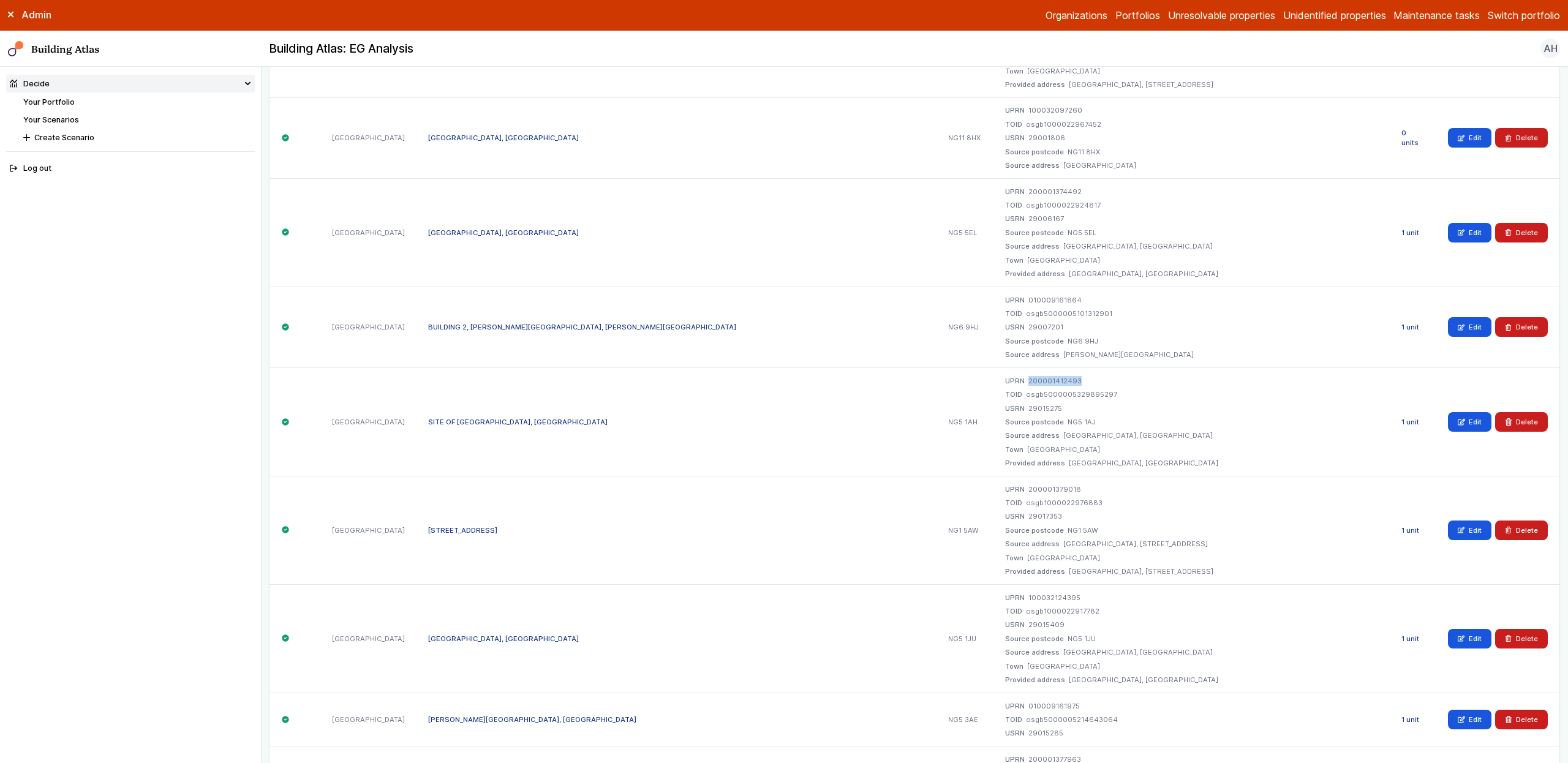
scroll to position [1706, 0]
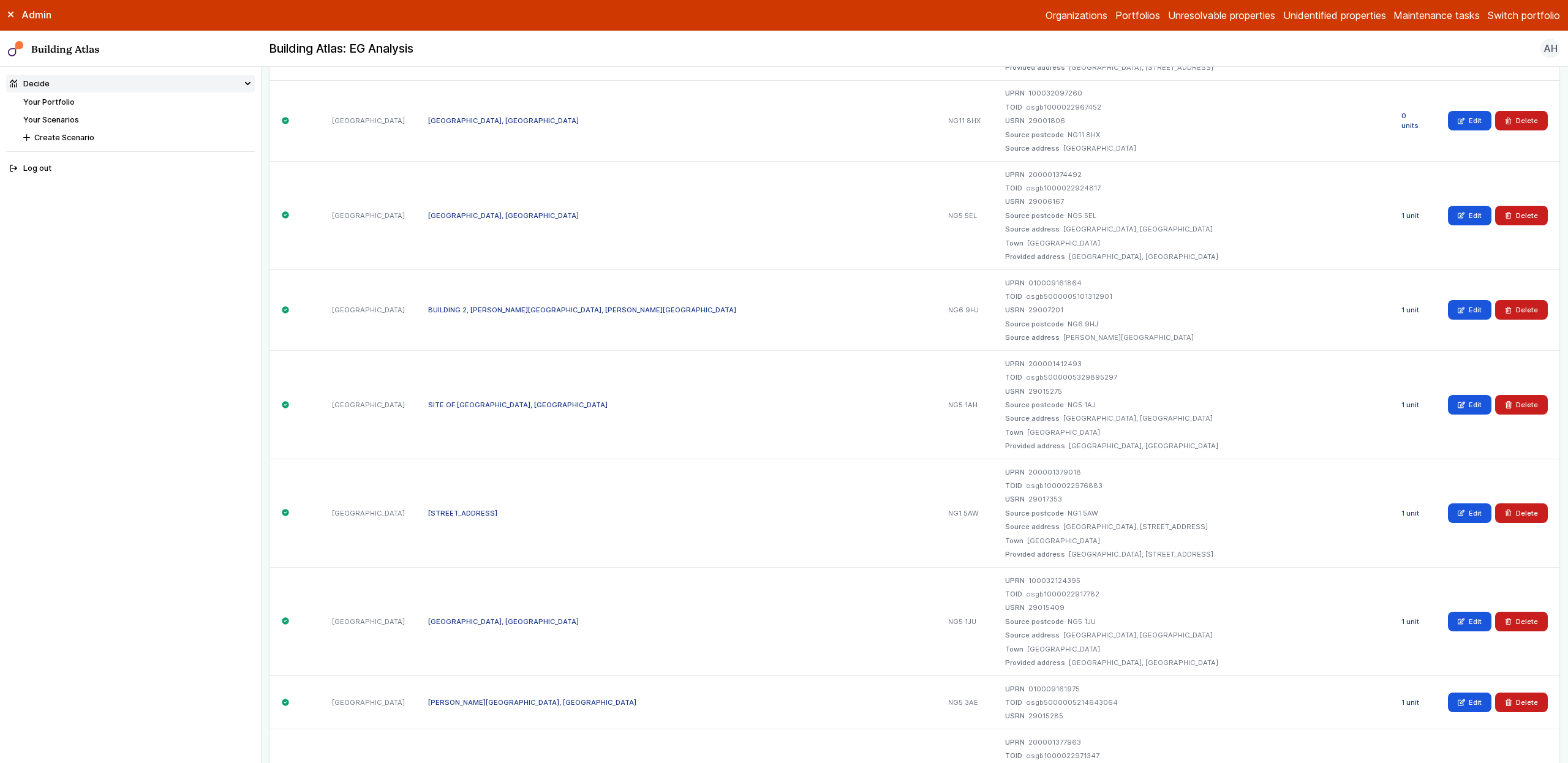
click at [1005, 467] on dl "UPRN 200001379018 TOID osgb1000022976883 USRN 29017353 Source postcode NG1 5AW …" at bounding box center [1191, 513] width 373 height 92
click at [1028, 467] on dd "200001379018" at bounding box center [1054, 472] width 52 height 10
click at [494, 617] on link "HEATHFIELD PRIMARY AND NURSERY SCHOOL, SCOTLAND ROAD" at bounding box center [503, 621] width 151 height 9
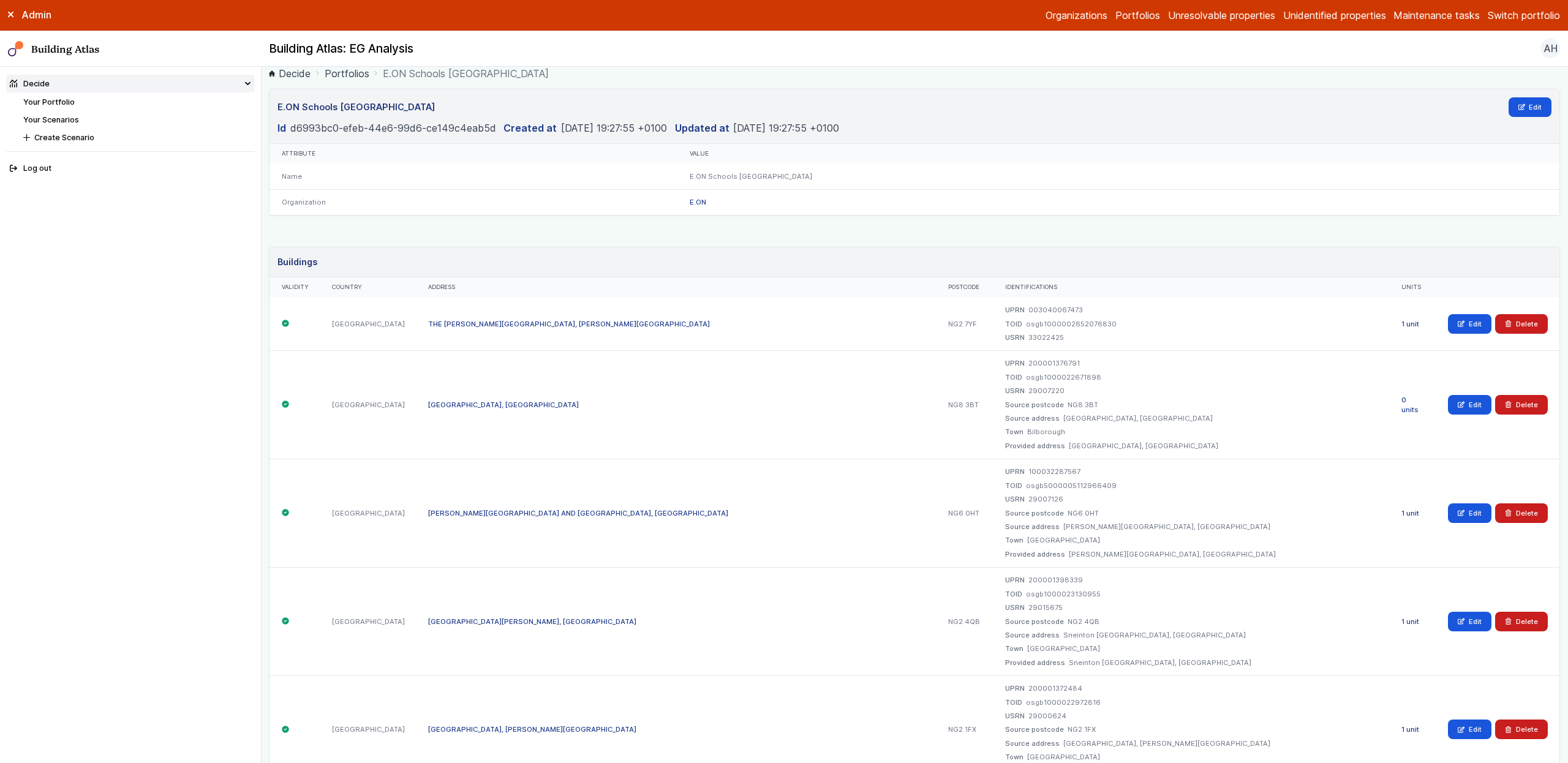
scroll to position [154, 0]
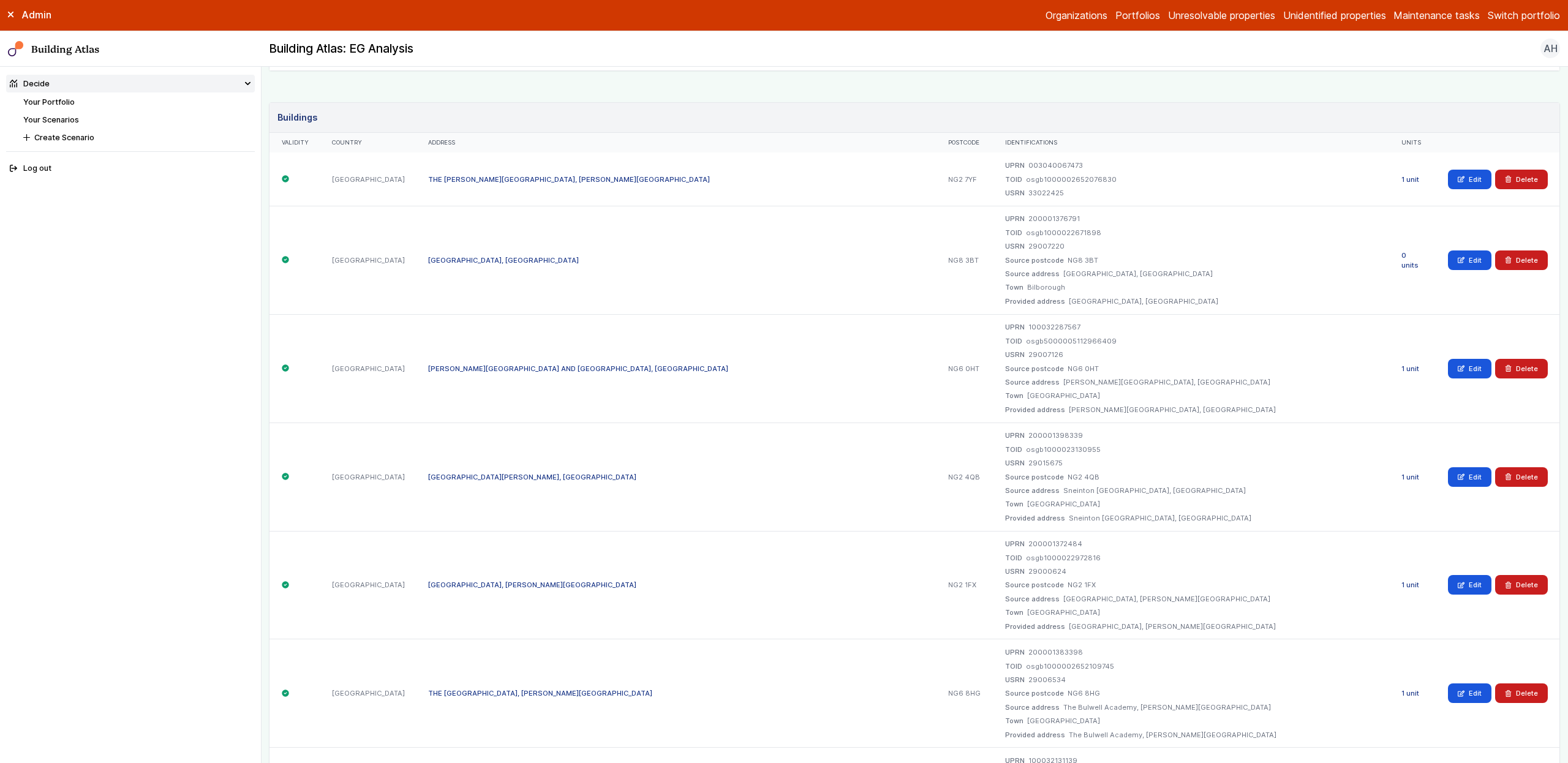
click at [489, 478] on link "SNEINTON ST STEPHENS CE PRIMARY SCHOOL, WINDMILL LANE" at bounding box center [532, 477] width 208 height 9
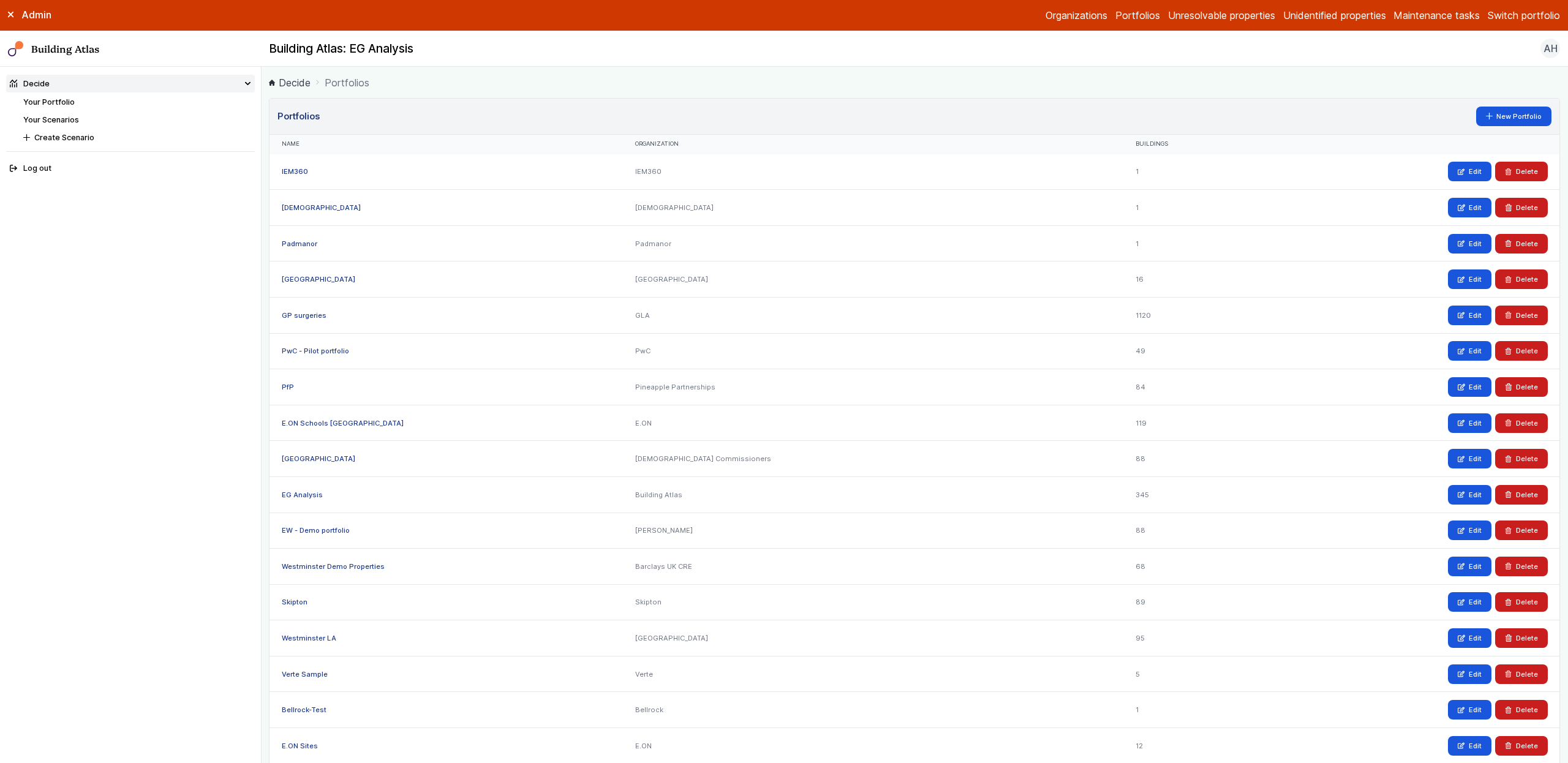
click at [1125, 16] on link "Portfolios" at bounding box center [1137, 15] width 44 height 15
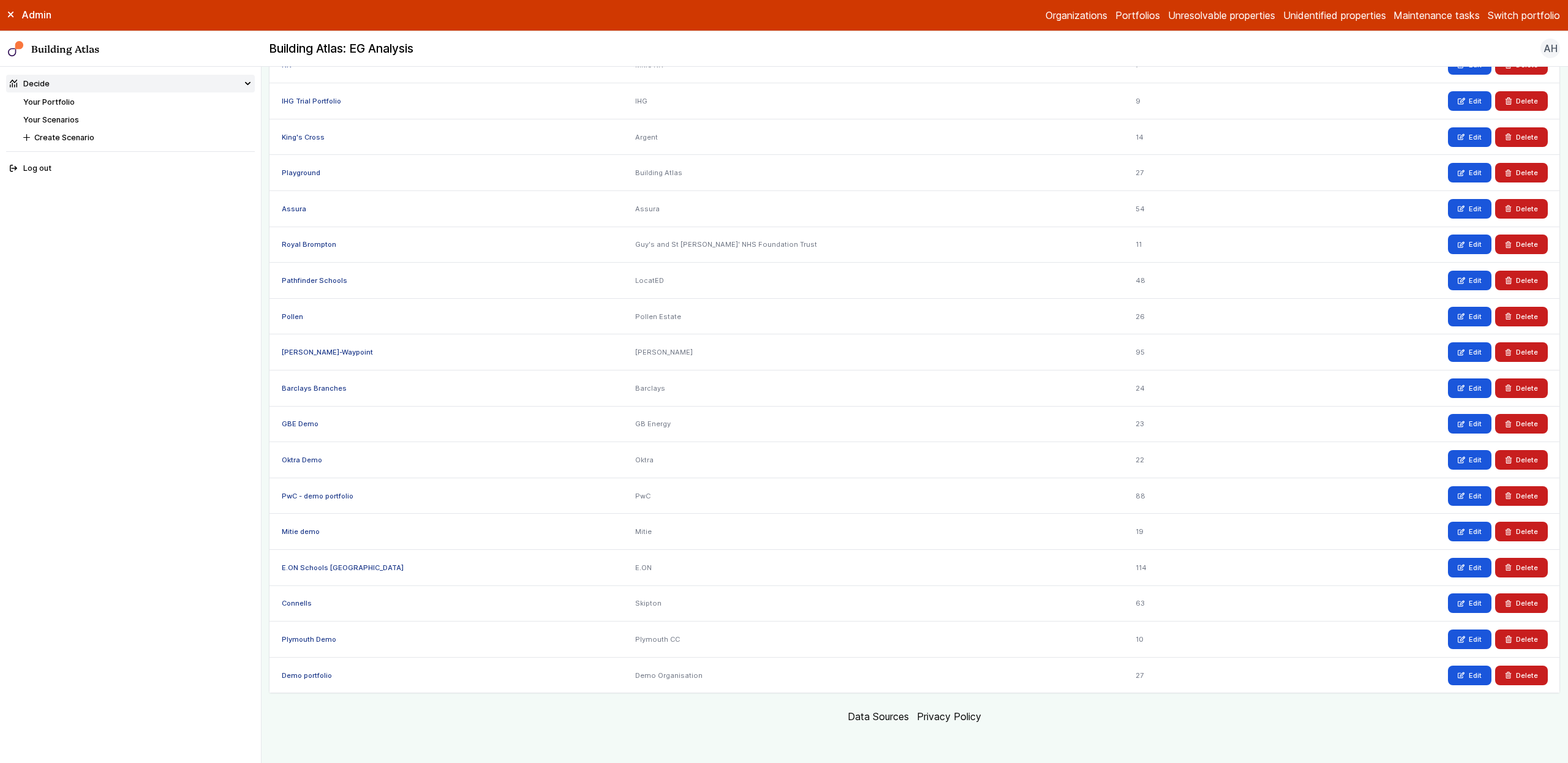
click at [326, 564] on link "E.ON Schools [GEOGRAPHIC_DATA]" at bounding box center [342, 567] width 122 height 9
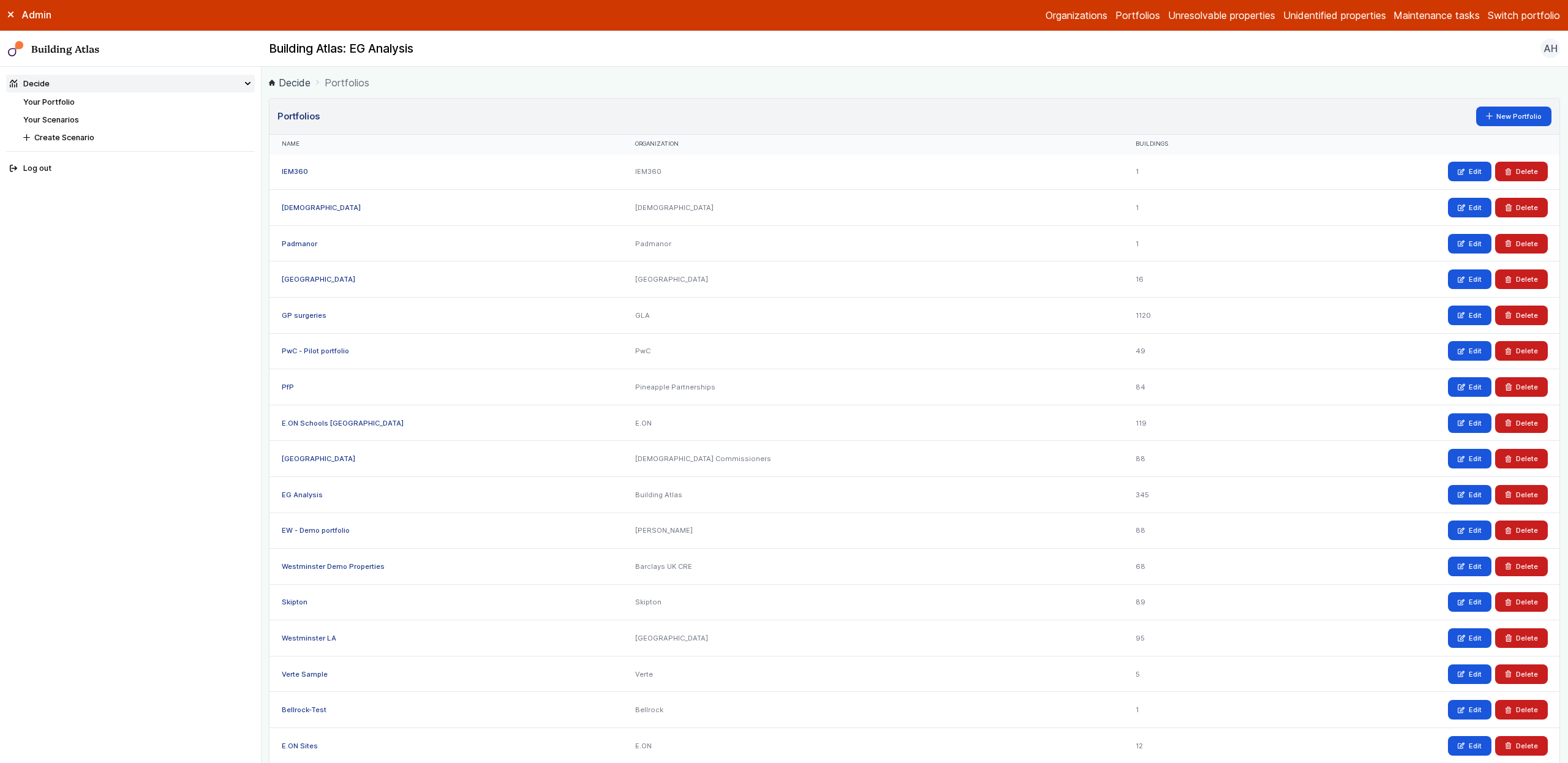
click at [336, 414] on div "E.ON Schools [GEOGRAPHIC_DATA]" at bounding box center [446, 422] width 354 height 36
click at [336, 416] on div "E.ON Schools [GEOGRAPHIC_DATA]" at bounding box center [446, 422] width 354 height 36
click at [336, 425] on link "E.ON Schools [GEOGRAPHIC_DATA]" at bounding box center [342, 423] width 122 height 9
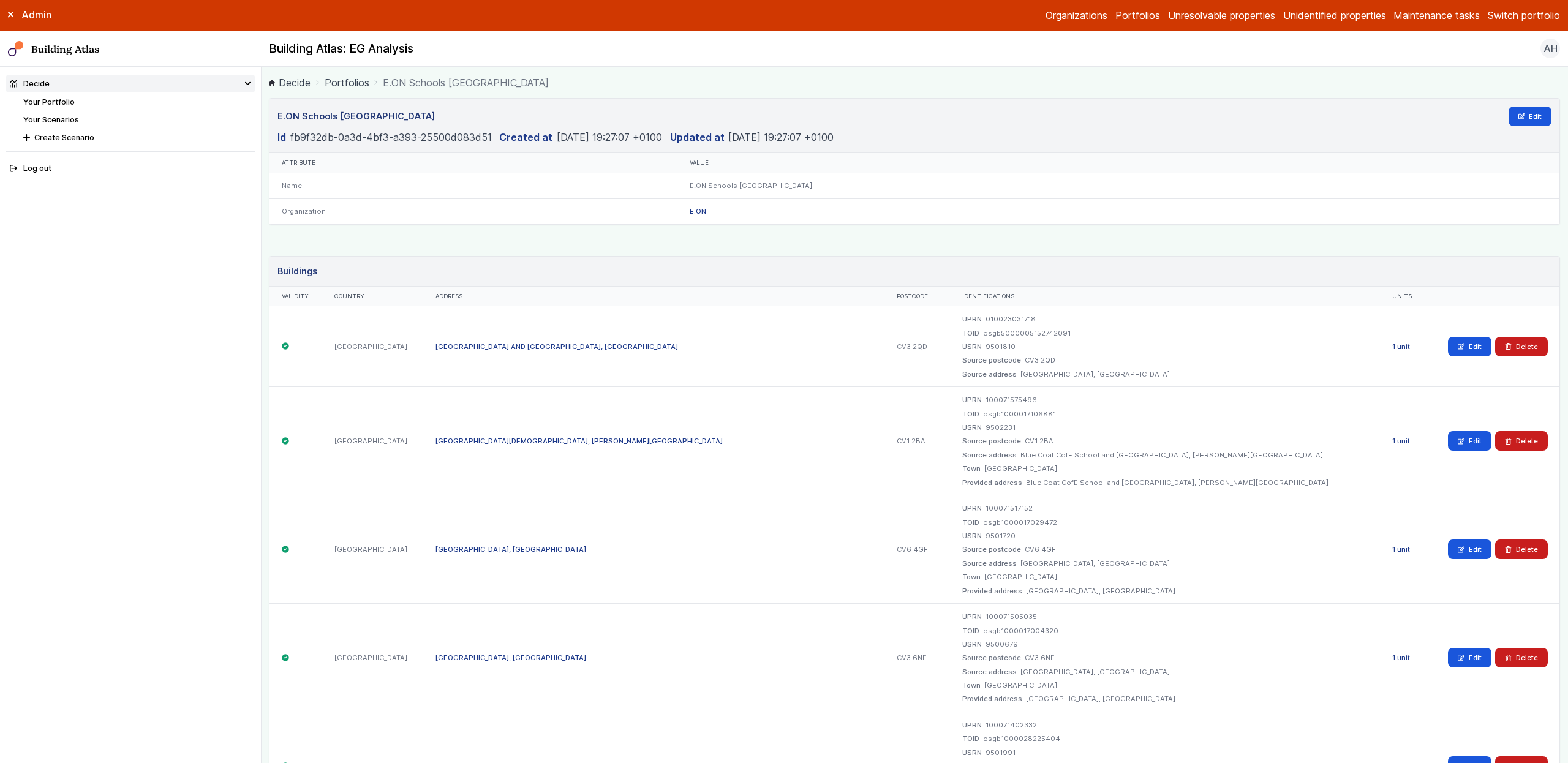
click at [1027, 321] on dd "010023031718" at bounding box center [1010, 319] width 50 height 10
copy dd "010023031718"
click at [1034, 403] on dd "100071575496" at bounding box center [1011, 400] width 52 height 10
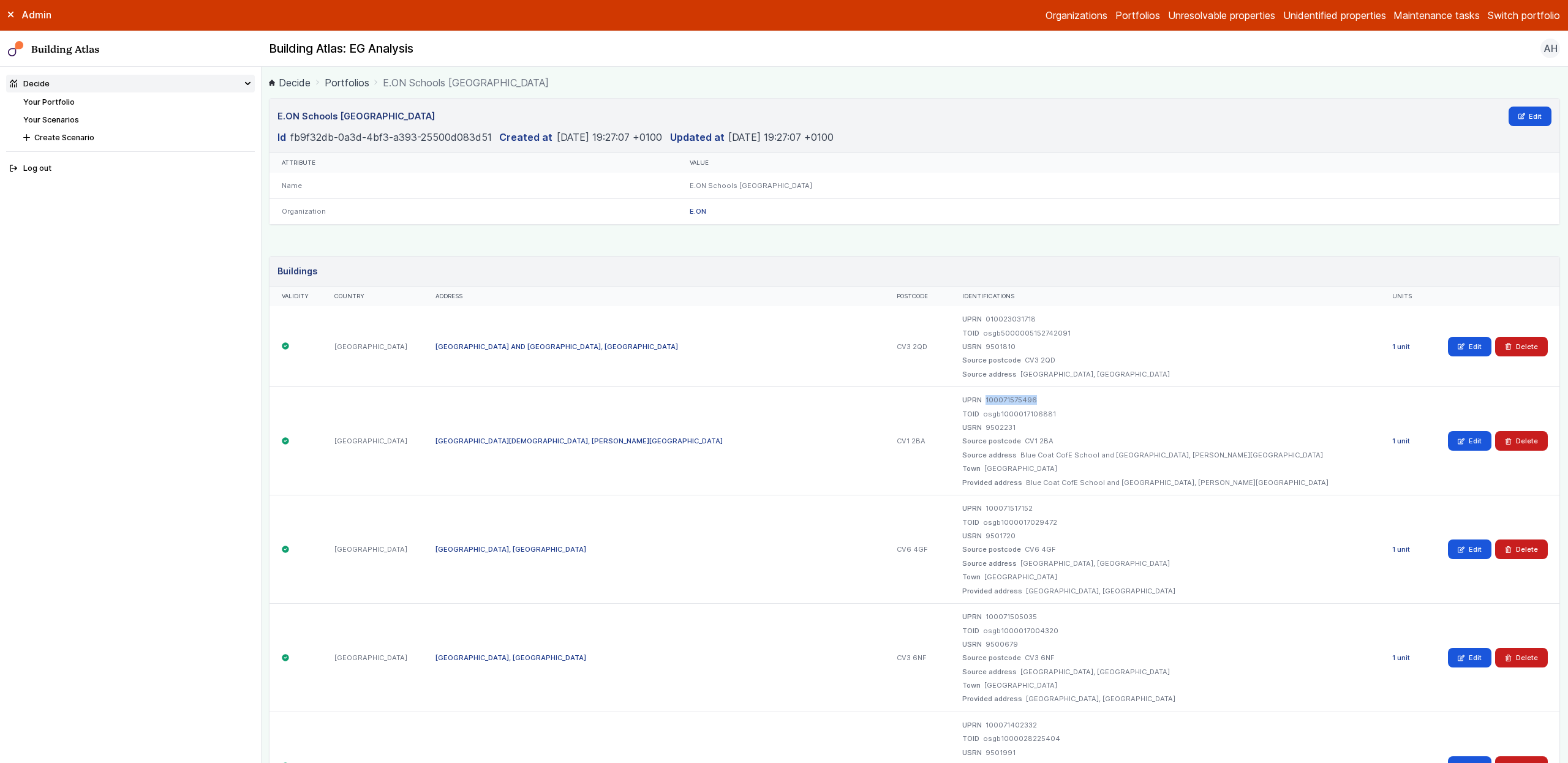
click at [1034, 403] on dd "100071575496" at bounding box center [1011, 400] width 52 height 10
copy dd "100071575496"
click at [1033, 507] on dd "100071517152" at bounding box center [1009, 508] width 48 height 10
copy dd "100071517152"
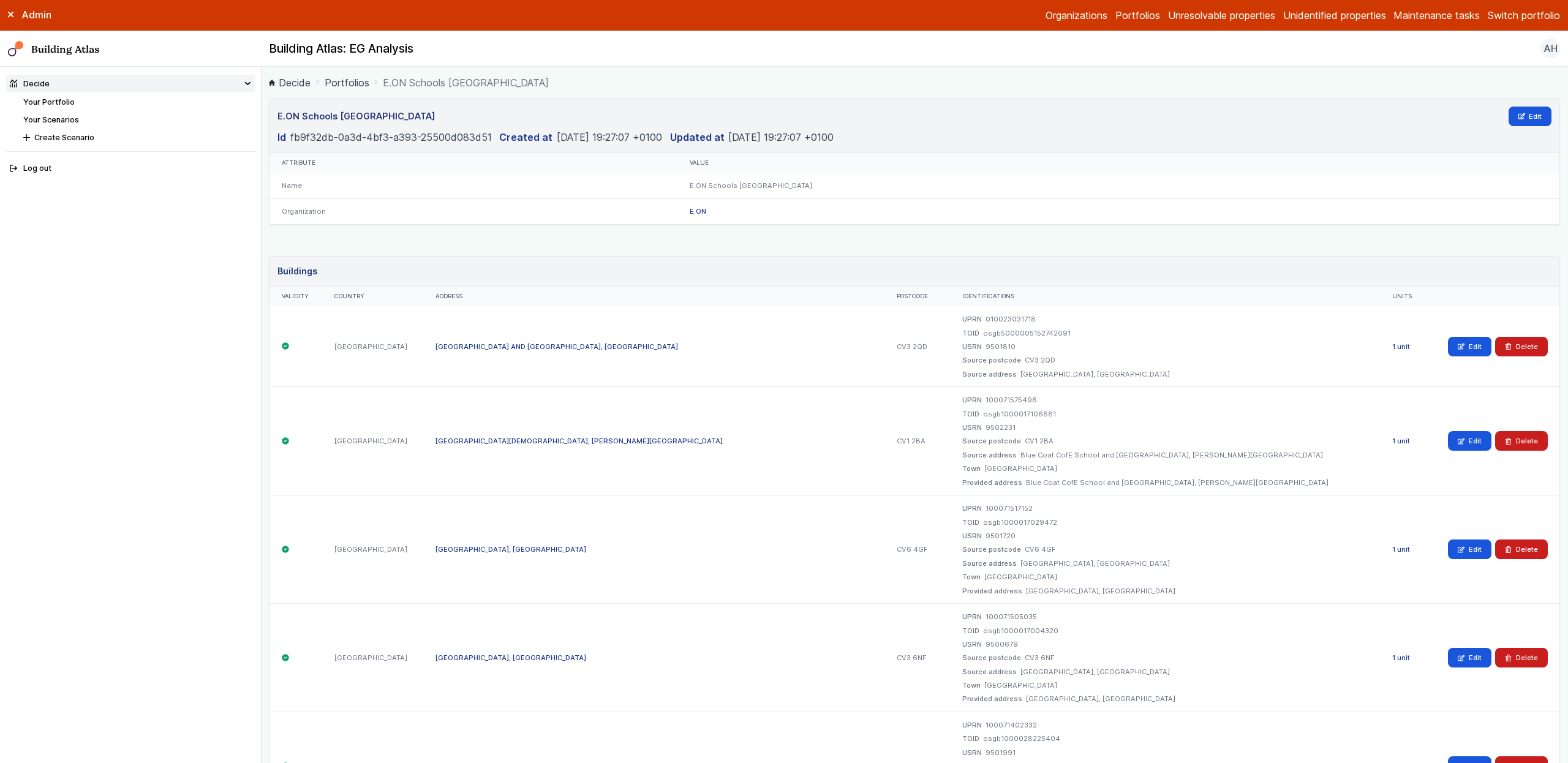
click at [1027, 616] on dd "100071505035" at bounding box center [1011, 616] width 52 height 10
copy dd "100071505035"
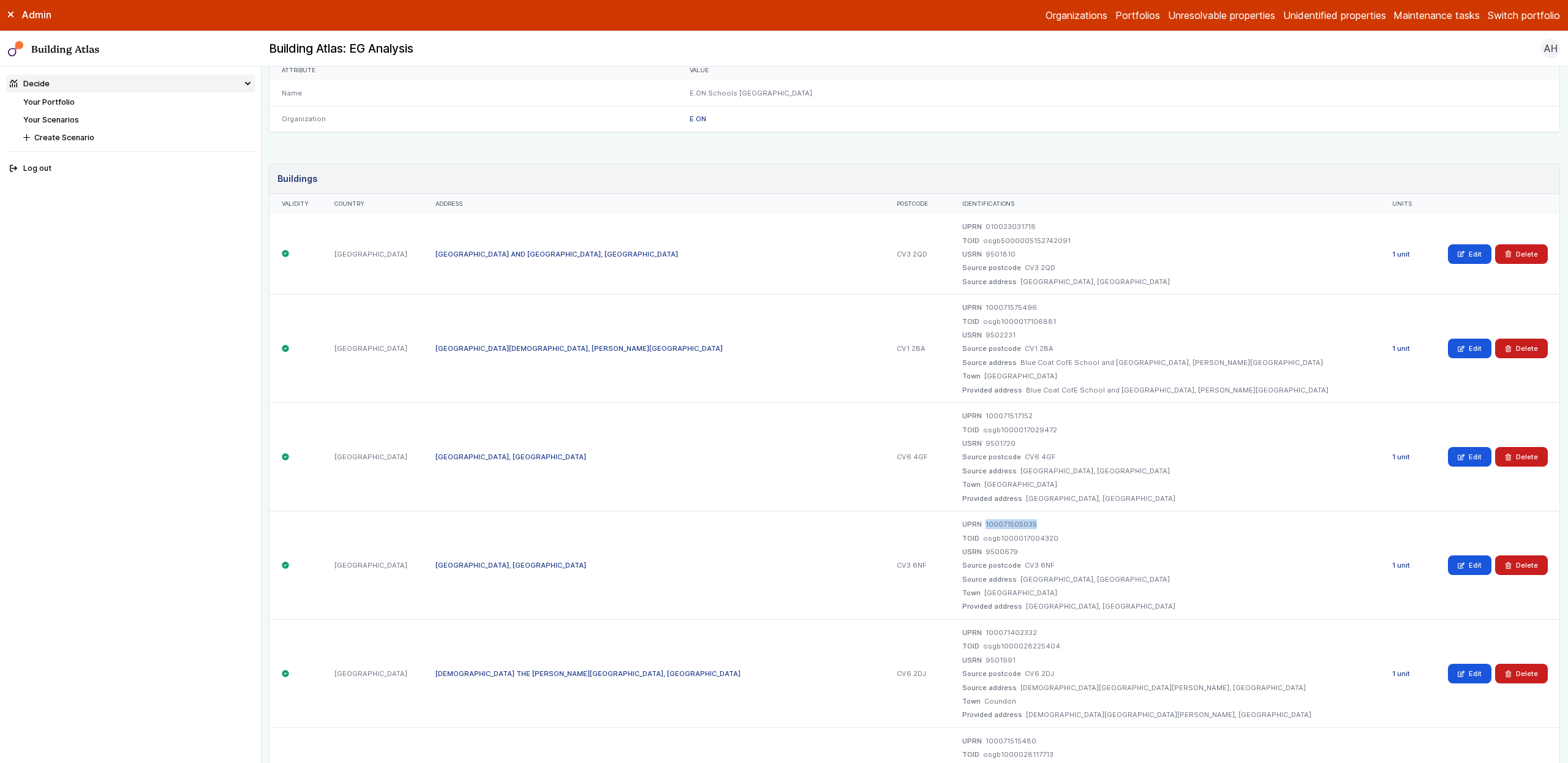
scroll to position [99, 0]
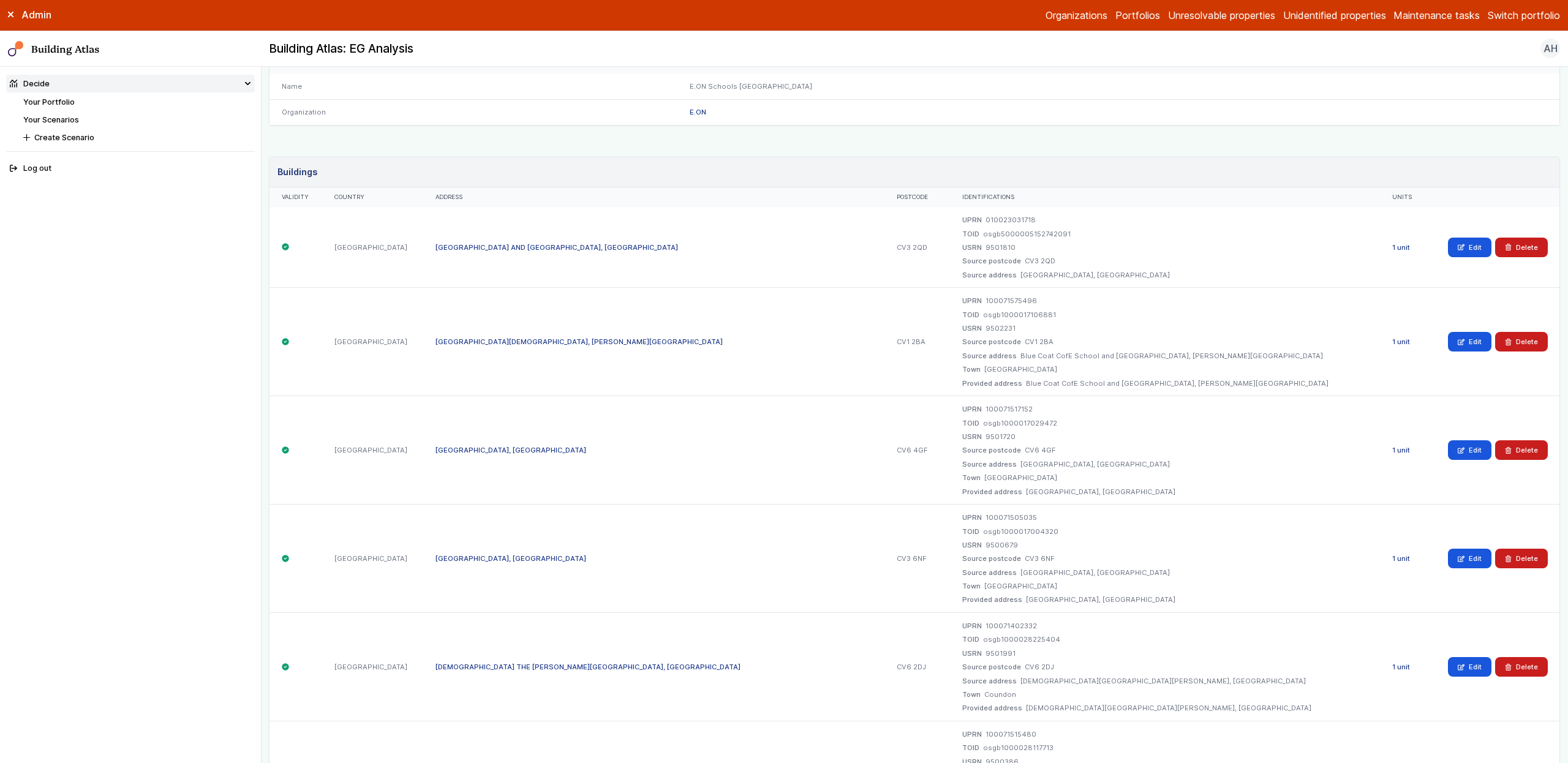
click at [1037, 627] on dd "100071402332" at bounding box center [1011, 626] width 52 height 10
copy dd "100071402332"
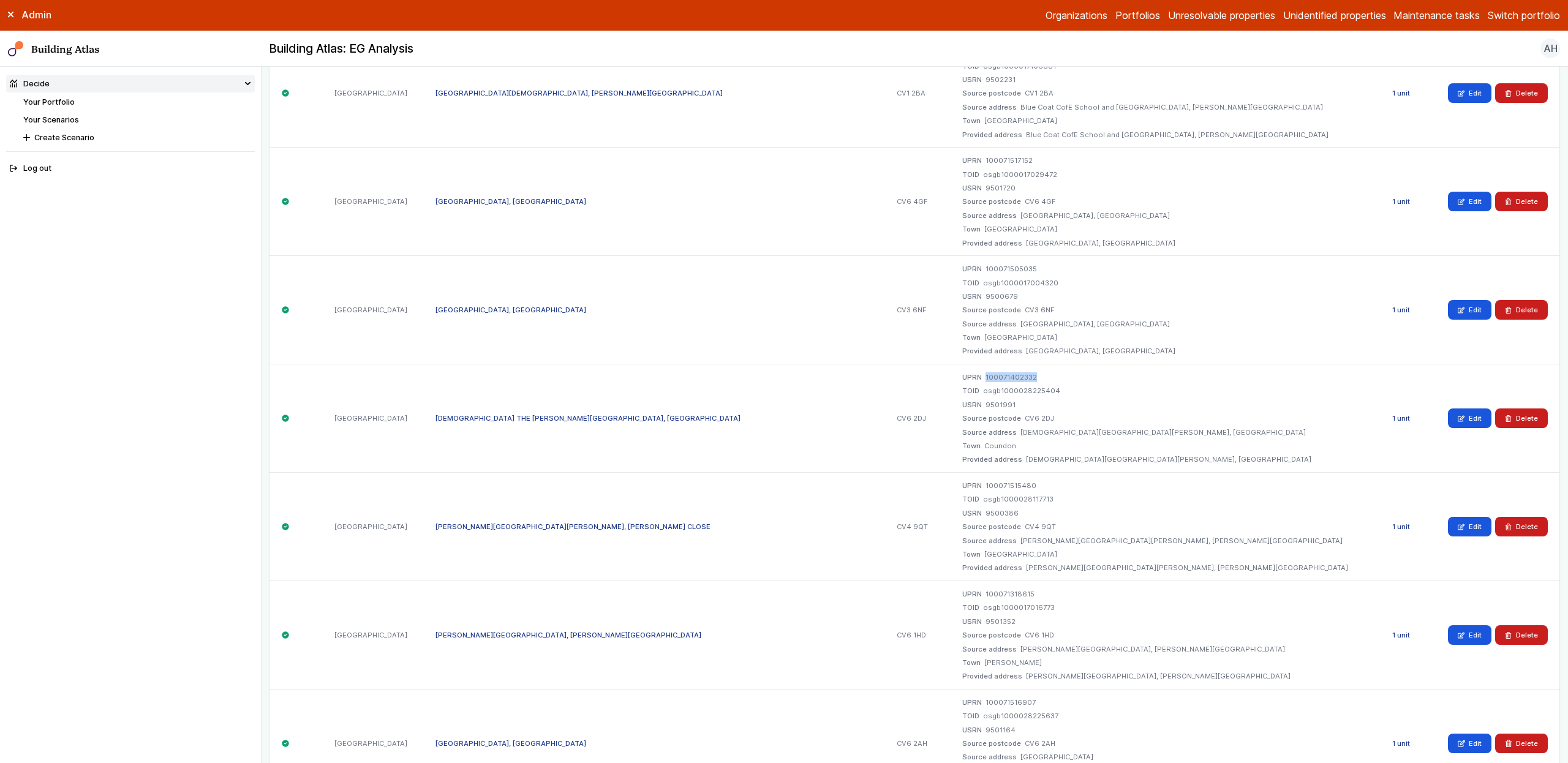
scroll to position [414, 0]
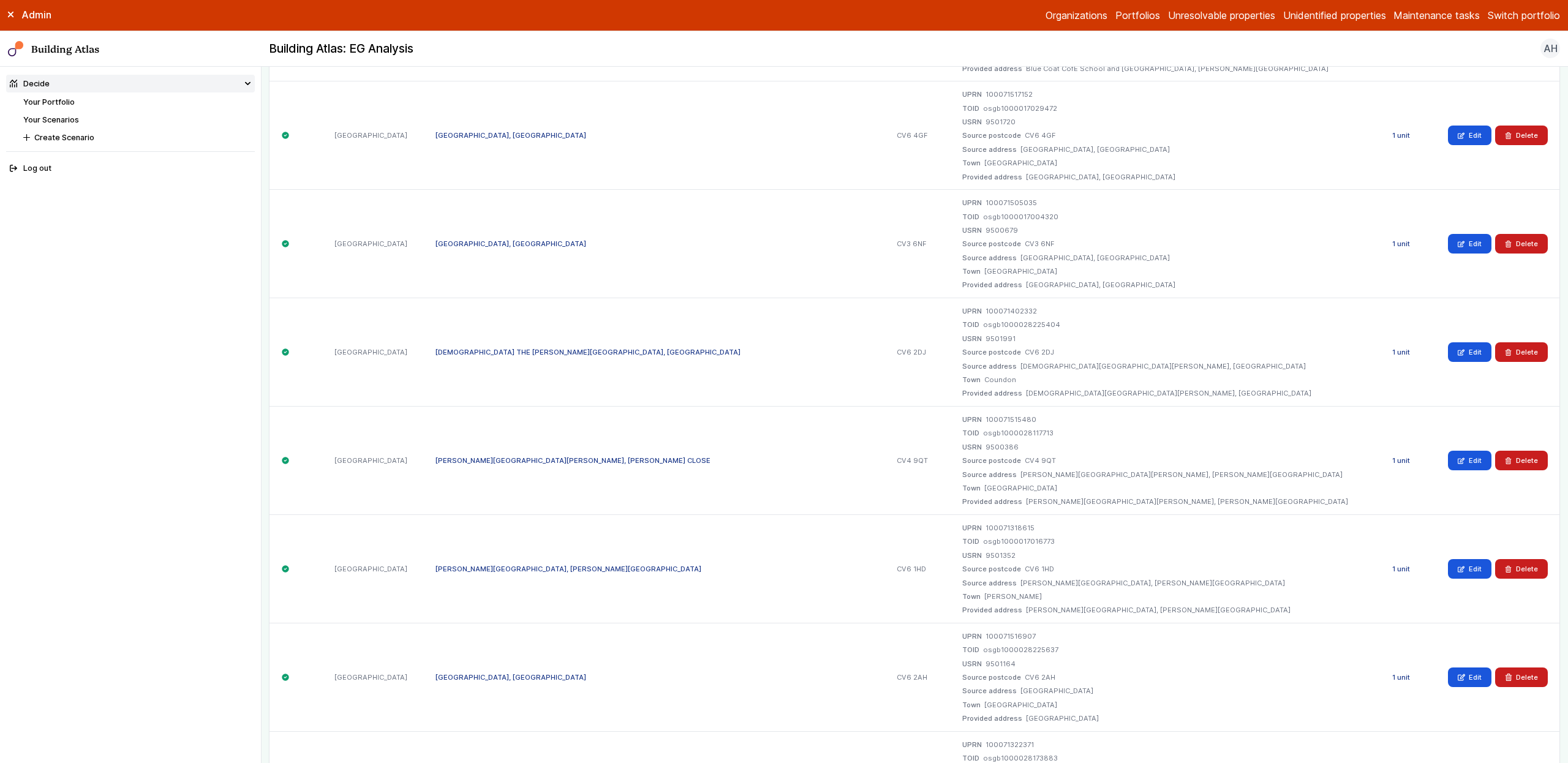
click at [1034, 420] on dd "100071515480" at bounding box center [1010, 420] width 51 height 10
copy dd "100071515480"
click at [1031, 532] on dd "100071318615" at bounding box center [1010, 528] width 49 height 10
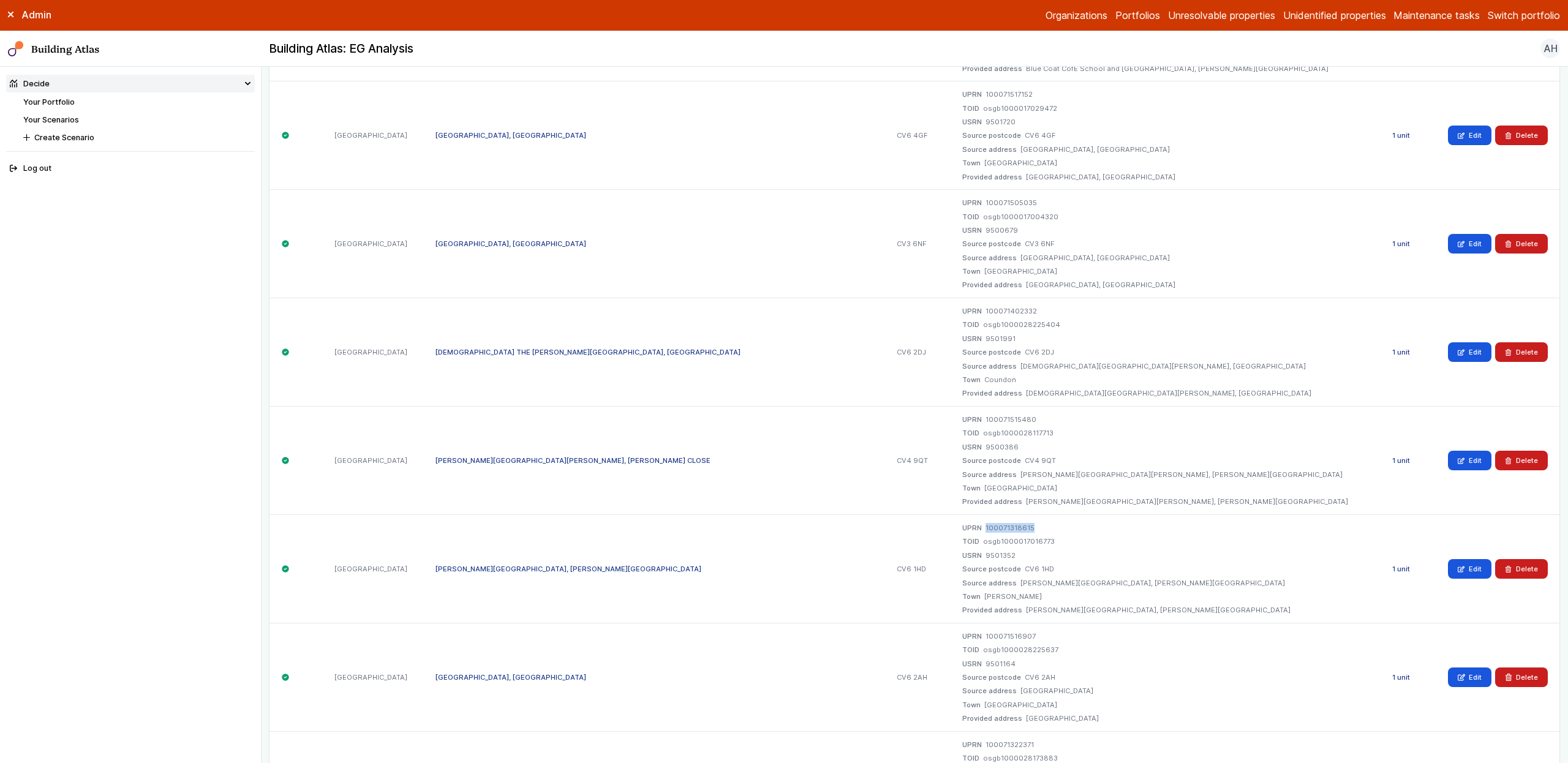
copy dd "100071318615"
click at [1035, 637] on dd "100071516907" at bounding box center [1010, 637] width 50 height 10
copy dd "100071516907"
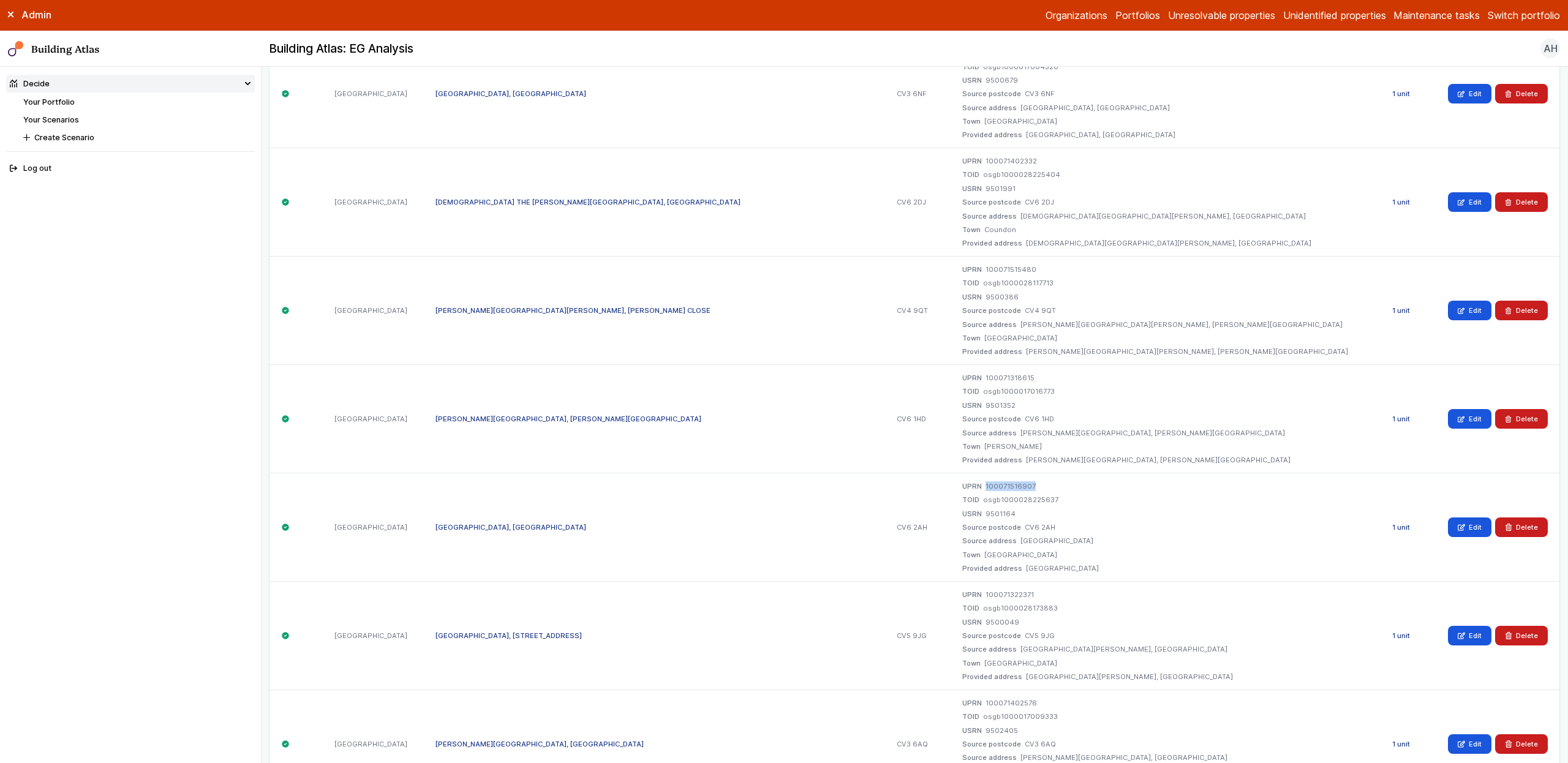
scroll to position [686, 0]
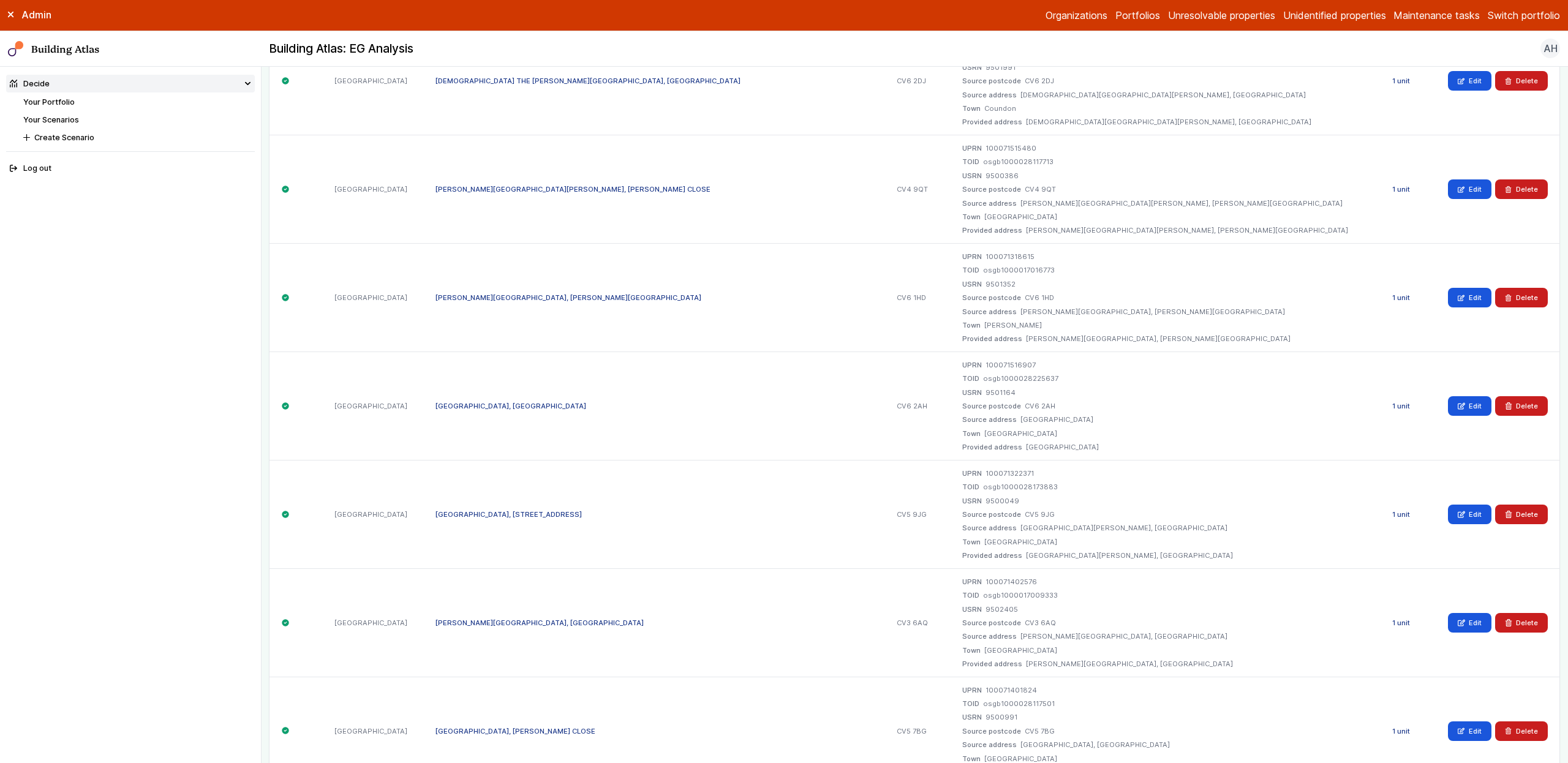
click at [1037, 484] on dd "osgb1000028173883" at bounding box center [1020, 487] width 75 height 10
click at [1034, 474] on dd "100071322371" at bounding box center [1010, 473] width 48 height 10
copy dd "100071322371"
click at [1044, 573] on div "UPRN 100071402576 TOID osgb1000017009333 USRN 9502405 Source postcode CV3 6AQ S…" at bounding box center [1165, 622] width 430 height 109
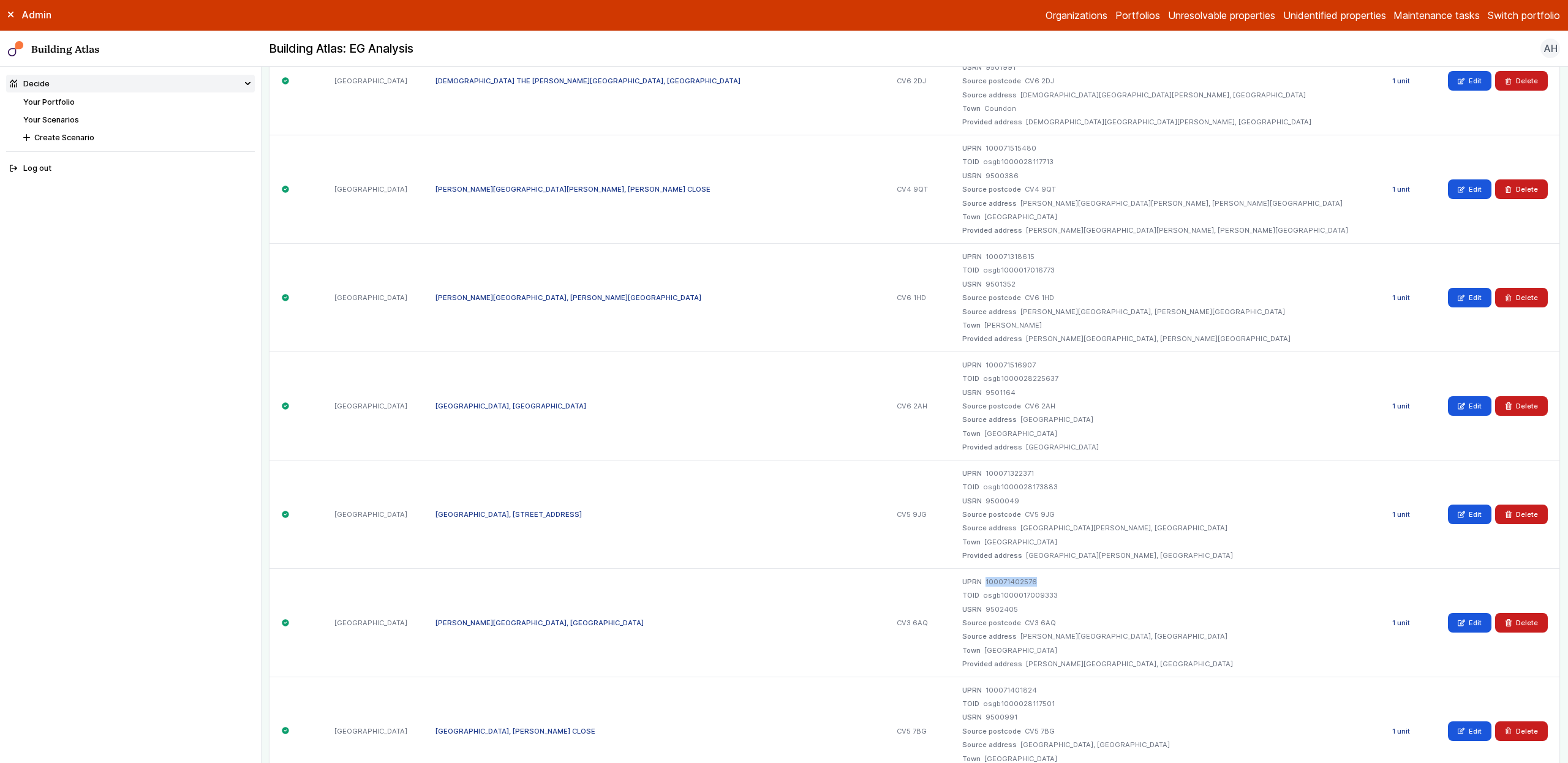
click at [1044, 573] on div "UPRN 100071402576 TOID osgb1000017009333 USRN 9502405 Source postcode CV3 6AQ S…" at bounding box center [1165, 622] width 430 height 109
click at [1037, 580] on dd "100071402576" at bounding box center [1011, 582] width 52 height 10
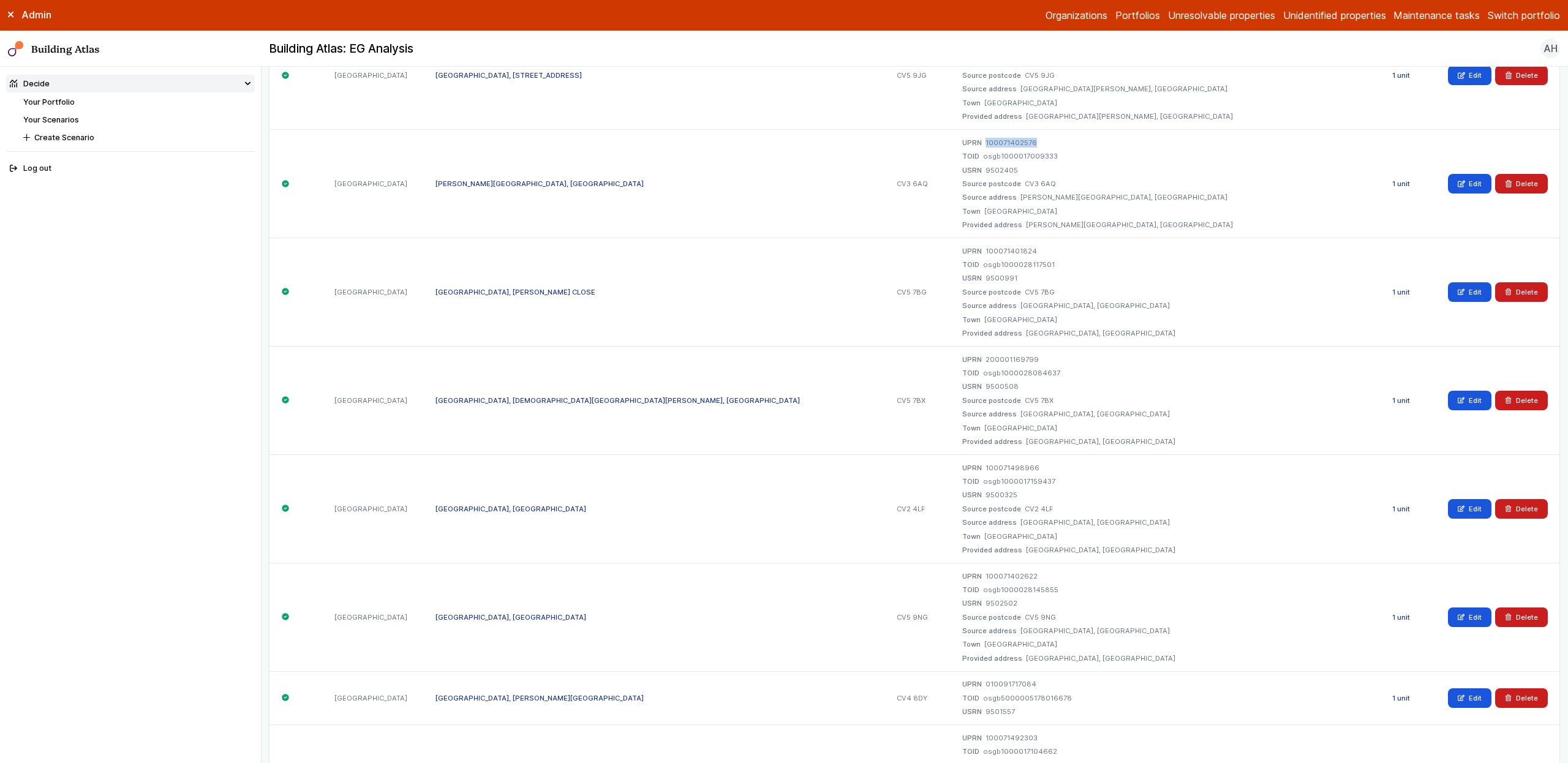
scroll to position [1146, 0]
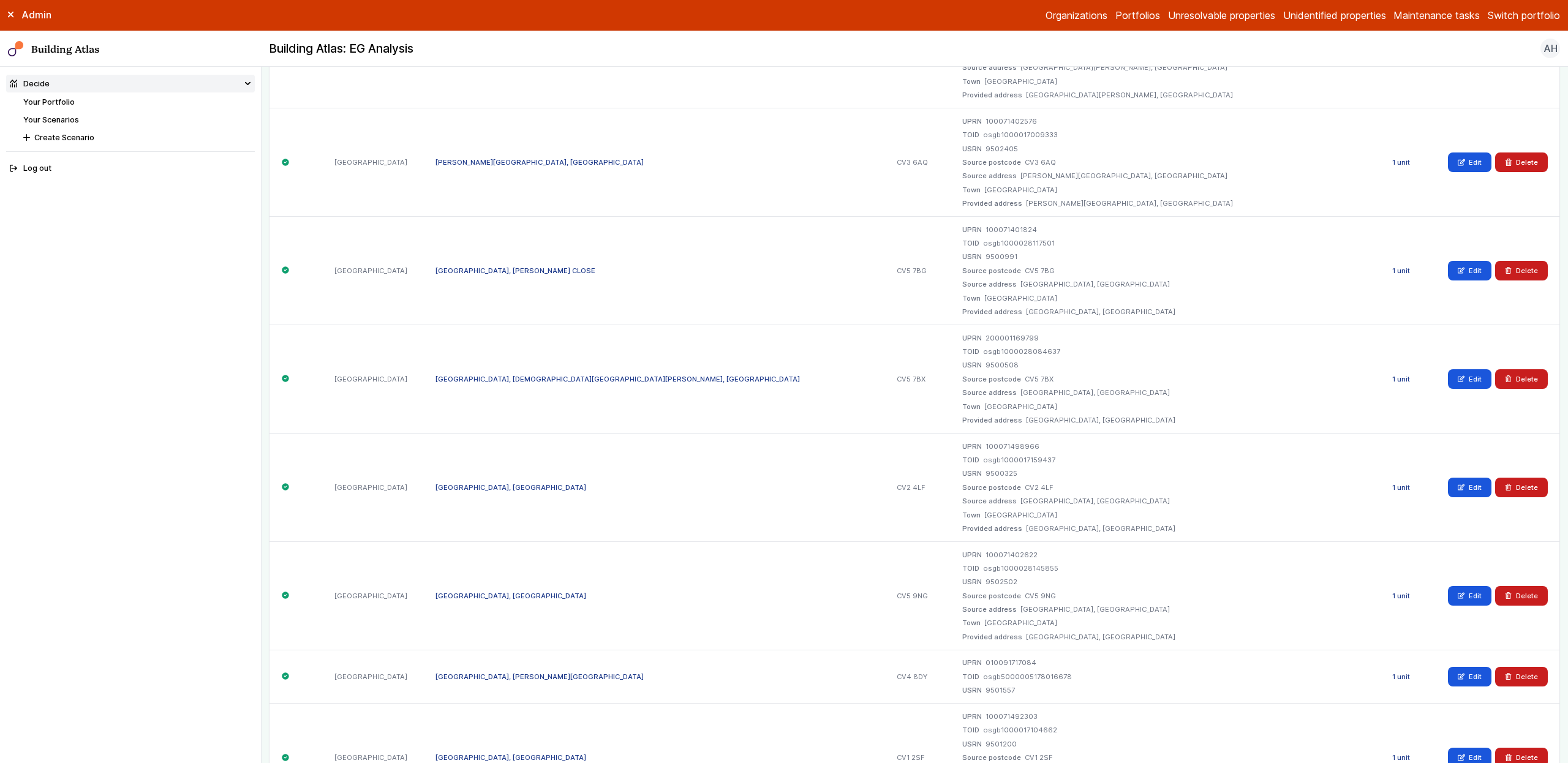
click at [1030, 227] on dd "100071401824" at bounding box center [1011, 230] width 52 height 10
click at [1031, 332] on div "UPRN 200001169799 TOID osgb1000028084637 USRN 9500508 Source postcode CV5 7BX S…" at bounding box center [1165, 379] width 430 height 109
click at [1032, 334] on dd "200001169799" at bounding box center [1012, 338] width 53 height 10
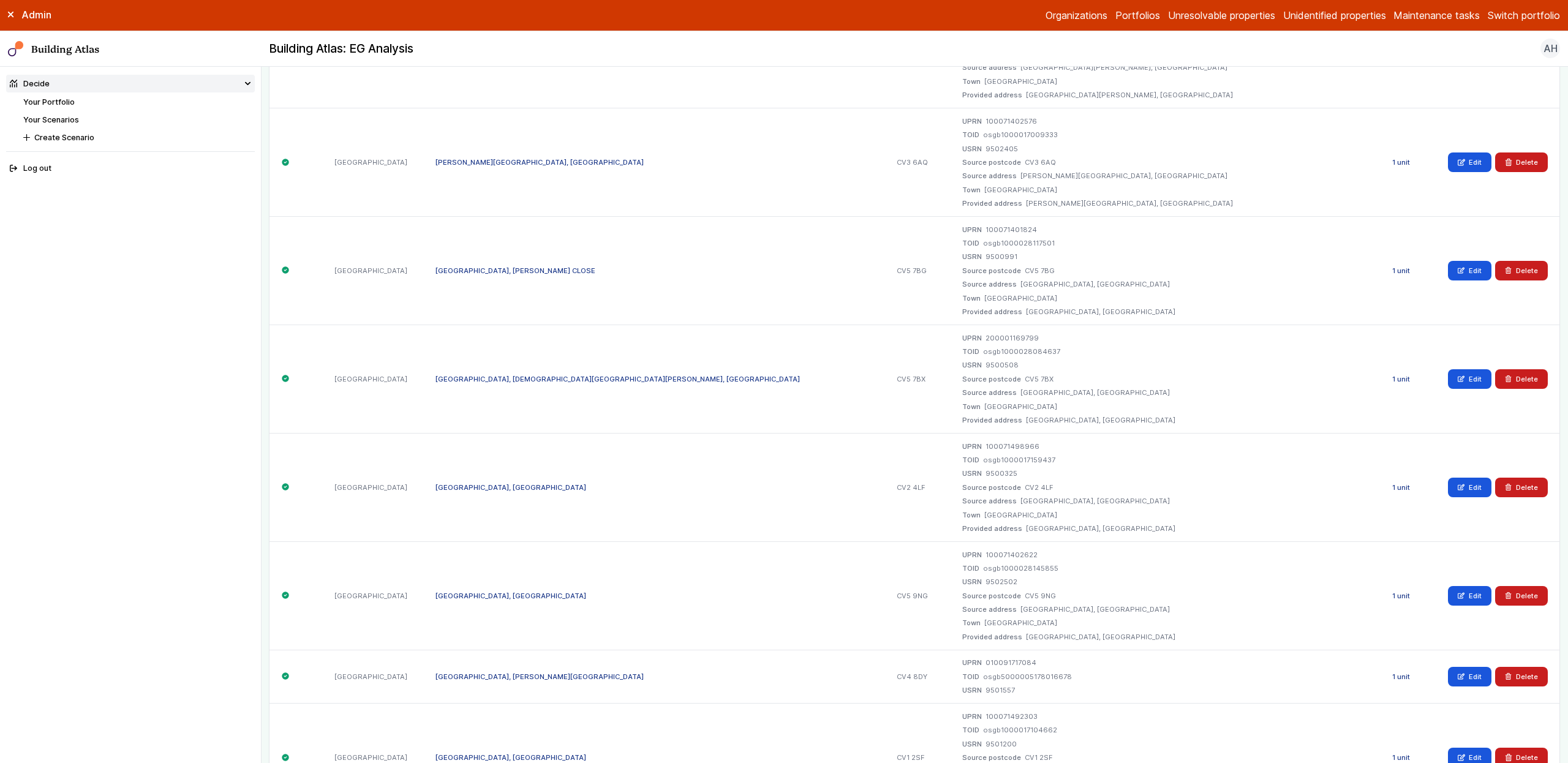
click at [1039, 450] on dd "100071498966" at bounding box center [1012, 446] width 54 height 10
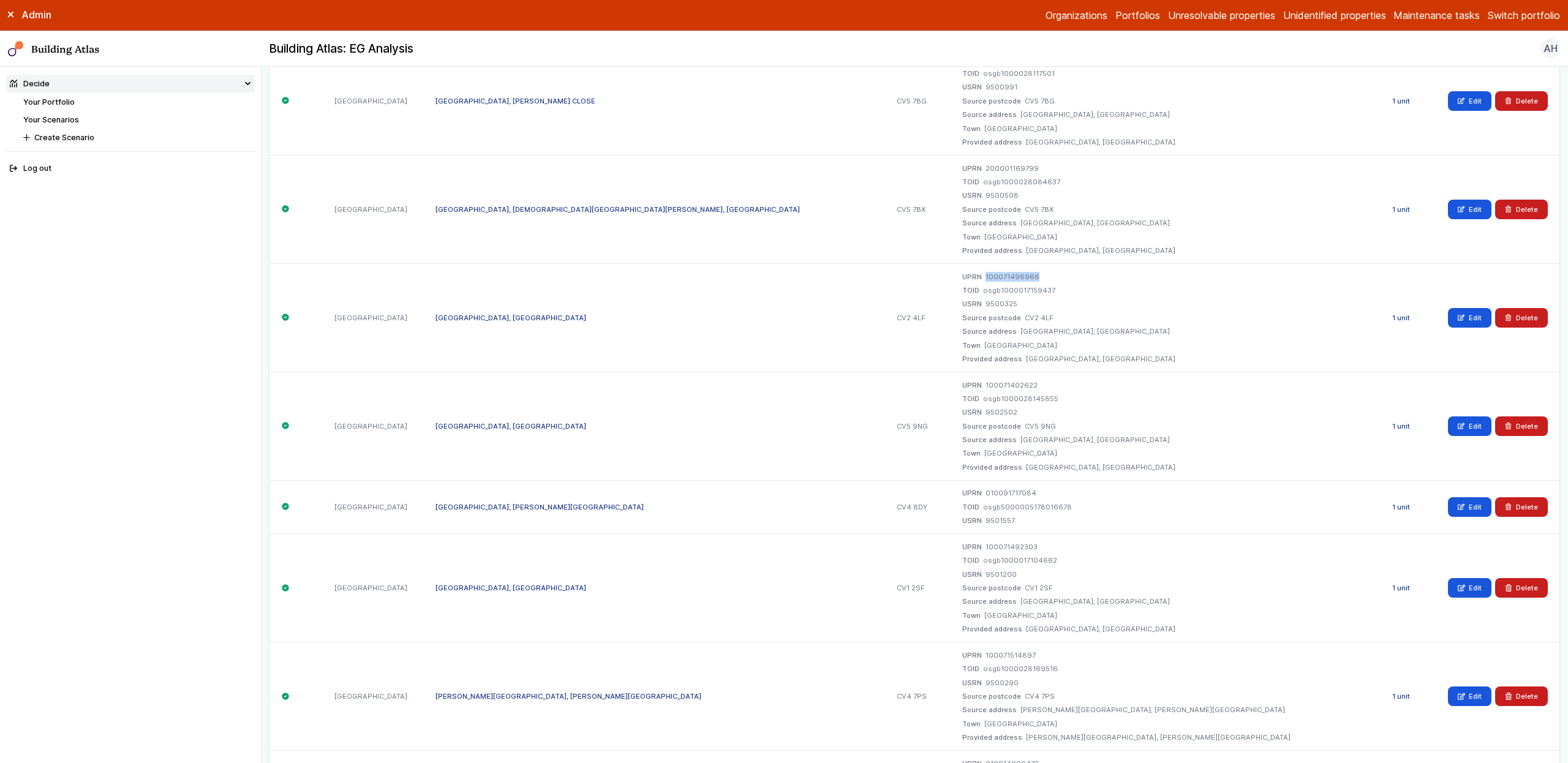
scroll to position [1354, 0]
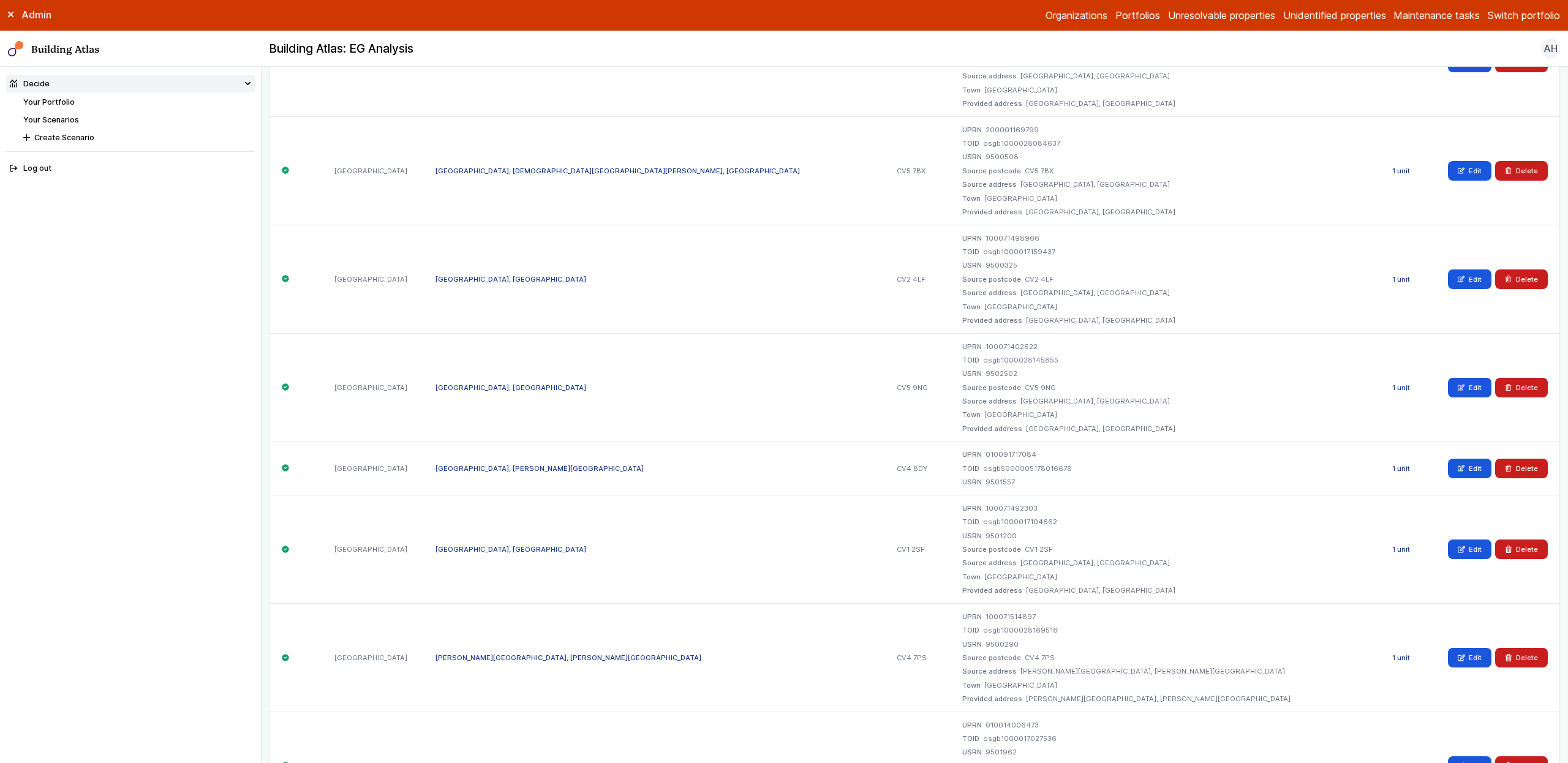
click at [1035, 348] on dd "100071402622" at bounding box center [1011, 346] width 52 height 10
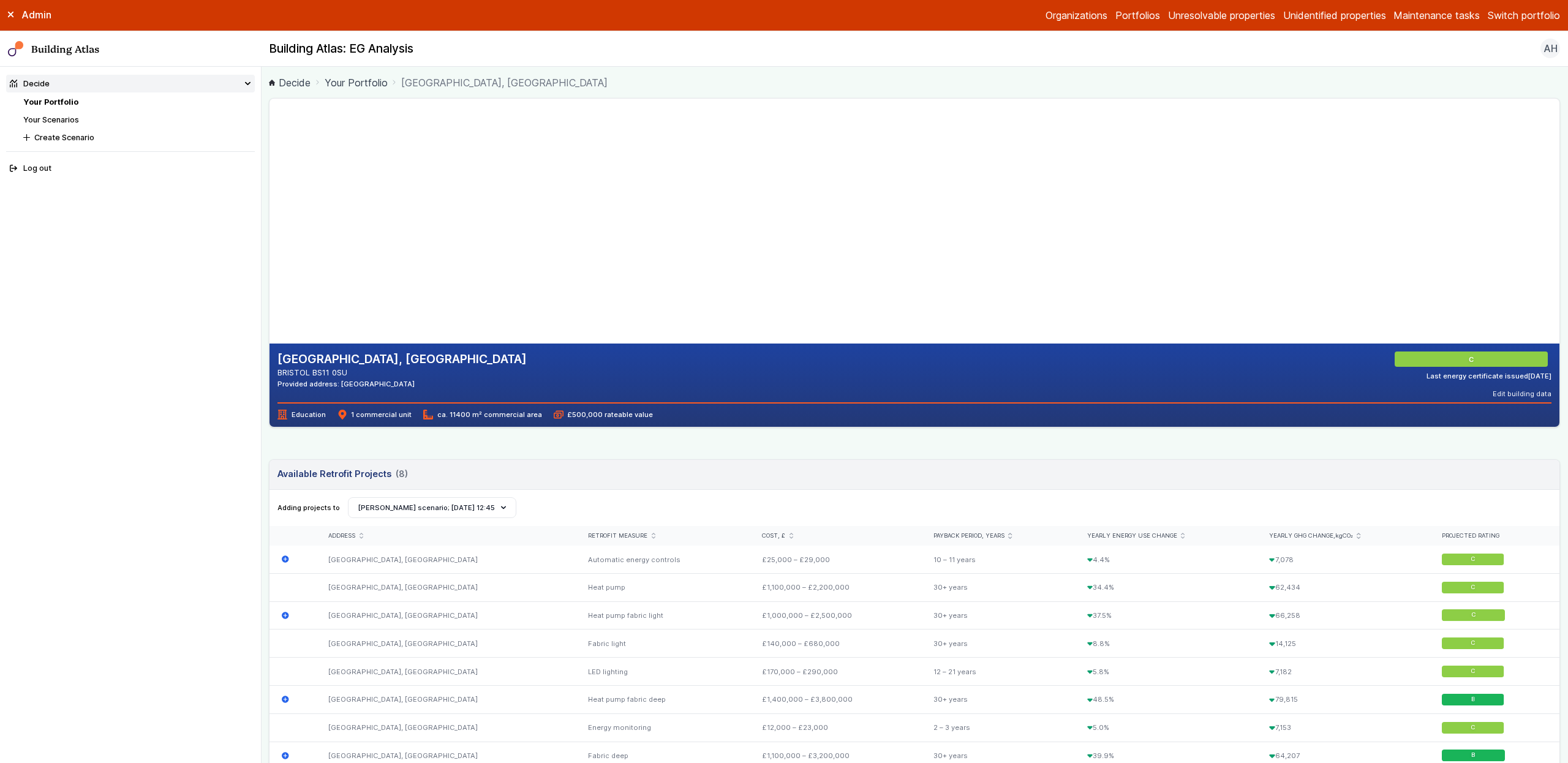
drag, startPoint x: 525, startPoint y: 168, endPoint x: 519, endPoint y: 223, distance: 55.3
click at [269, 223] on gmp-map-3d at bounding box center [269, 221] width 0 height 245
drag, startPoint x: 837, startPoint y: 172, endPoint x: 683, endPoint y: 210, distance: 158.6
click at [269, 210] on gmp-map-3d at bounding box center [269, 221] width 0 height 245
drag, startPoint x: 707, startPoint y: 168, endPoint x: 543, endPoint y: 249, distance: 182.9
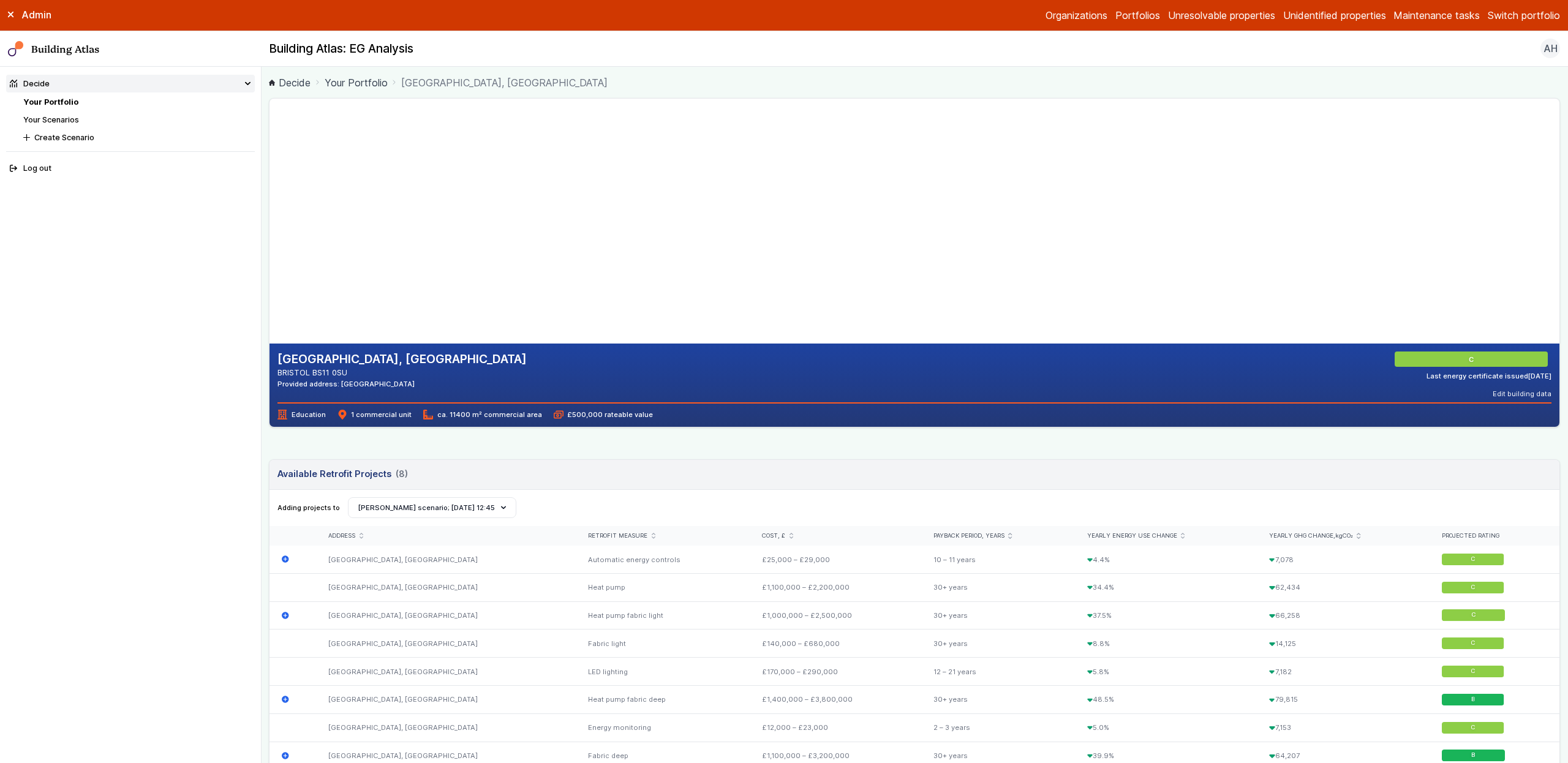
click at [269, 249] on gmp-map-3d at bounding box center [269, 221] width 0 height 245
drag, startPoint x: 508, startPoint y: 222, endPoint x: 580, endPoint y: 220, distance: 72.0
click at [269, 220] on gmp-map-3d at bounding box center [269, 221] width 0 height 245
drag, startPoint x: 445, startPoint y: 235, endPoint x: 891, endPoint y: 214, distance: 446.5
click at [269, 214] on gmp-map-3d at bounding box center [269, 221] width 0 height 245
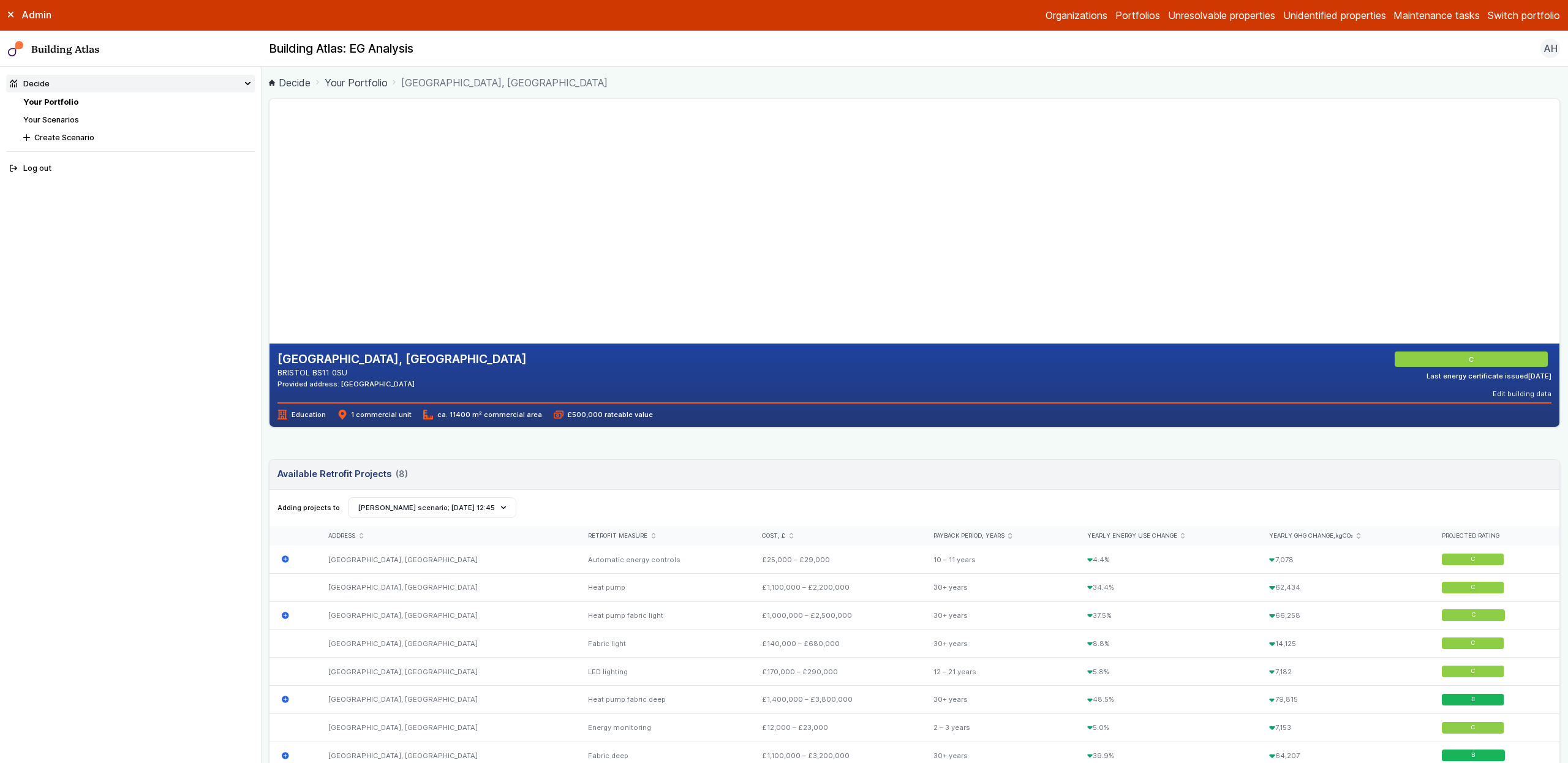
drag, startPoint x: 757, startPoint y: 196, endPoint x: 504, endPoint y: 160, distance: 255.5
click at [269, 160] on gmp-map-3d at bounding box center [269, 221] width 0 height 245
drag, startPoint x: 701, startPoint y: 261, endPoint x: 507, endPoint y: 150, distance: 223.5
click at [269, 150] on gmp-map-3d at bounding box center [269, 221] width 0 height 245
drag, startPoint x: 520, startPoint y: 231, endPoint x: 649, endPoint y: 221, distance: 129.4
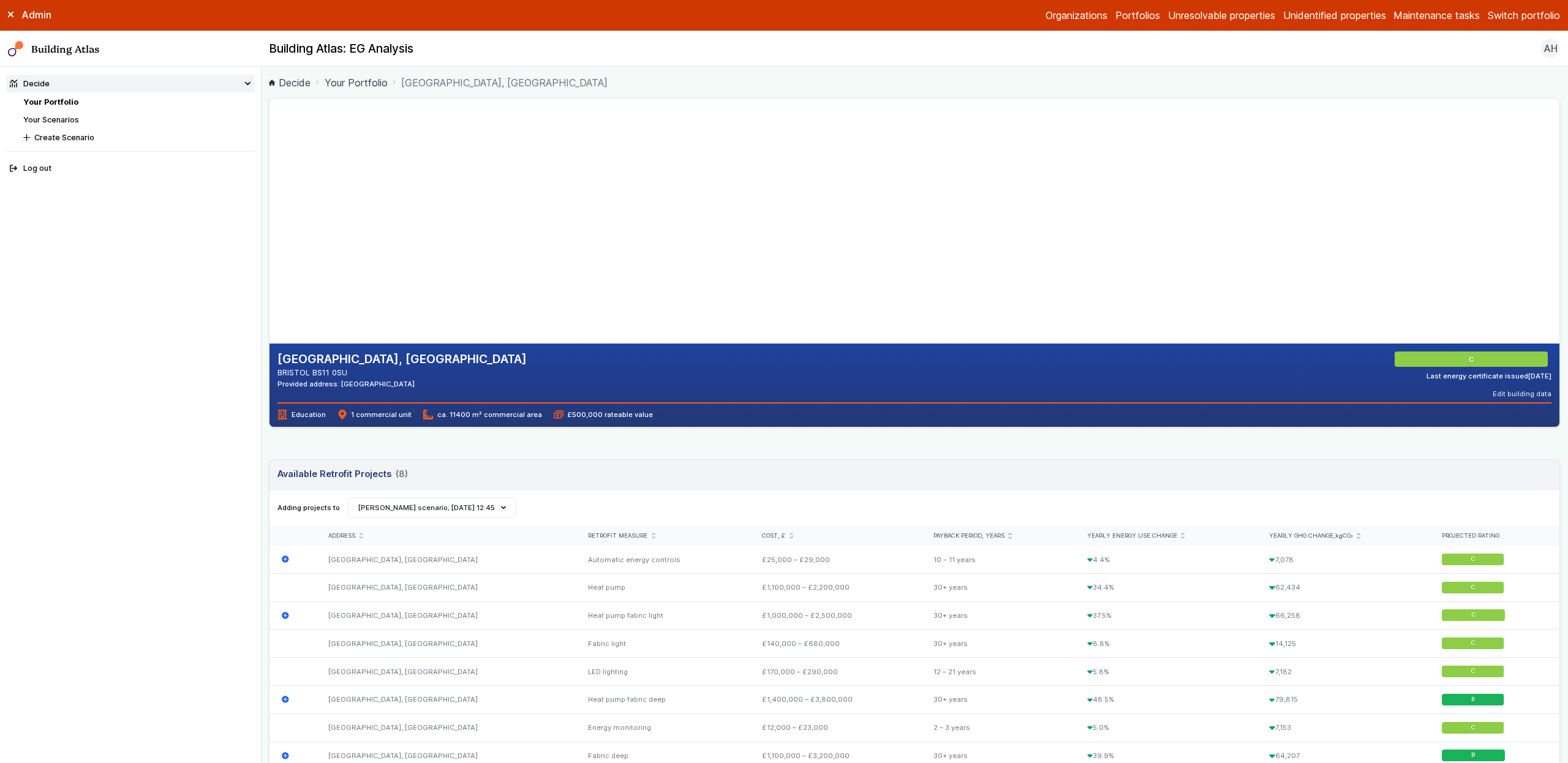
click at [269, 221] on gmp-map-3d at bounding box center [269, 221] width 0 height 245
drag, startPoint x: 740, startPoint y: 147, endPoint x: 525, endPoint y: 234, distance: 231.9
click at [269, 233] on gmp-map-3d at bounding box center [269, 221] width 0 height 245
drag, startPoint x: 635, startPoint y: 169, endPoint x: 609, endPoint y: 210, distance: 48.5
click at [269, 210] on gmp-map-3d at bounding box center [269, 221] width 0 height 245
